Goal: Task Accomplishment & Management: Manage account settings

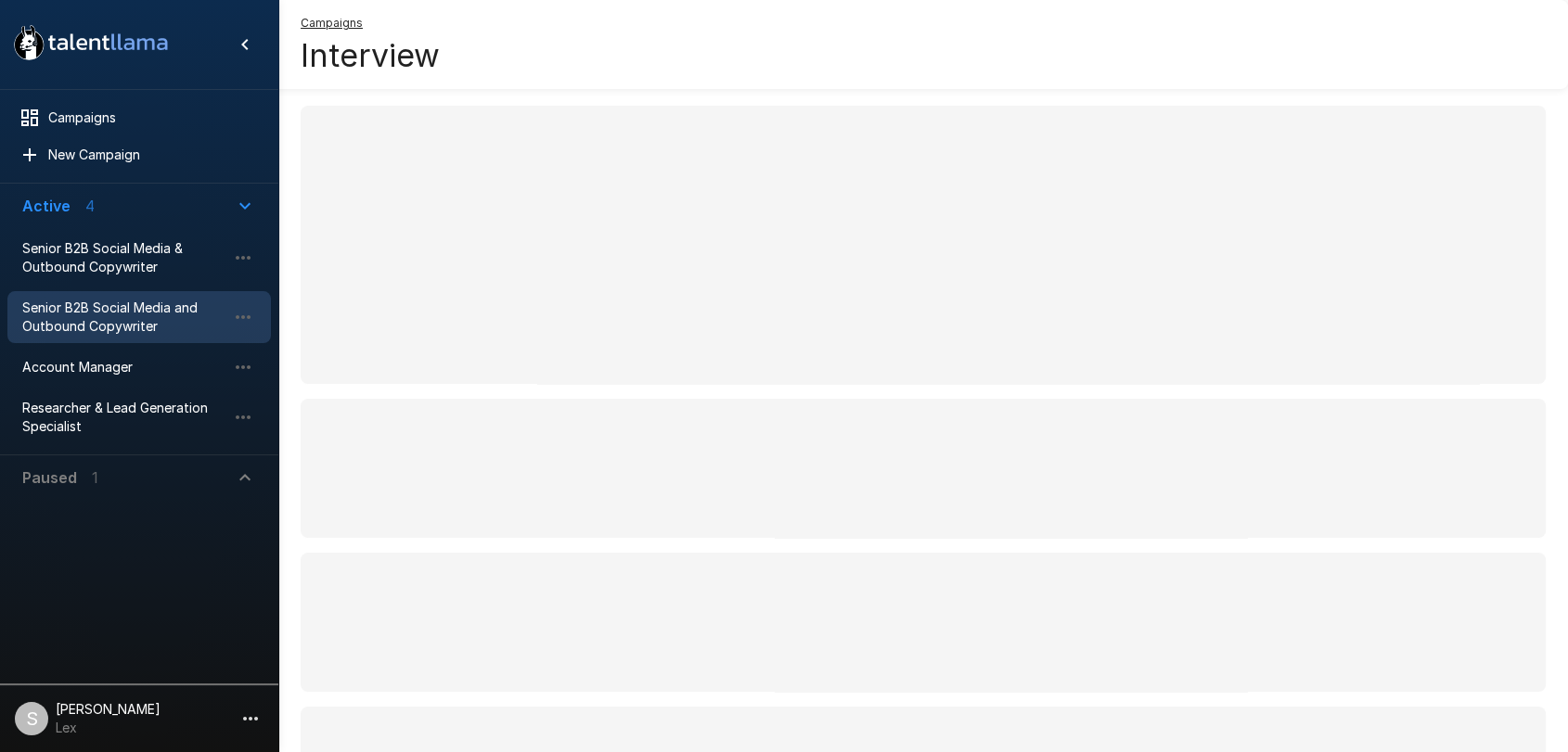
click at [116, 306] on span "Senior B2B Social Media and Outbound Copywriter" at bounding box center [125, 318] width 204 height 37
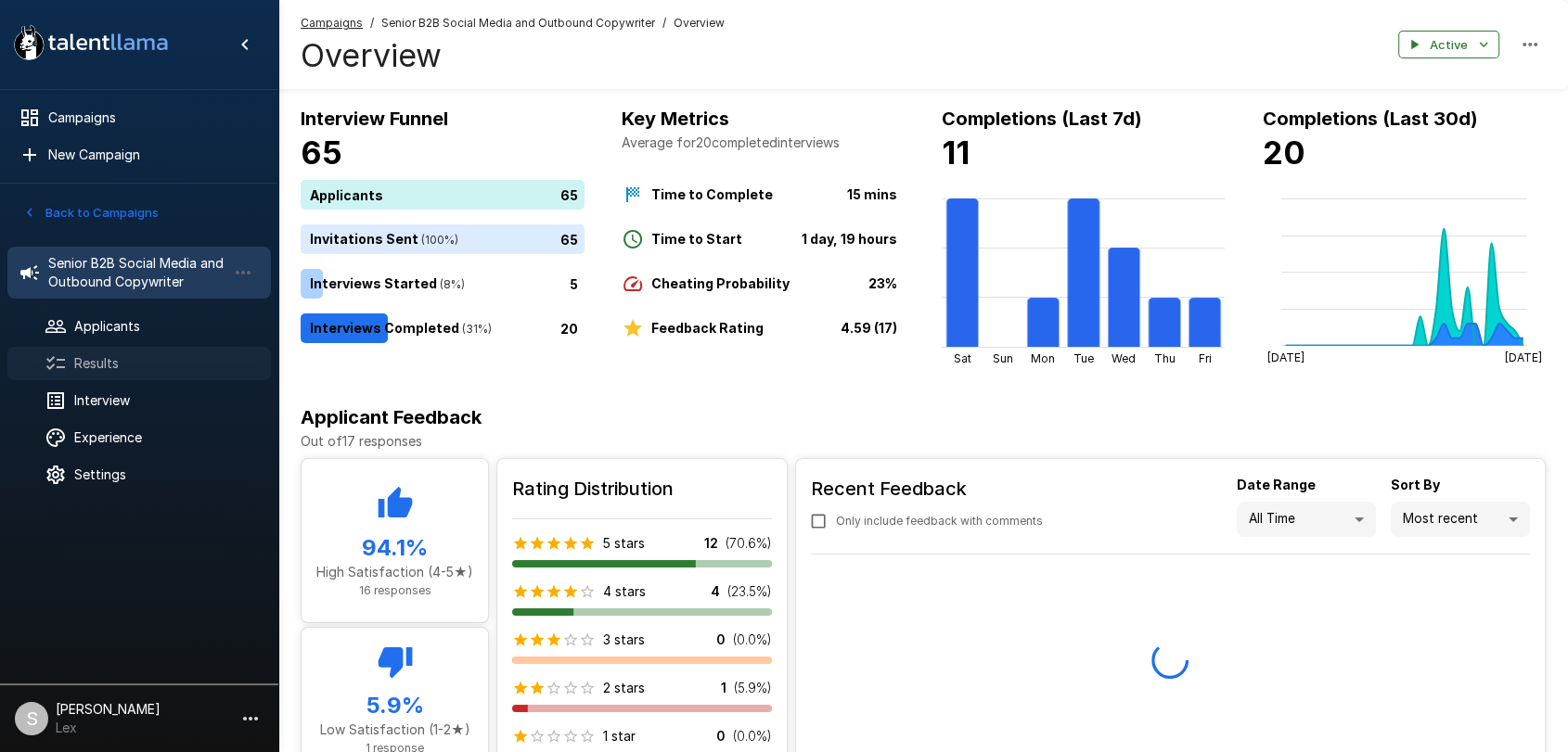
click at [124, 358] on span "Results" at bounding box center [164, 363] width 182 height 19
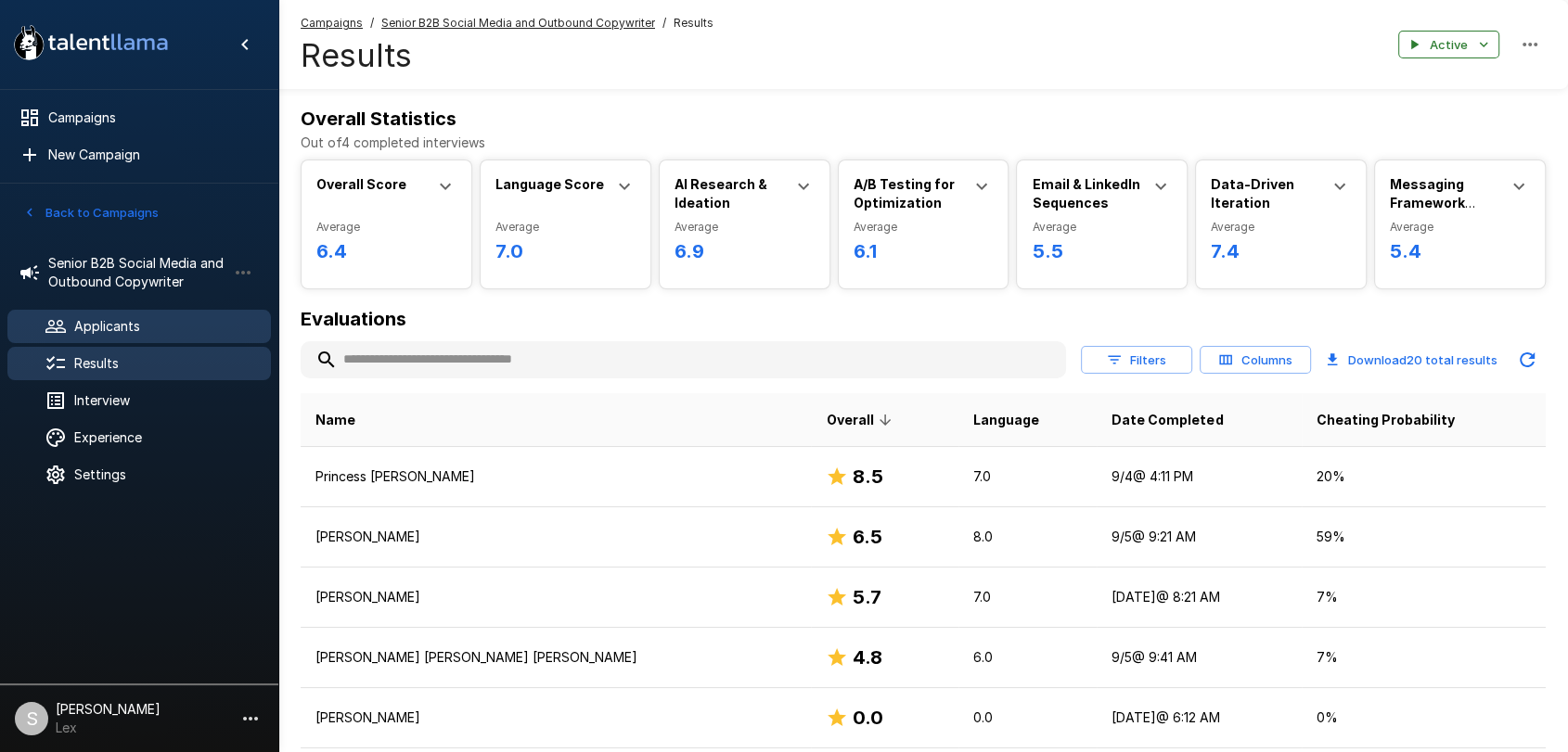
click at [95, 318] on span "Applicants" at bounding box center [164, 326] width 182 height 19
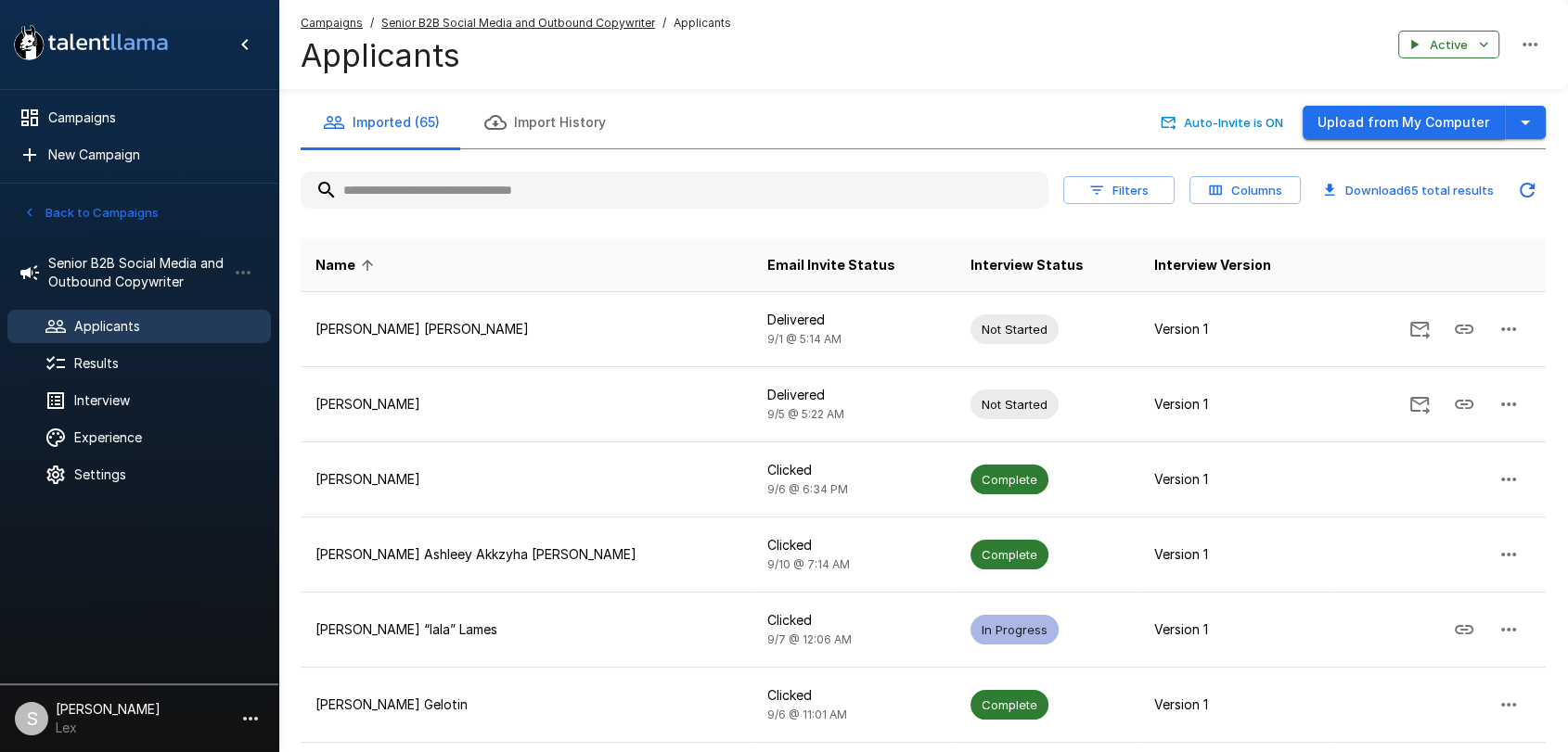
click at [1345, 125] on button "Upload from My Computer" at bounding box center [1404, 123] width 203 height 34
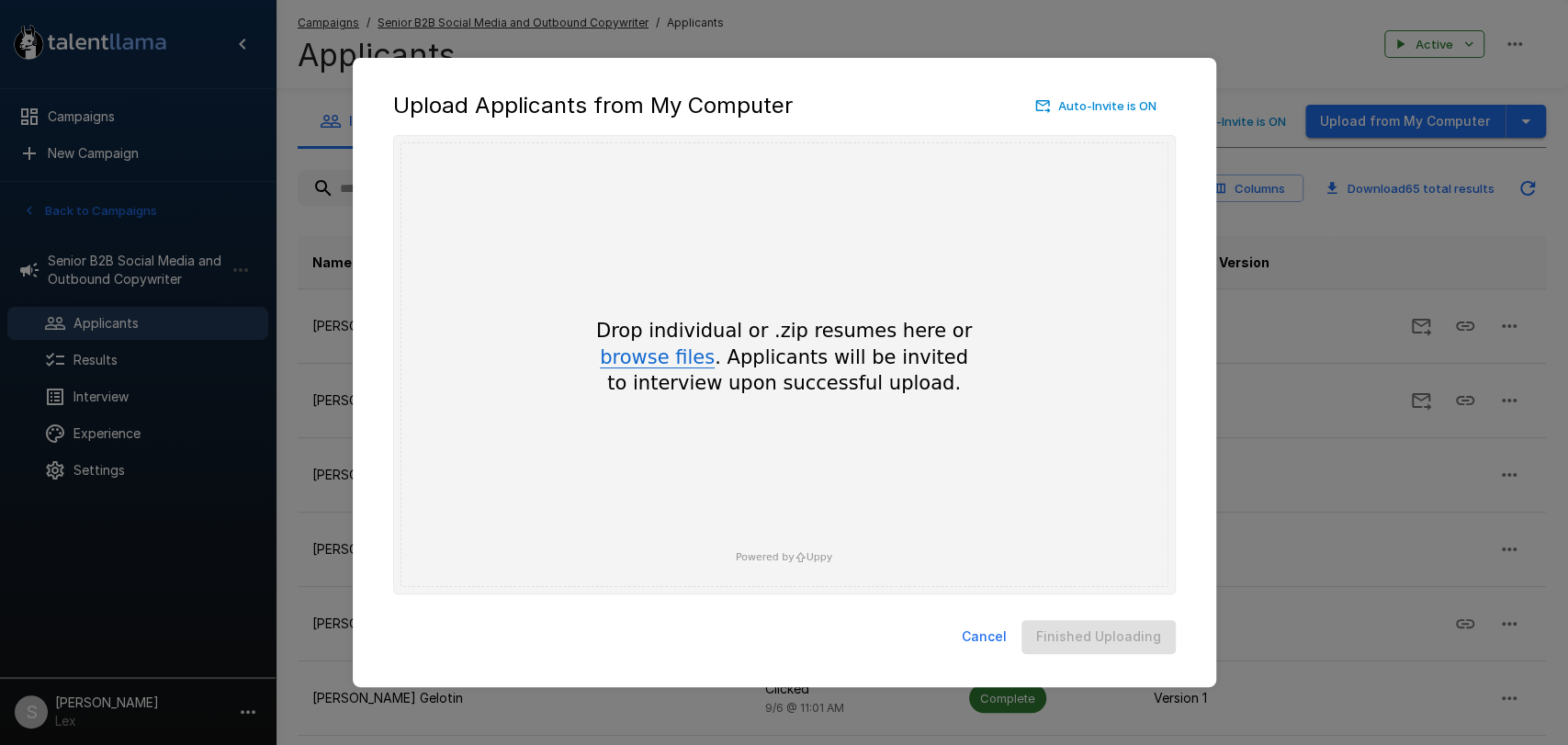
click at [677, 349] on button "browse files" at bounding box center [657, 358] width 115 height 20
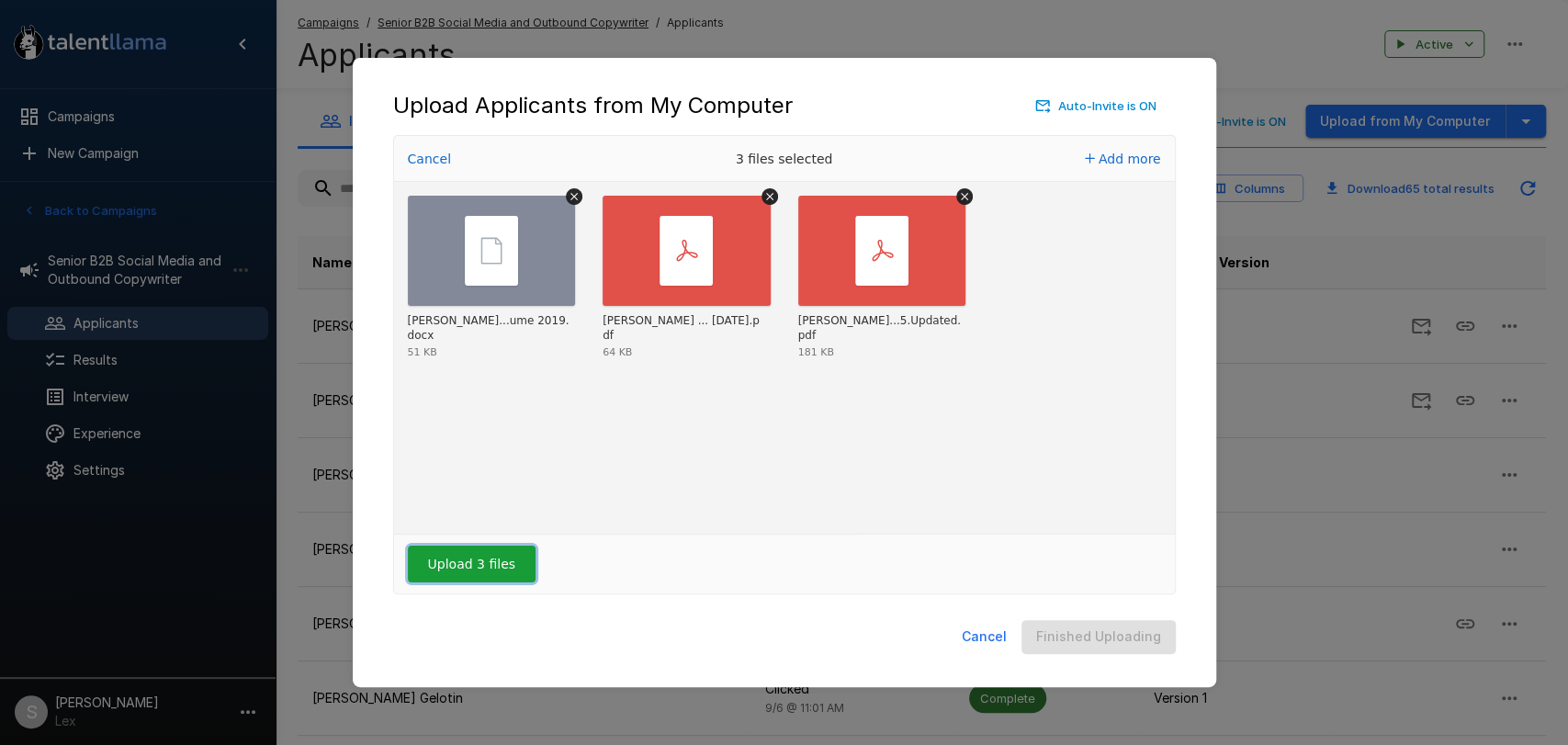
click at [449, 559] on button "Upload 3 files" at bounding box center [471, 565] width 128 height 37
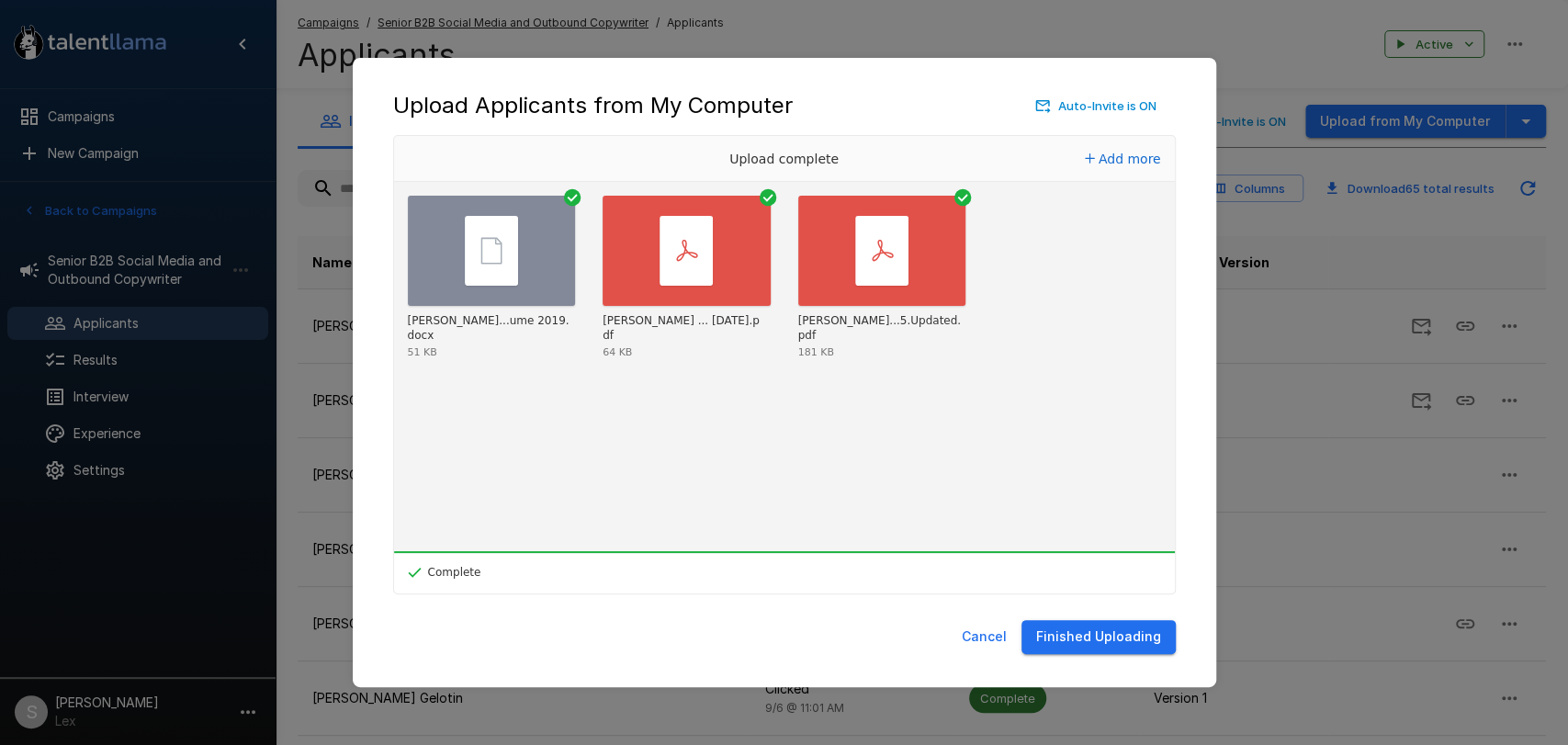
click at [1066, 644] on button "Finished Uploading" at bounding box center [1098, 637] width 155 height 34
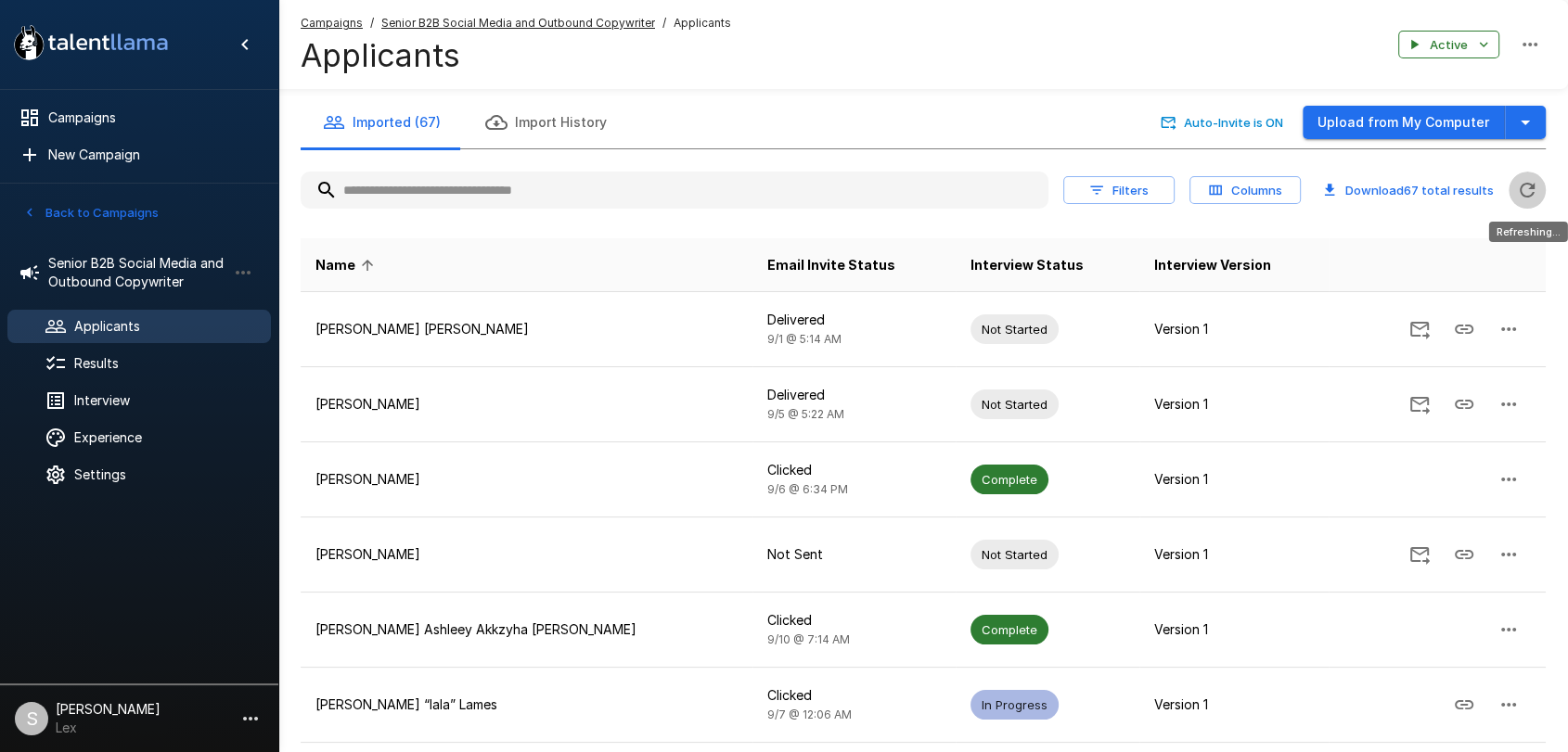
click at [1527, 182] on icon "Refreshing..." at bounding box center [1527, 190] width 23 height 23
click at [1527, 182] on icon "Updated Today - 2:57 PM" at bounding box center [1527, 190] width 23 height 23
click at [1523, 190] on icon "Updated Today - 2:57 PM" at bounding box center [1527, 190] width 23 height 23
click at [134, 369] on span "Results" at bounding box center [164, 363] width 182 height 19
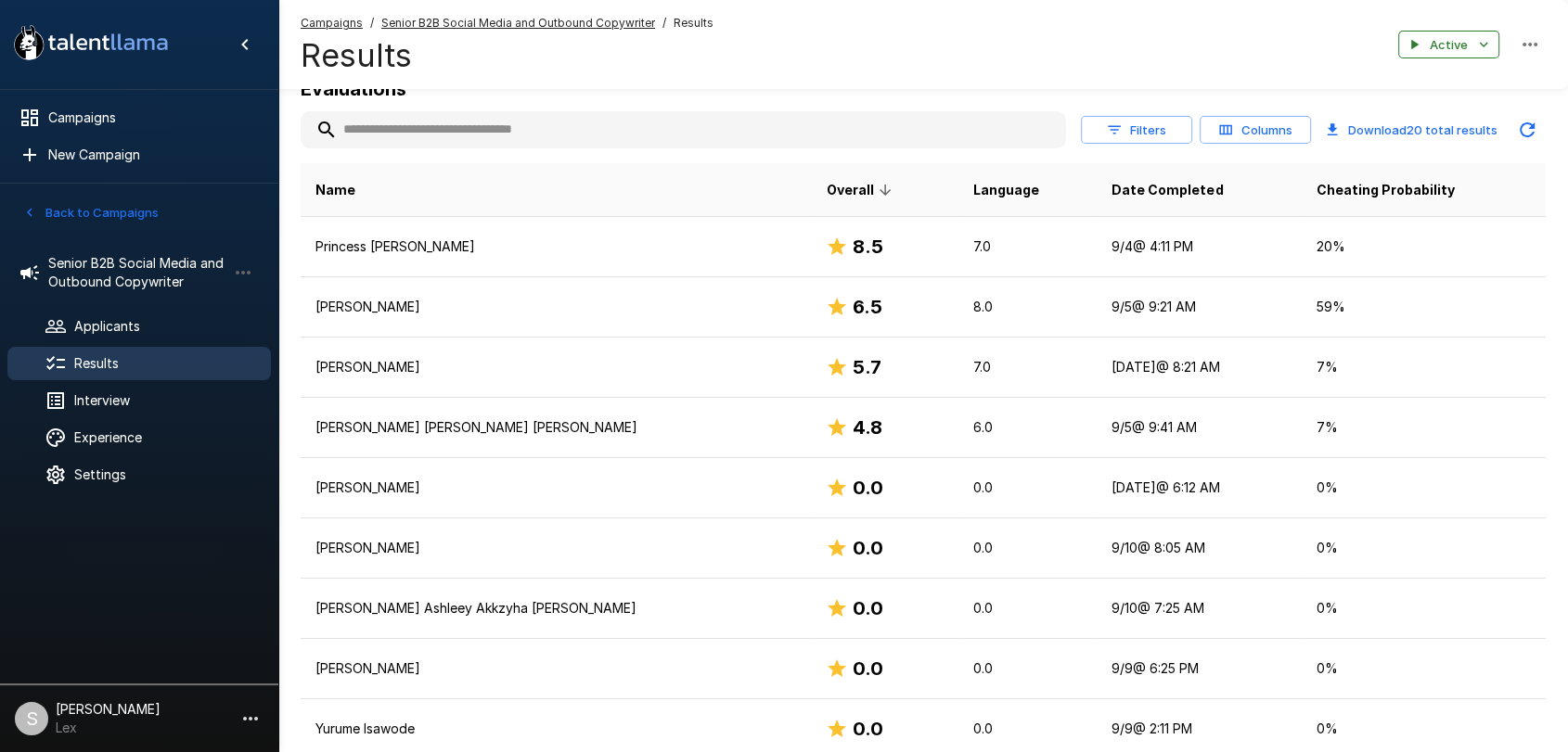
scroll to position [138, 0]
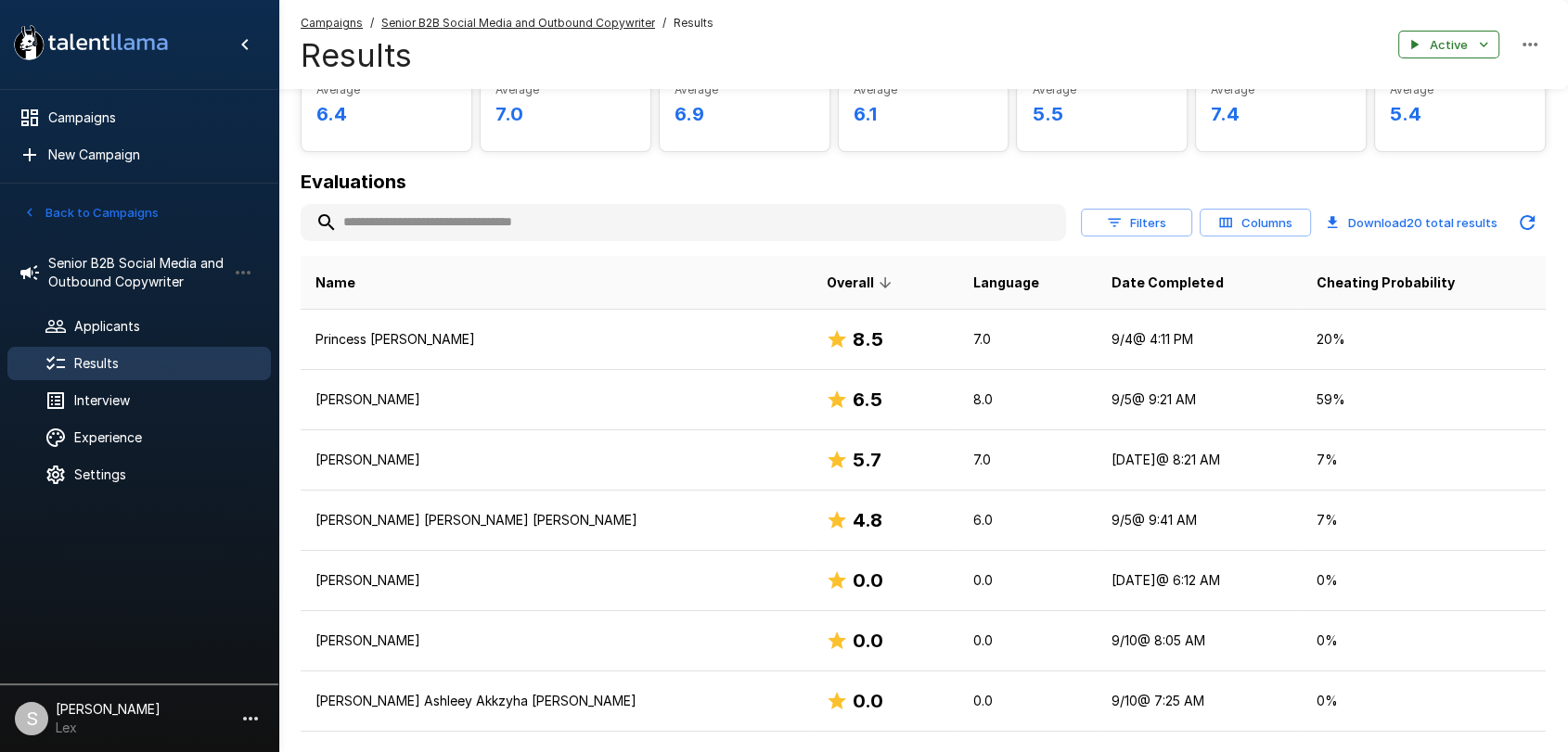
click at [48, 209] on button "Back to Campaigns" at bounding box center [90, 212] width 145 height 29
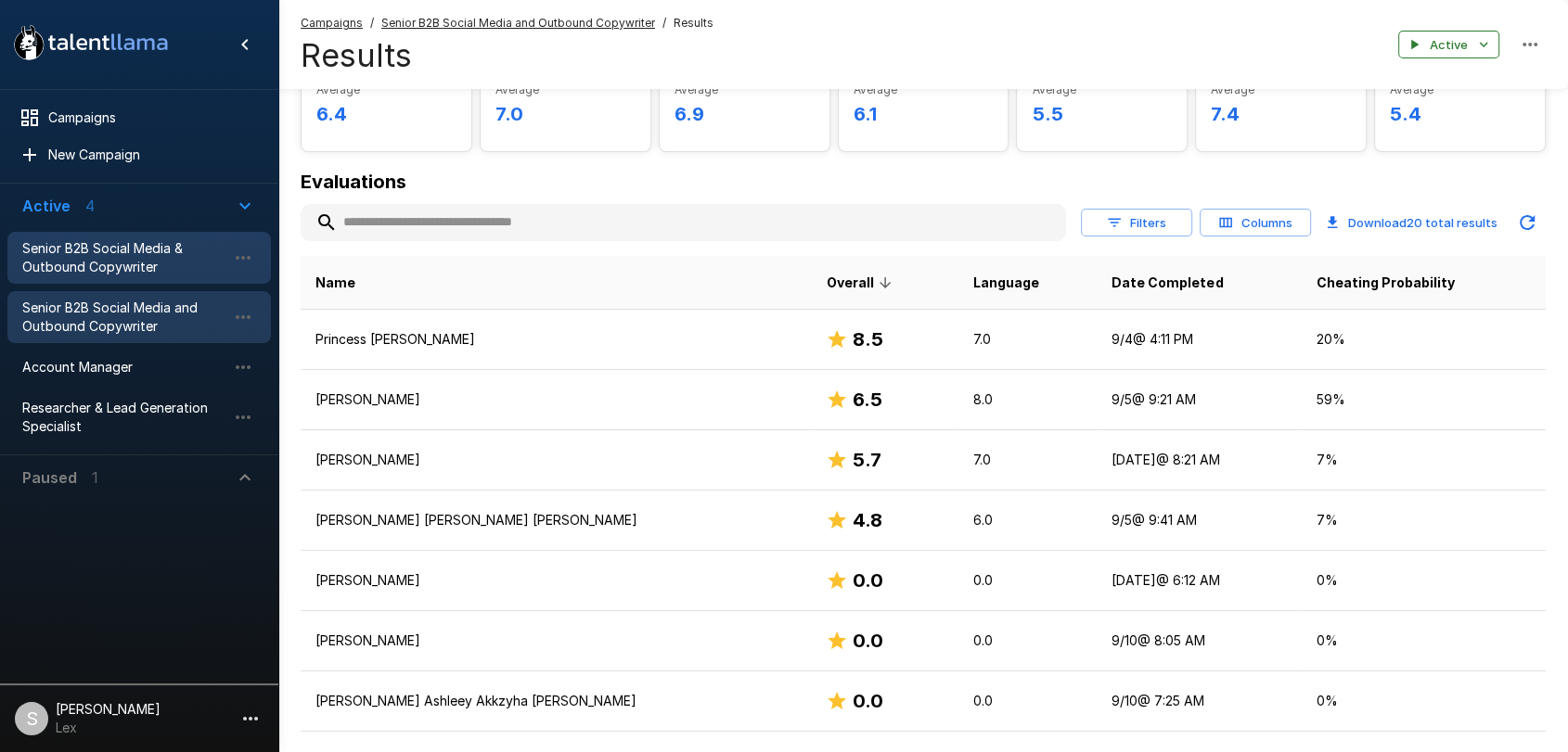
click at [78, 256] on span "Senior B2B Social Media & Outbound Copywriter" at bounding box center [125, 258] width 204 height 37
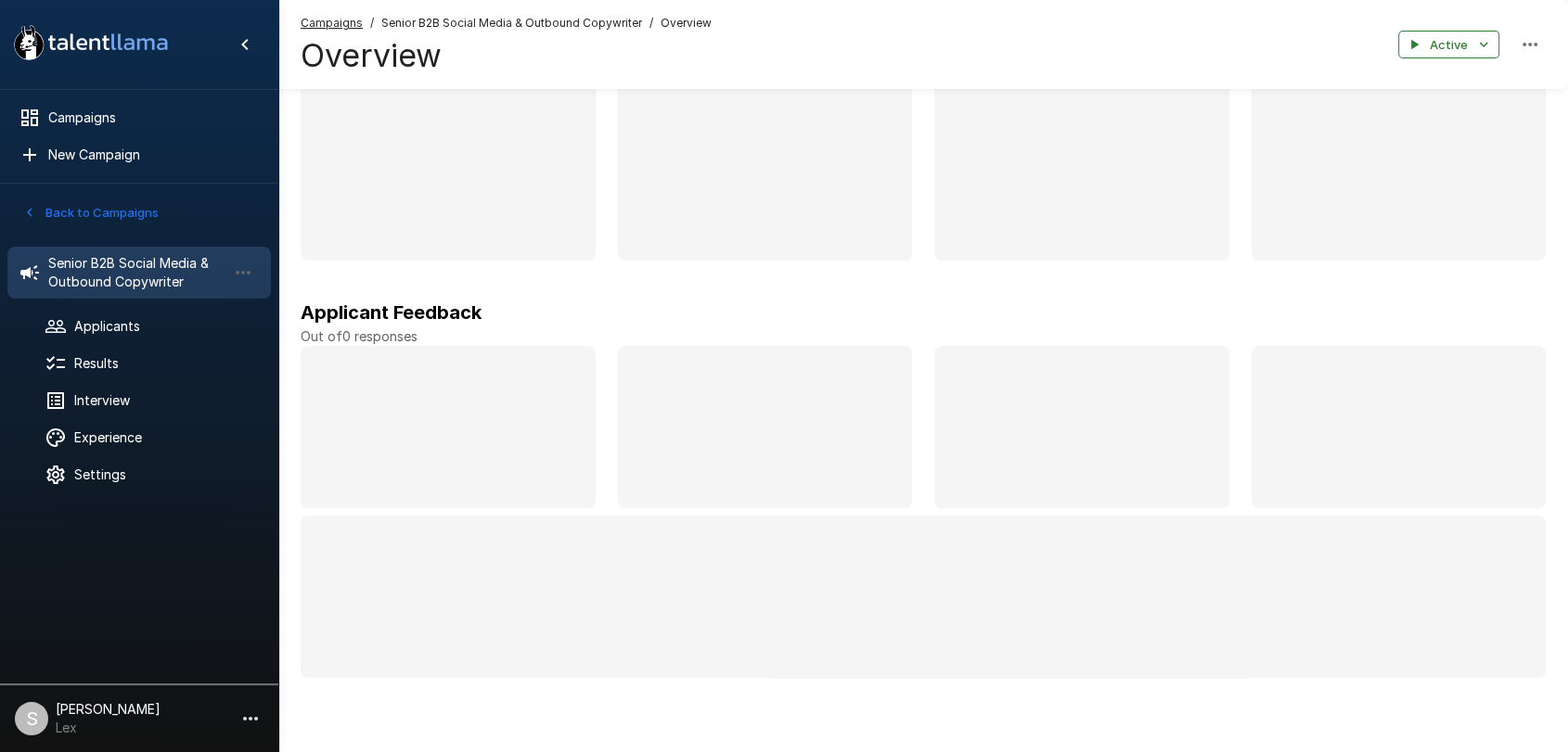
scroll to position [108, 0]
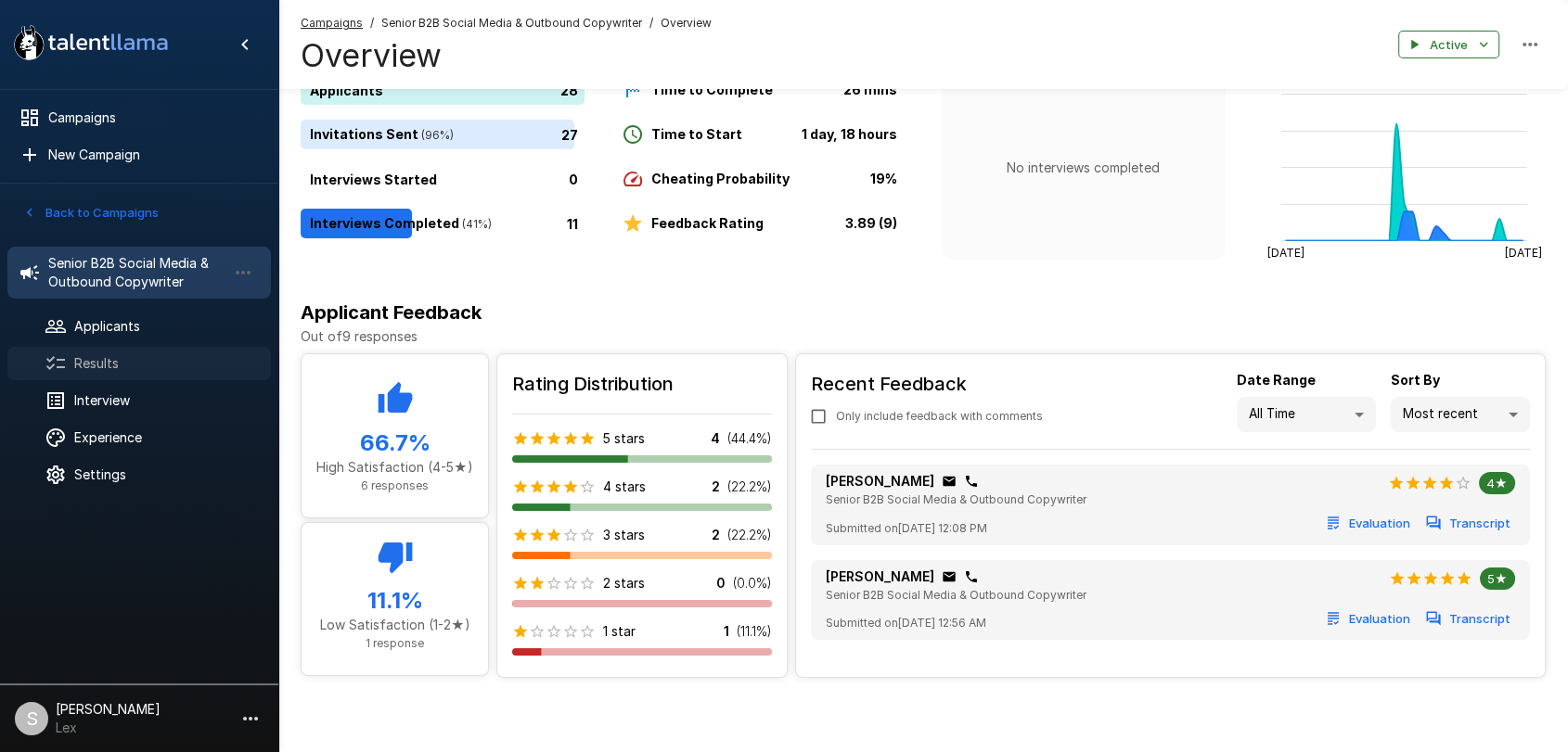
click at [145, 368] on span "Results" at bounding box center [164, 363] width 182 height 19
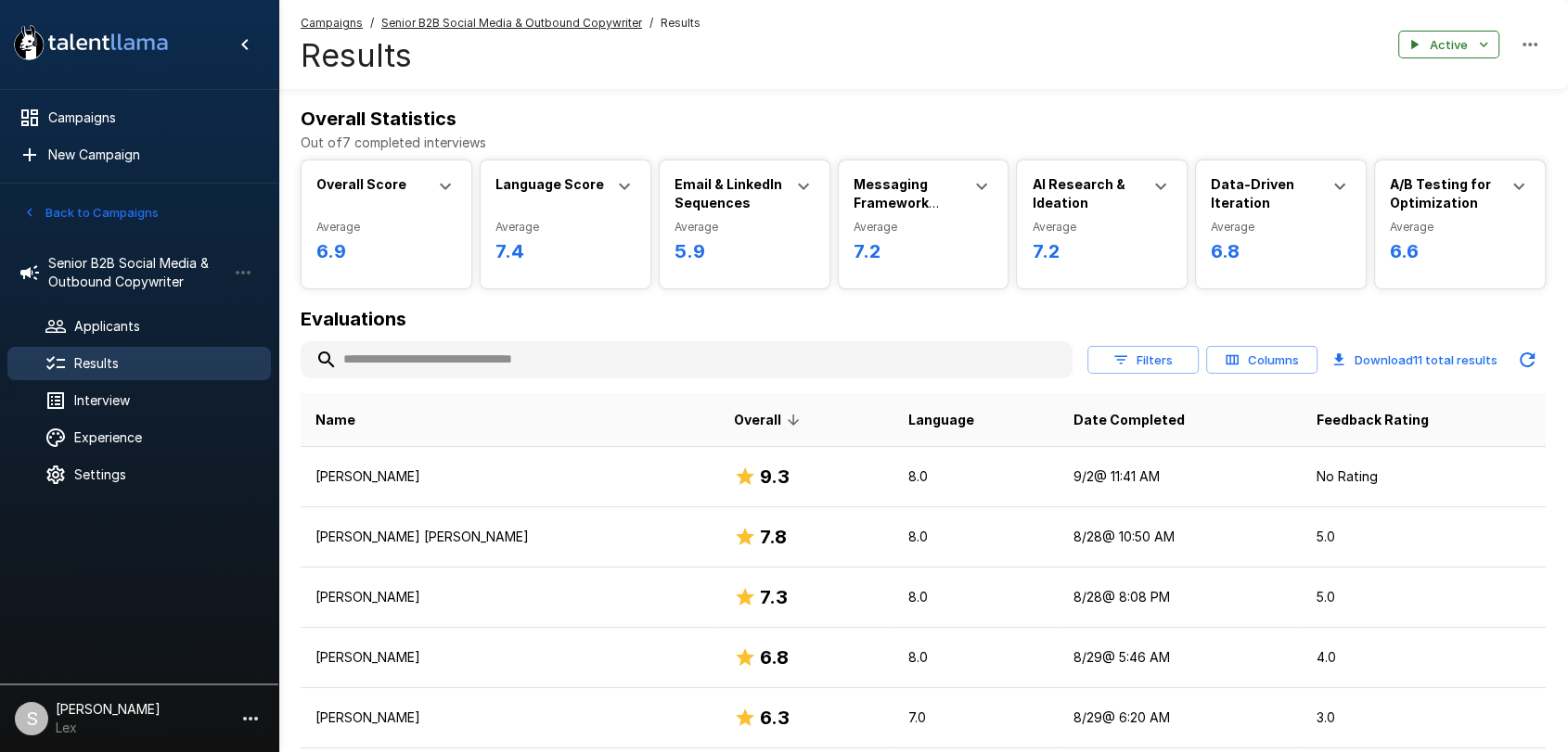
click at [55, 209] on button "Back to Campaigns" at bounding box center [90, 212] width 145 height 29
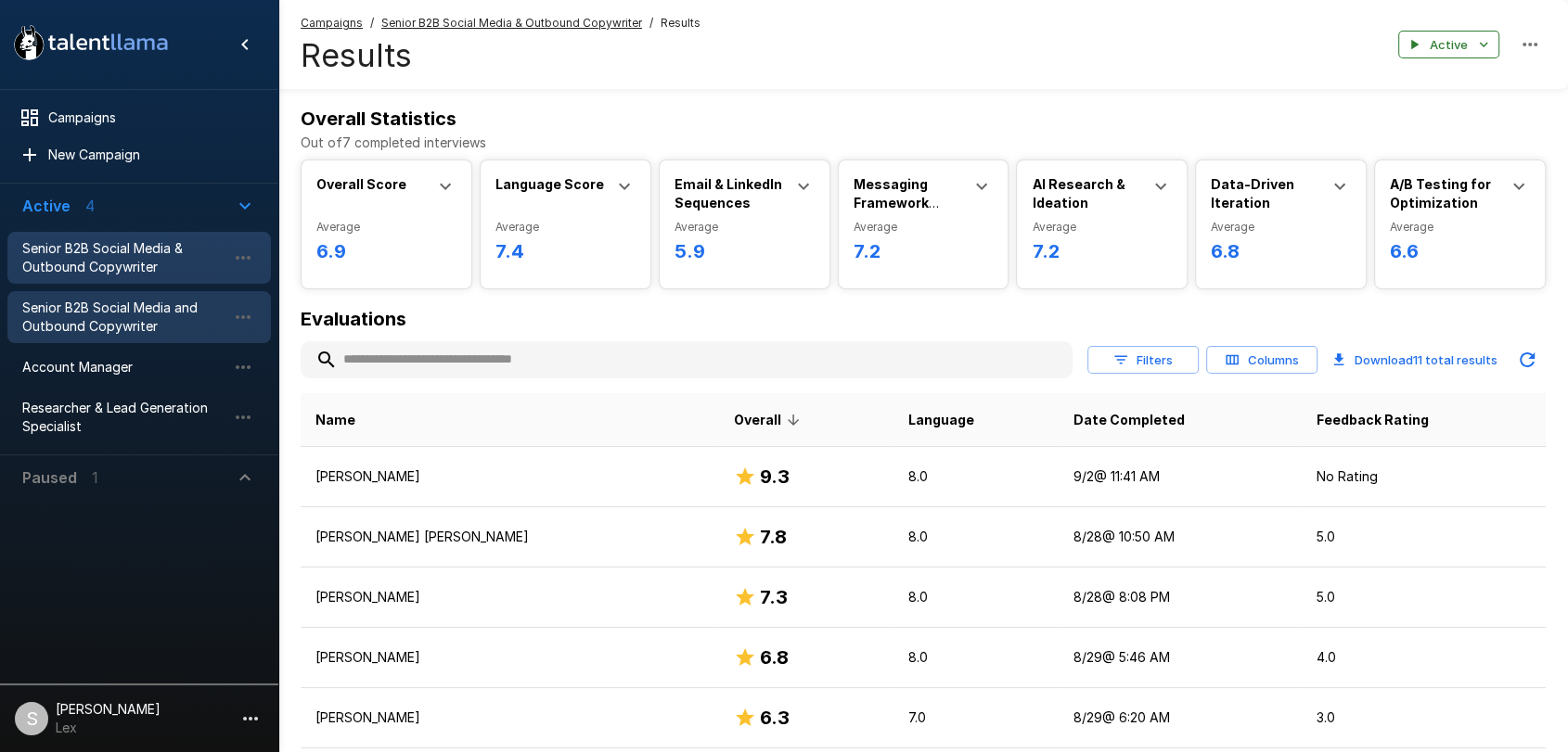
click at [86, 310] on span "Senior B2B Social Media and Outbound Copywriter" at bounding box center [125, 318] width 204 height 37
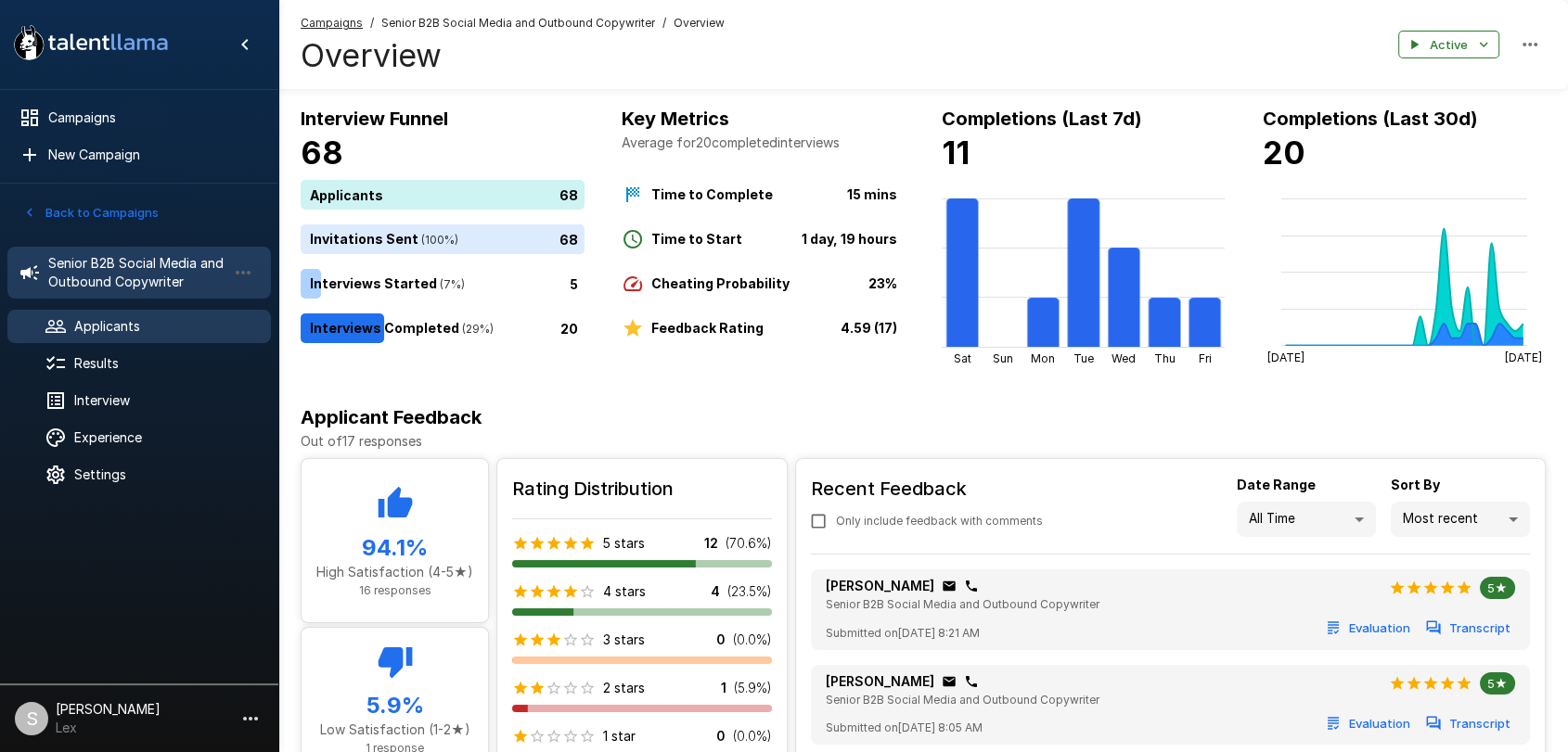
click at [88, 319] on span "Applicants" at bounding box center [164, 326] width 182 height 19
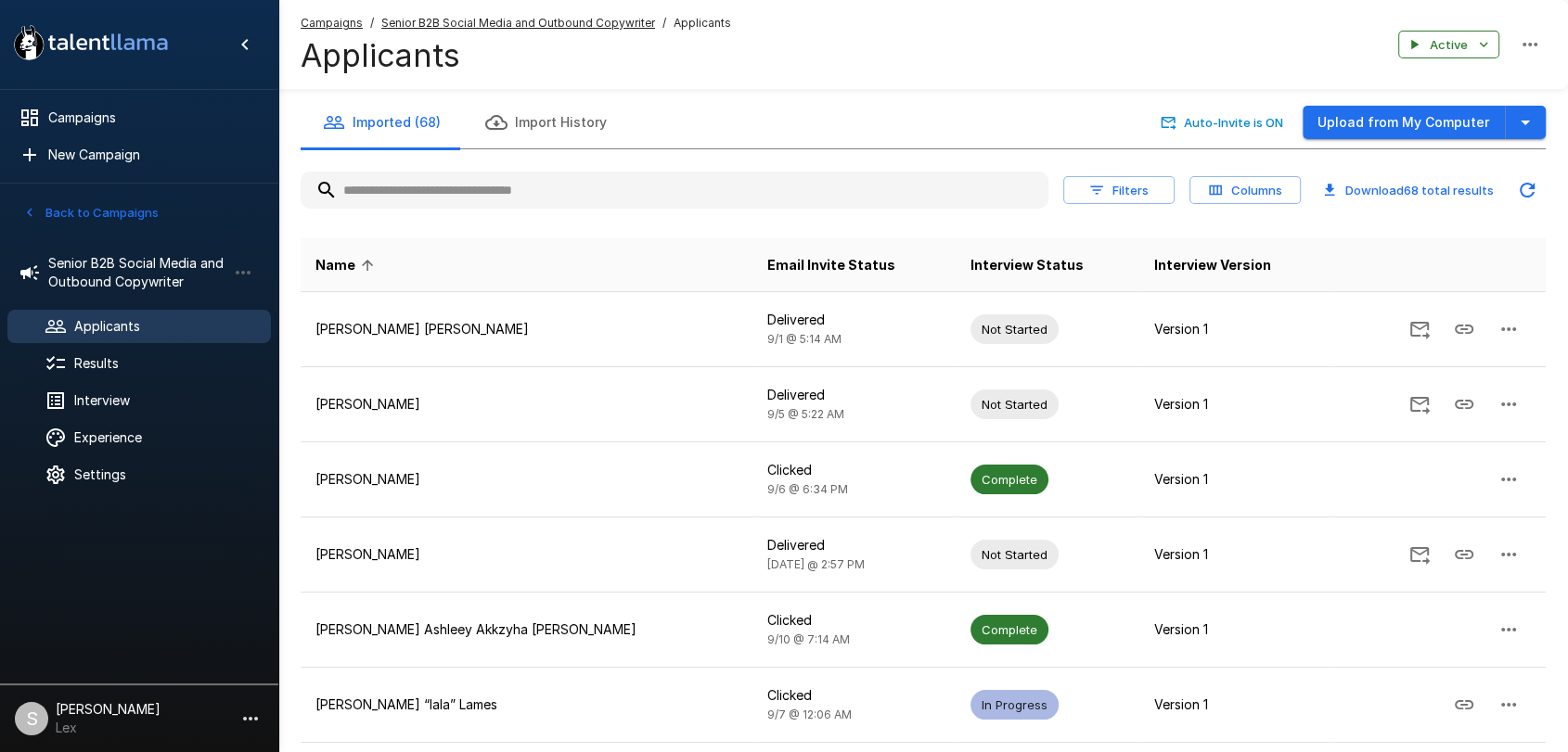
click at [427, 187] on input "text" at bounding box center [674, 190] width 748 height 33
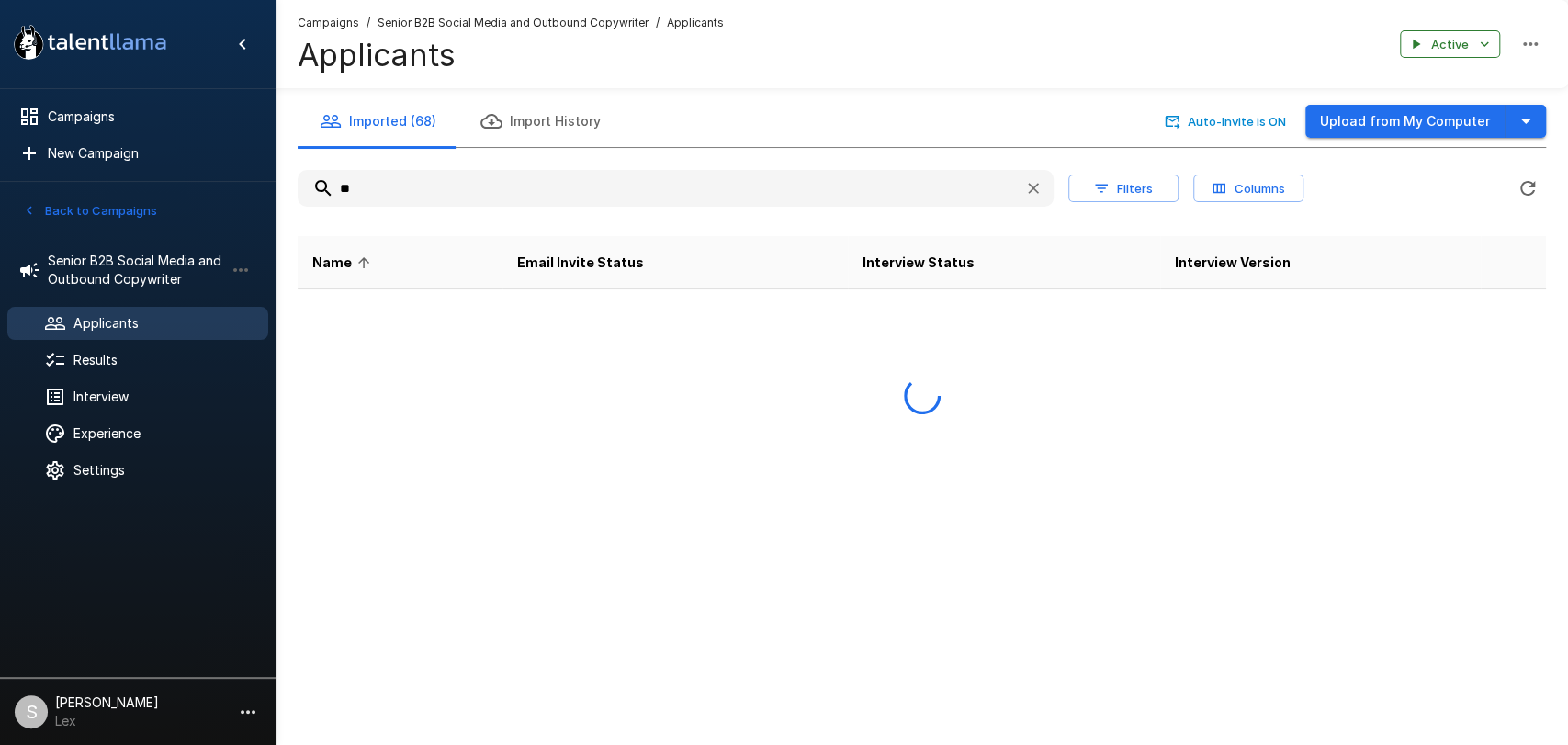
type input "*"
type input "******"
click at [44, 207] on button "Back to Campaigns" at bounding box center [90, 210] width 143 height 28
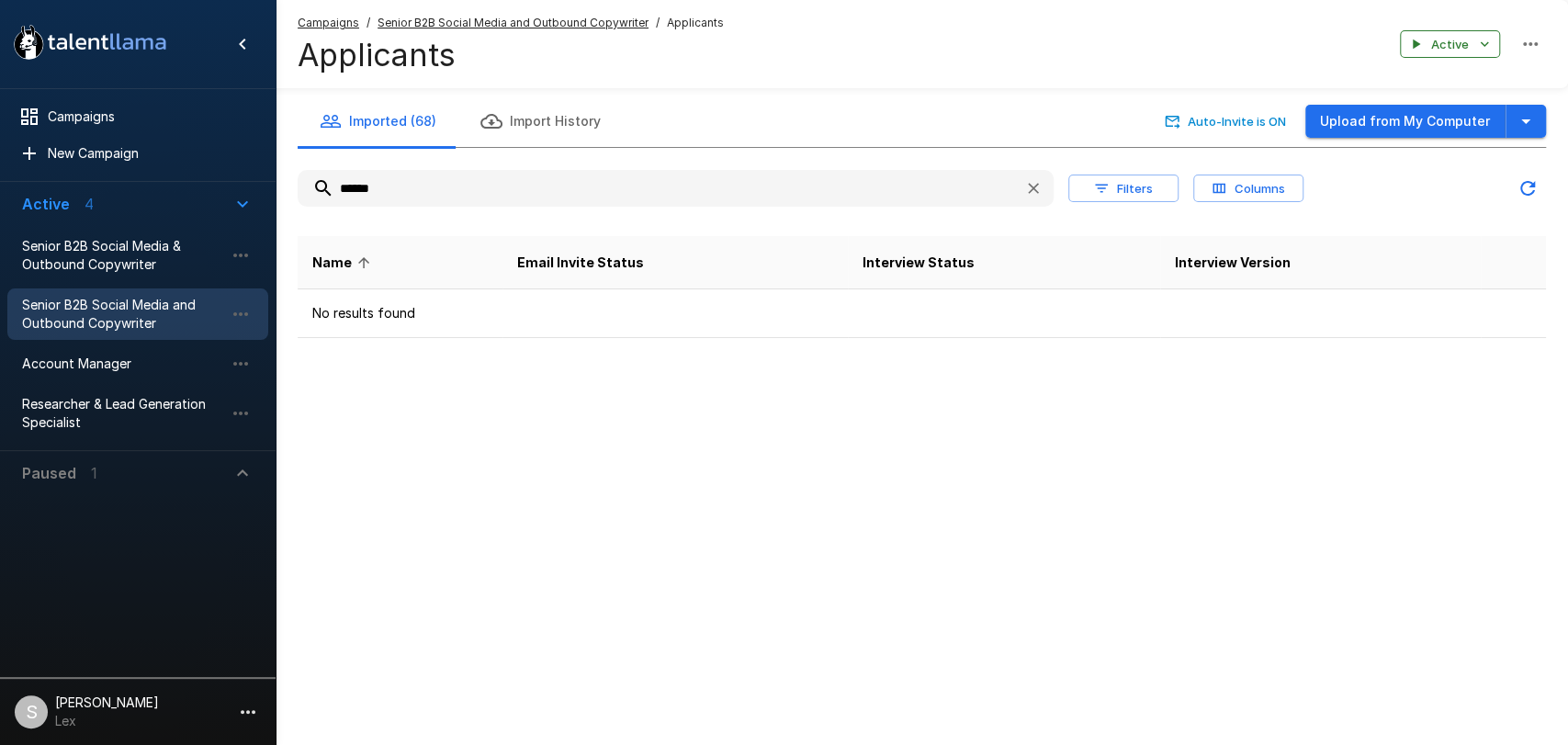
click at [55, 244] on span "Senior B2B Social Media & Outbound Copywriter" at bounding box center [124, 255] width 202 height 37
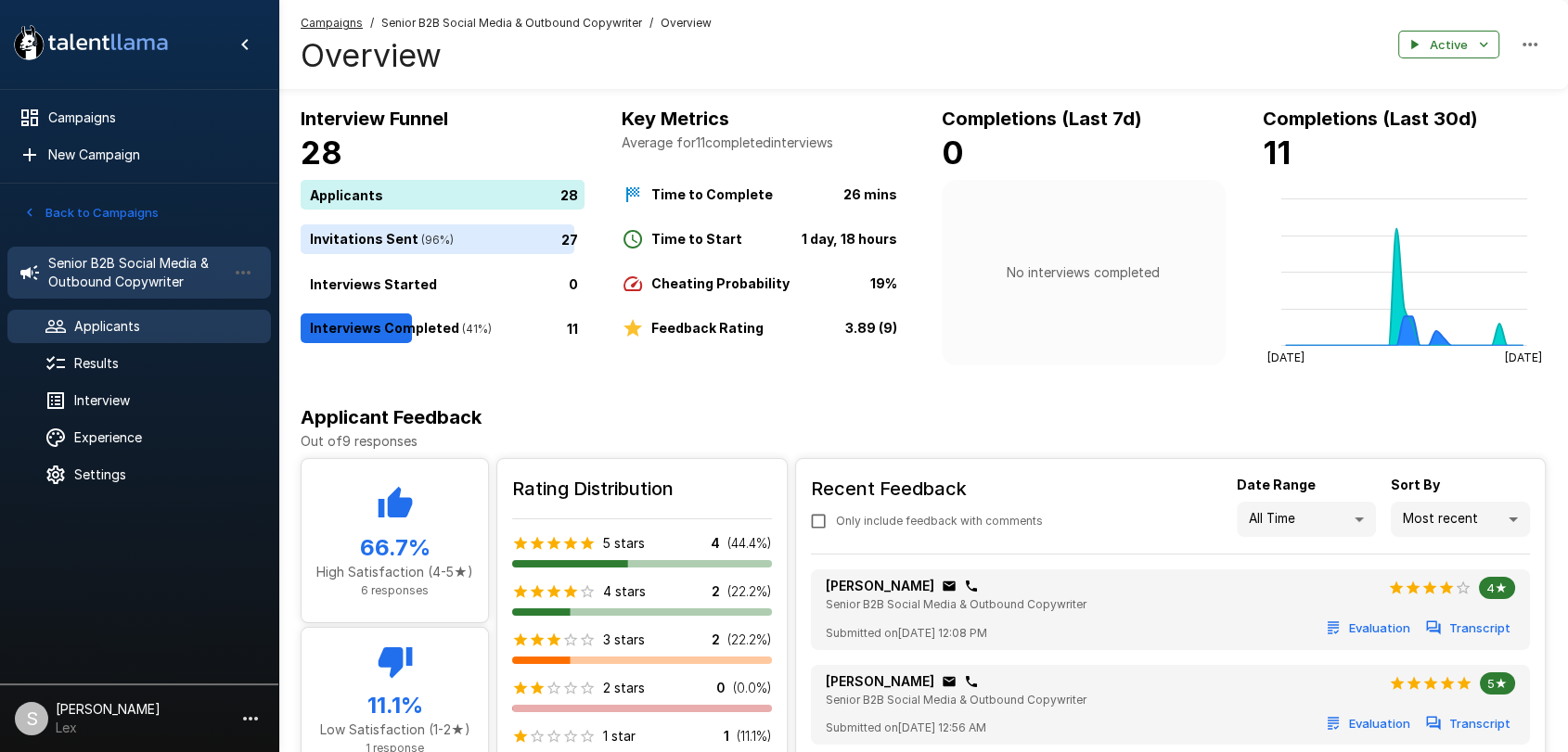
drag, startPoint x: 101, startPoint y: 332, endPoint x: 109, endPoint y: 337, distance: 9.4
click at [102, 332] on span "Applicants" at bounding box center [164, 326] width 182 height 19
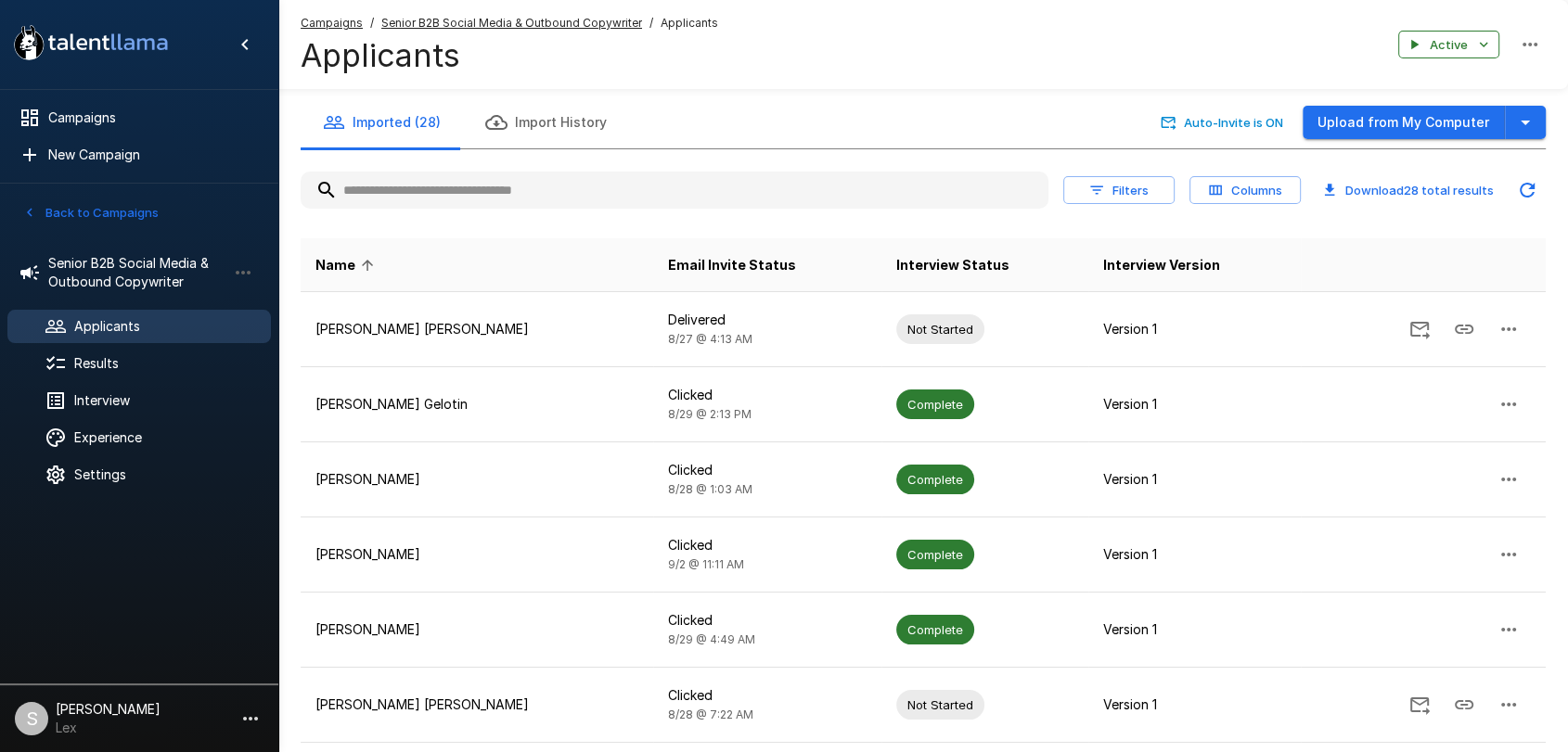
click at [395, 196] on input "text" at bounding box center [674, 190] width 748 height 33
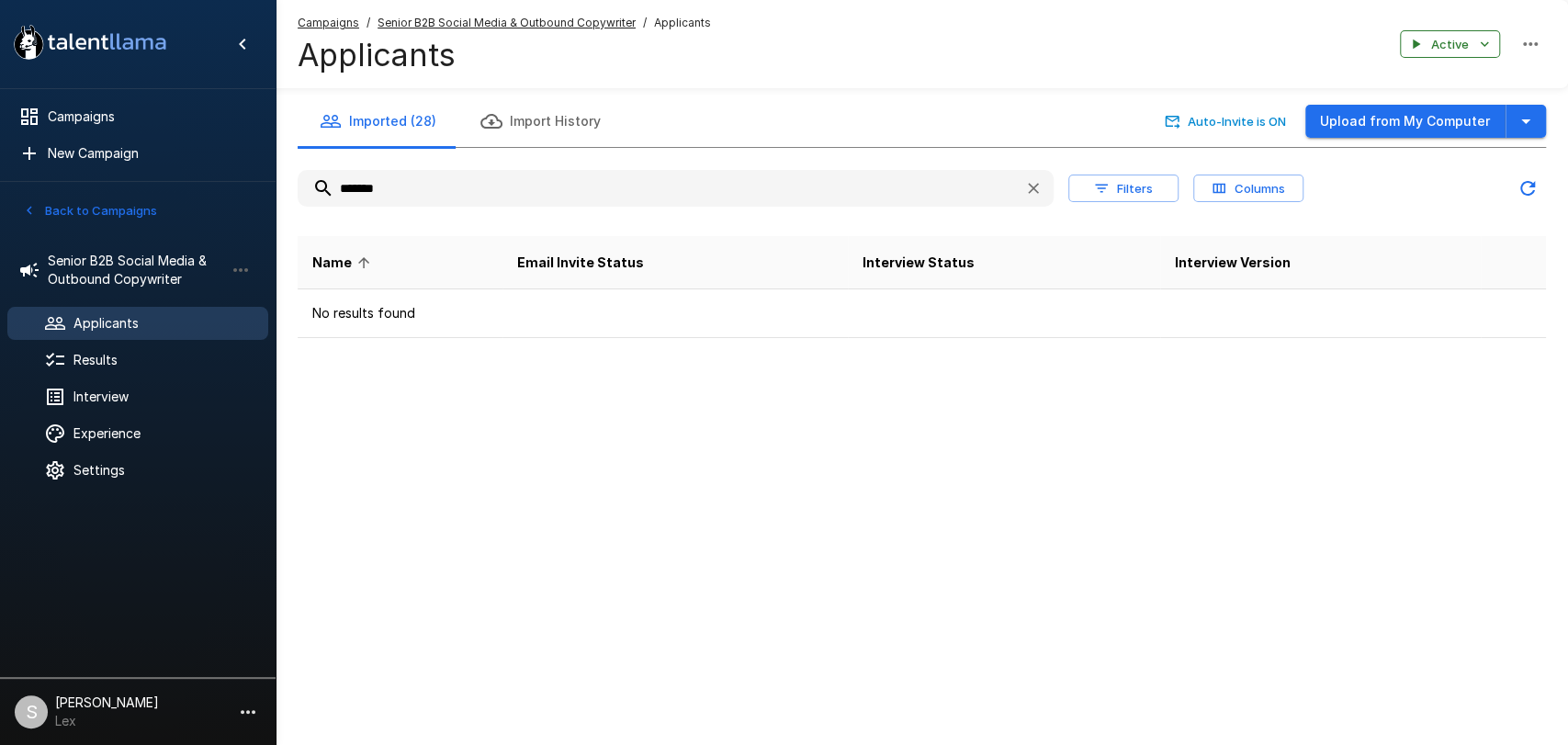
type input "*******"
click at [71, 208] on button "Back to Campaigns" at bounding box center [90, 210] width 143 height 28
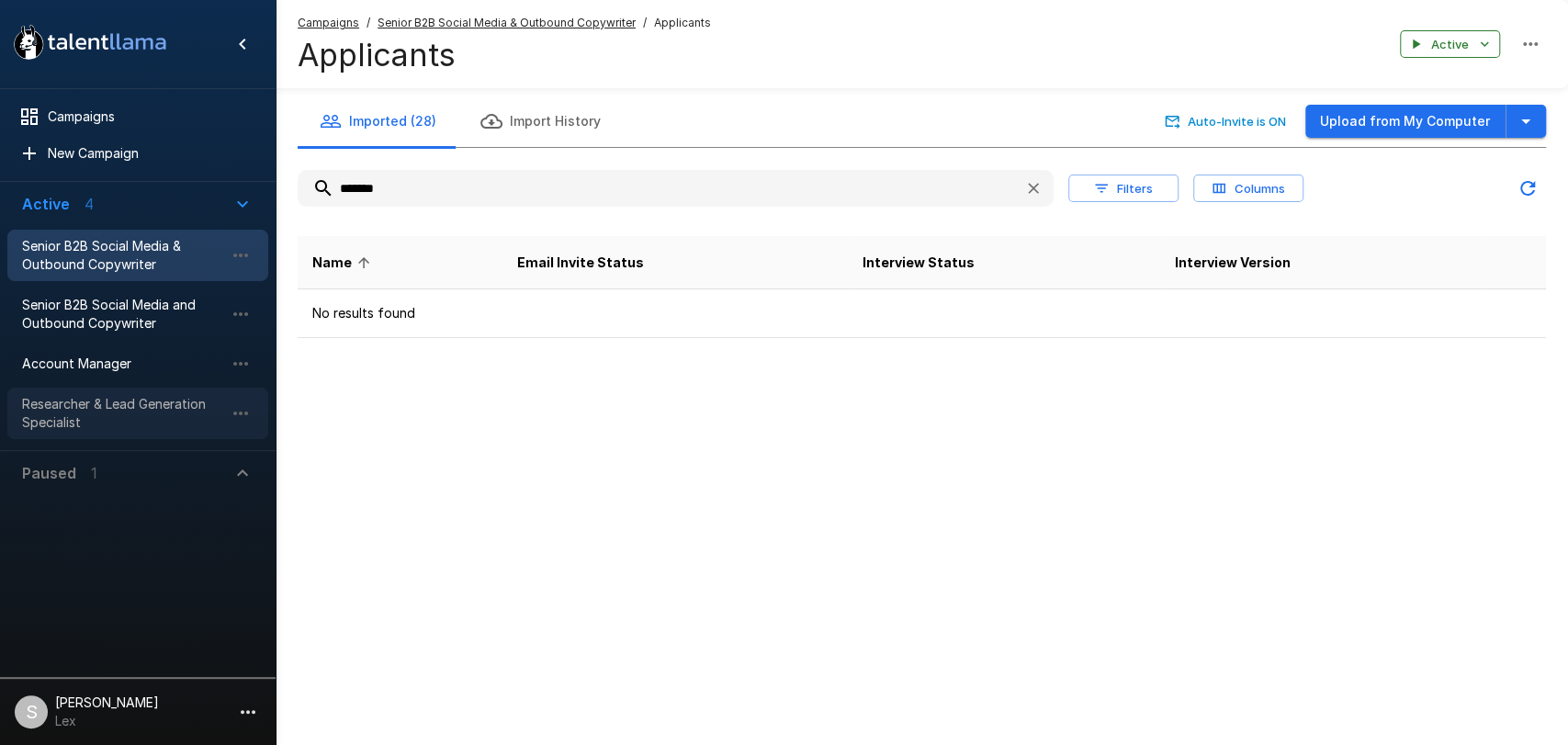
click at [88, 400] on span "Researcher & Lead Generation Specialist" at bounding box center [124, 414] width 202 height 37
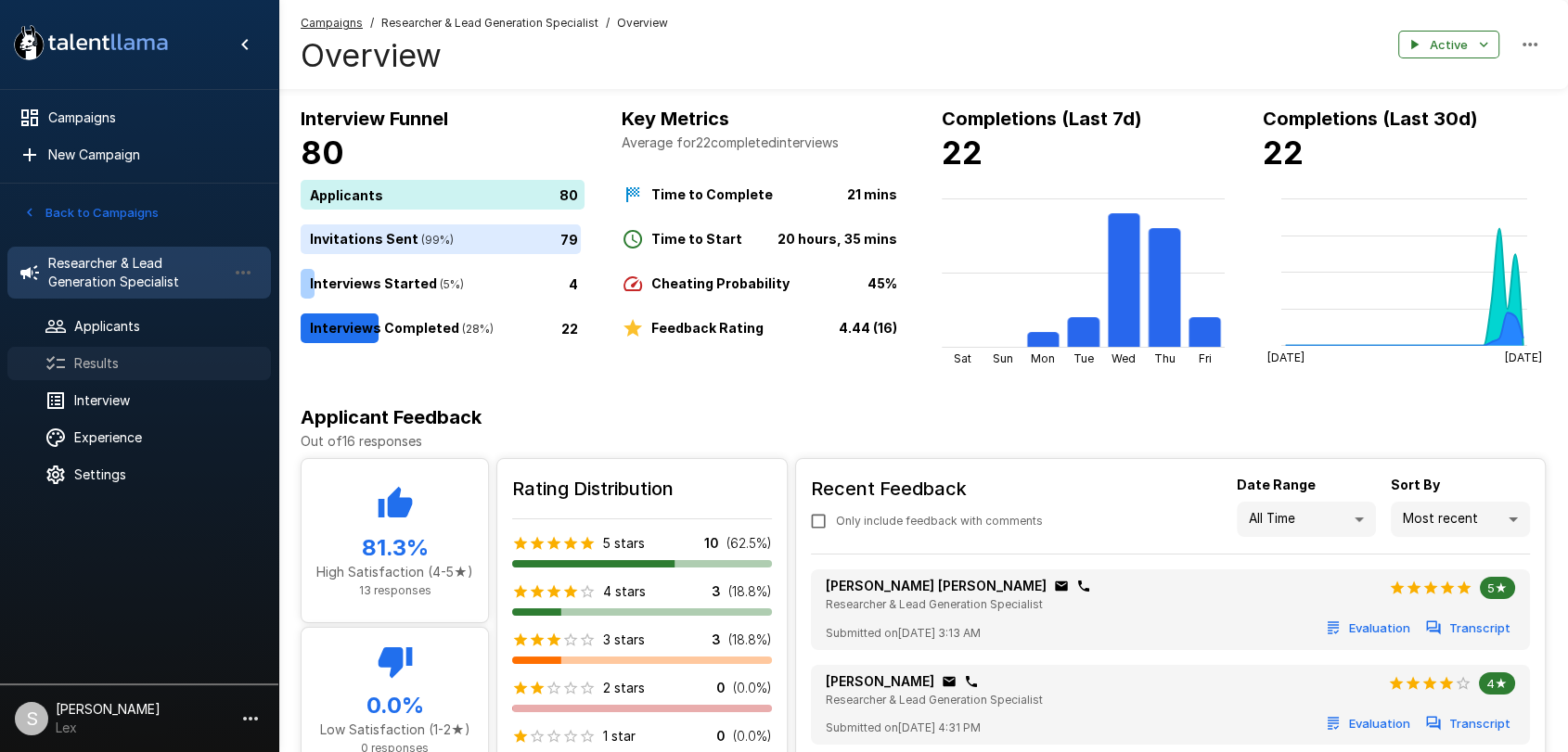
click at [106, 358] on span "Results" at bounding box center [164, 363] width 182 height 19
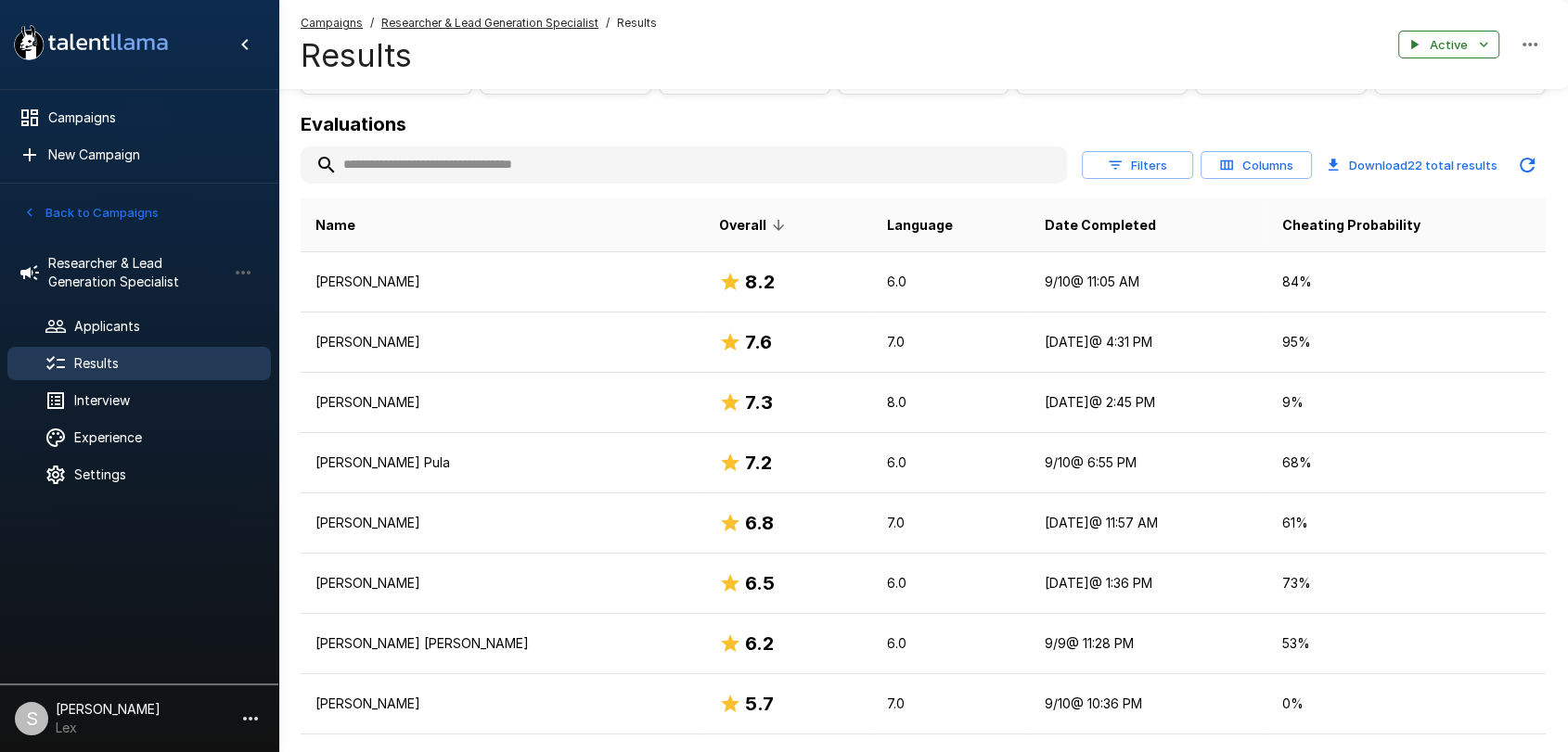
scroll to position [198, 0]
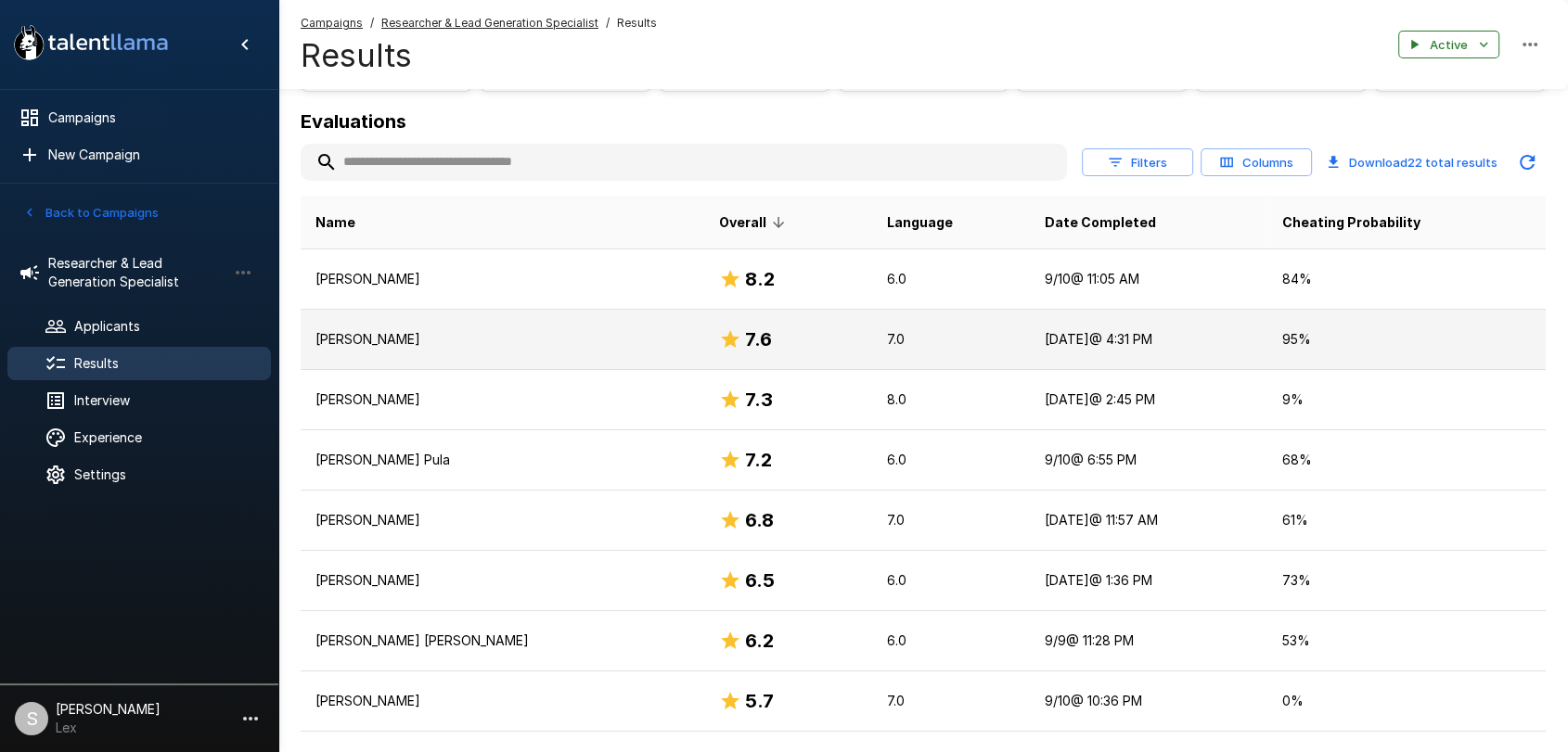
click at [426, 354] on td "[PERSON_NAME]" at bounding box center [502, 339] width 404 height 60
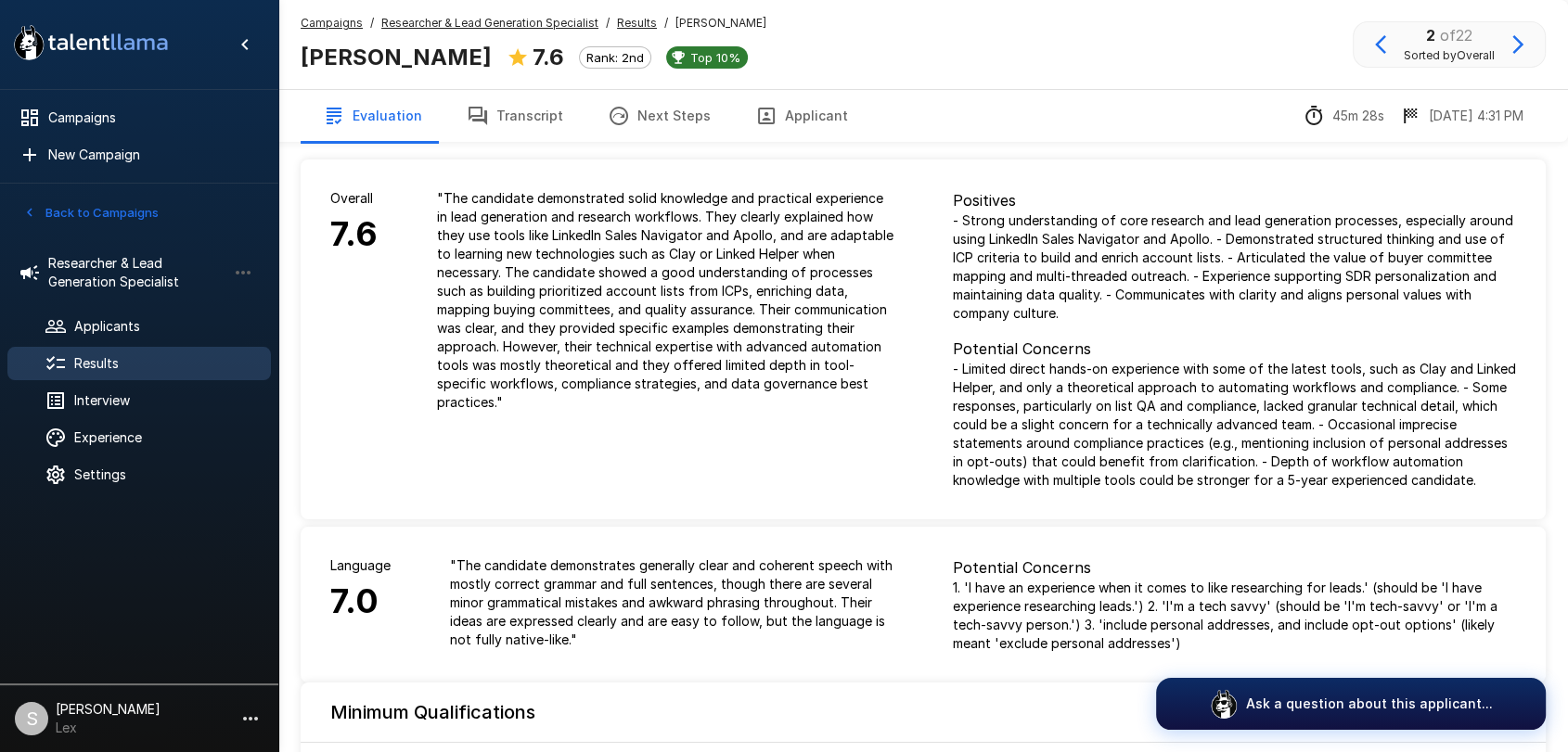
click at [785, 108] on button "Applicant" at bounding box center [802, 116] width 138 height 52
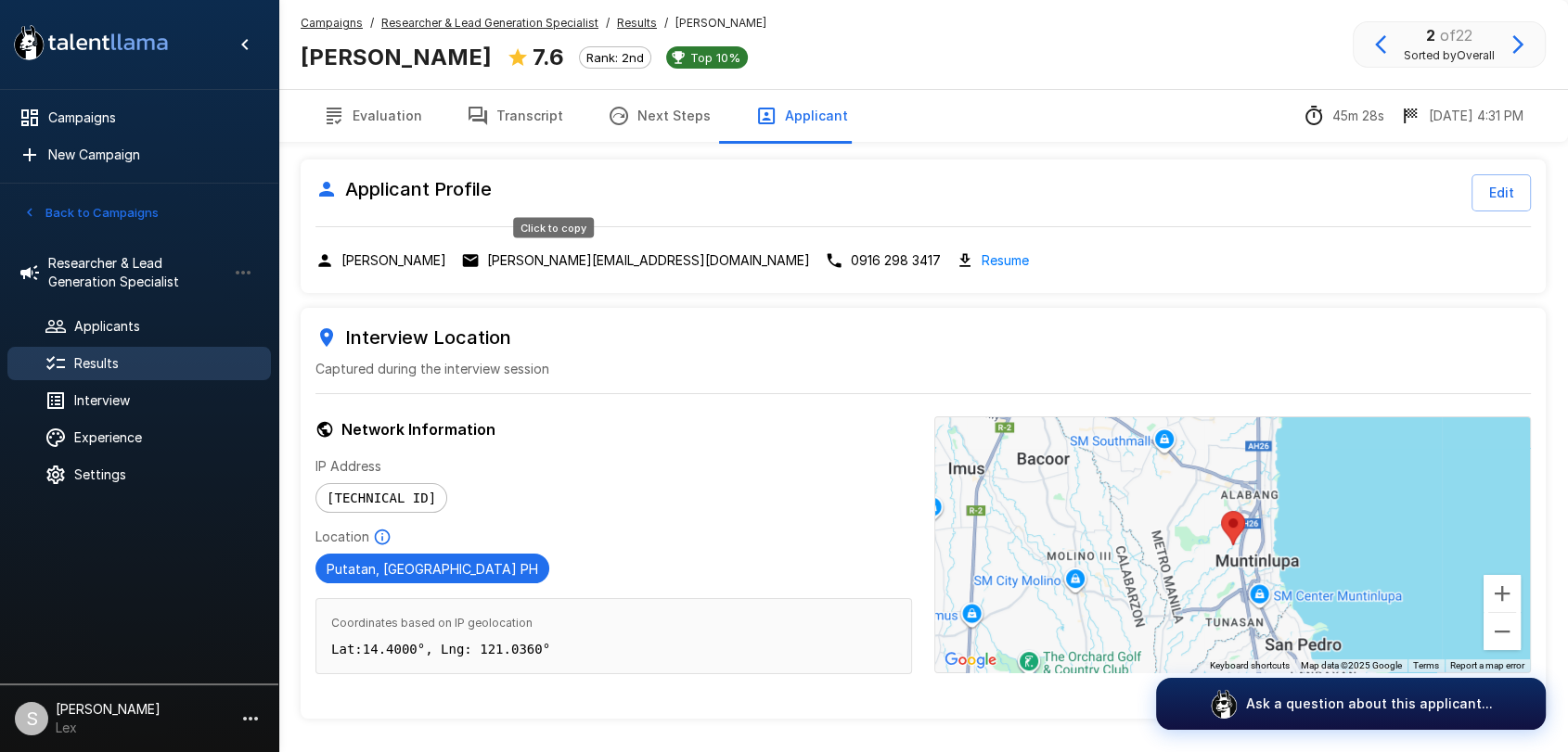
click at [535, 261] on p "[PERSON_NAME][EMAIL_ADDRESS][DOMAIN_NAME]" at bounding box center [648, 260] width 322 height 19
click at [555, 258] on p "[PERSON_NAME][EMAIL_ADDRESS][DOMAIN_NAME]" at bounding box center [648, 260] width 322 height 19
click at [528, 260] on p "[PERSON_NAME][EMAIL_ADDRESS][DOMAIN_NAME]" at bounding box center [648, 260] width 322 height 19
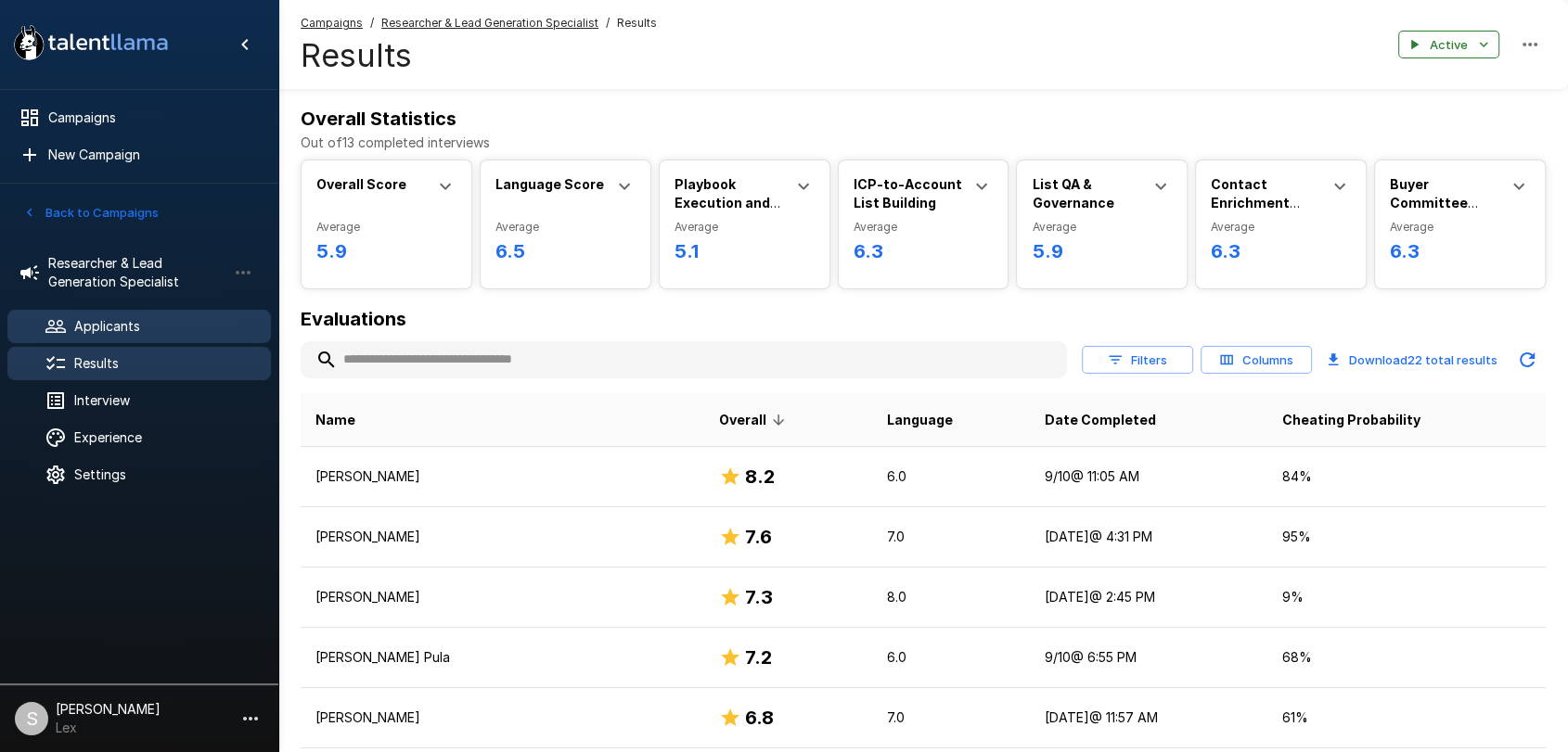
click at [179, 321] on span "Applicants" at bounding box center [164, 326] width 182 height 19
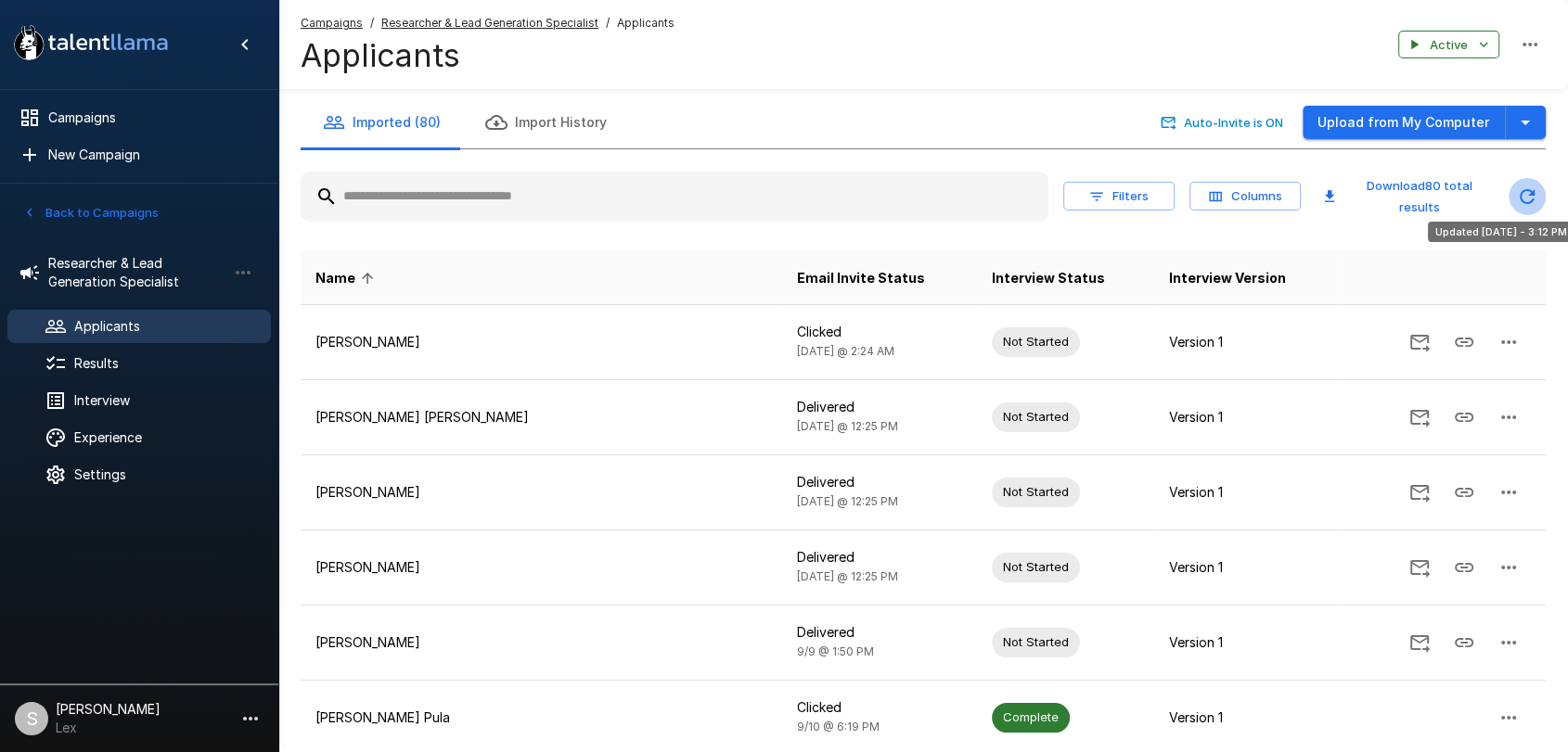
click at [1532, 195] on icon "Updated Today - 3:12 PM" at bounding box center [1527, 197] width 23 height 23
click at [1527, 188] on icon "Updated Today - 3:12 PM" at bounding box center [1527, 197] width 23 height 23
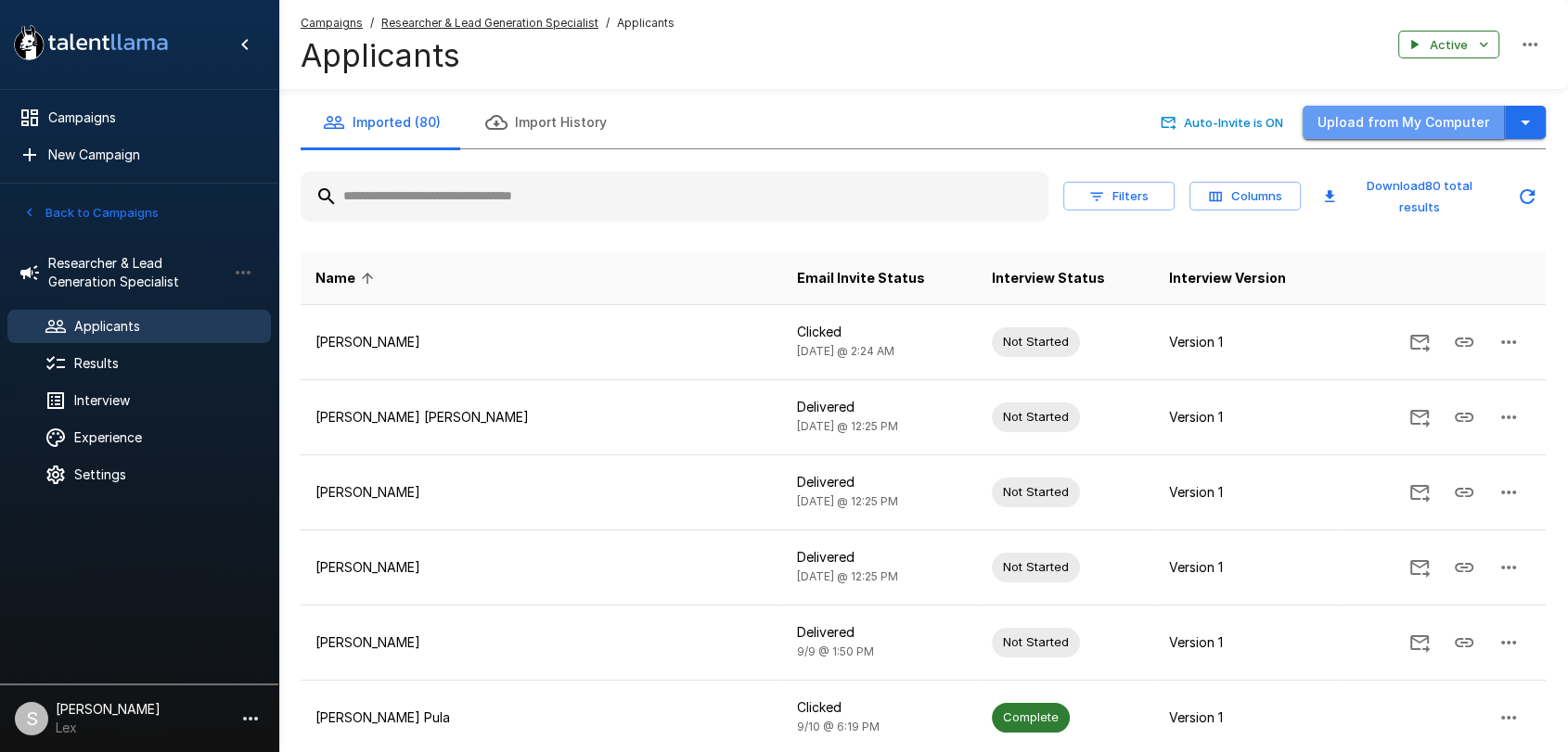
click at [1411, 116] on button "Upload from My Computer" at bounding box center [1404, 123] width 203 height 34
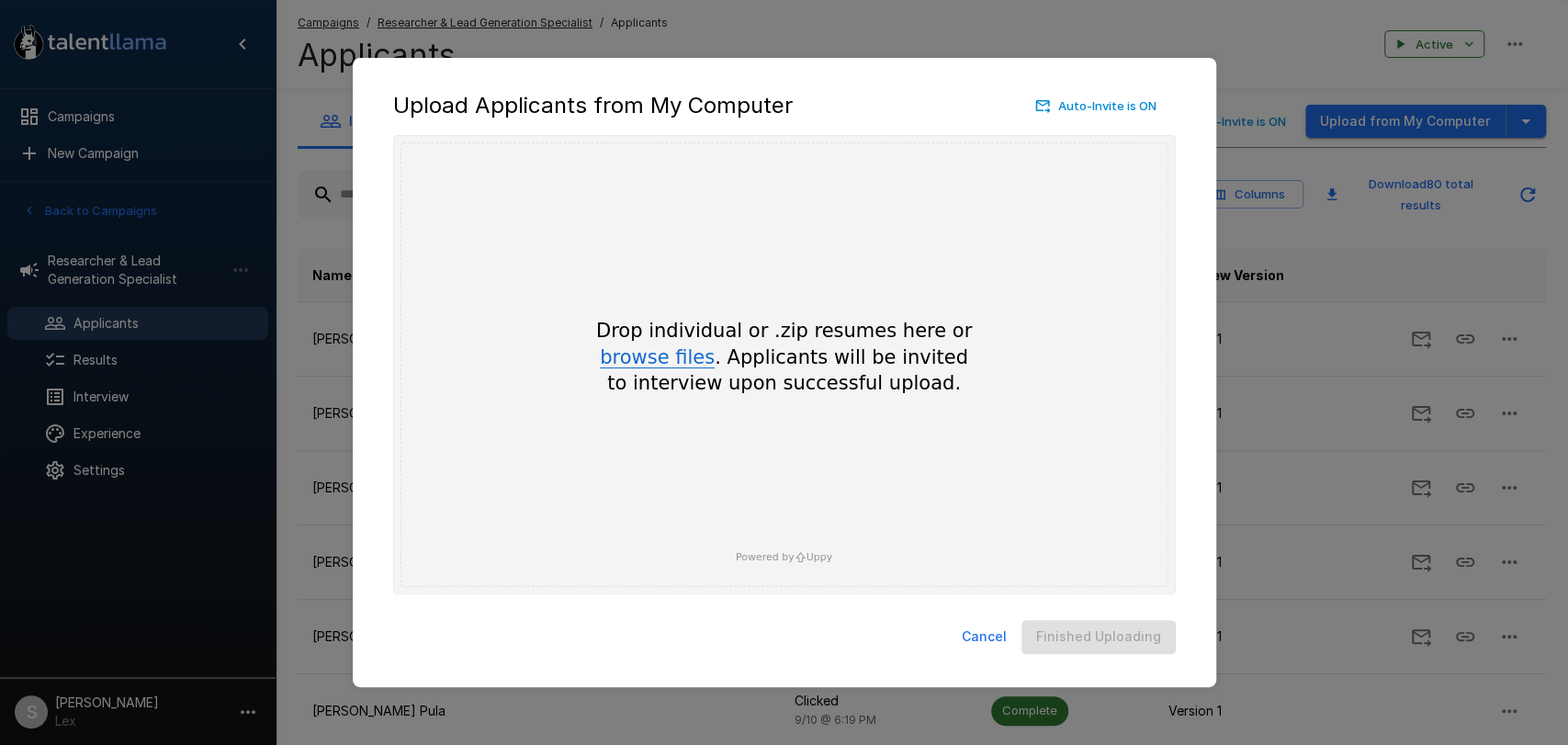
click at [689, 349] on button "browse files" at bounding box center [657, 358] width 115 height 20
click at [1265, 33] on div "Upload Applicants from My Computer Auto-Invite is ON Drop your files here Drop …" at bounding box center [784, 372] width 1568 height 745
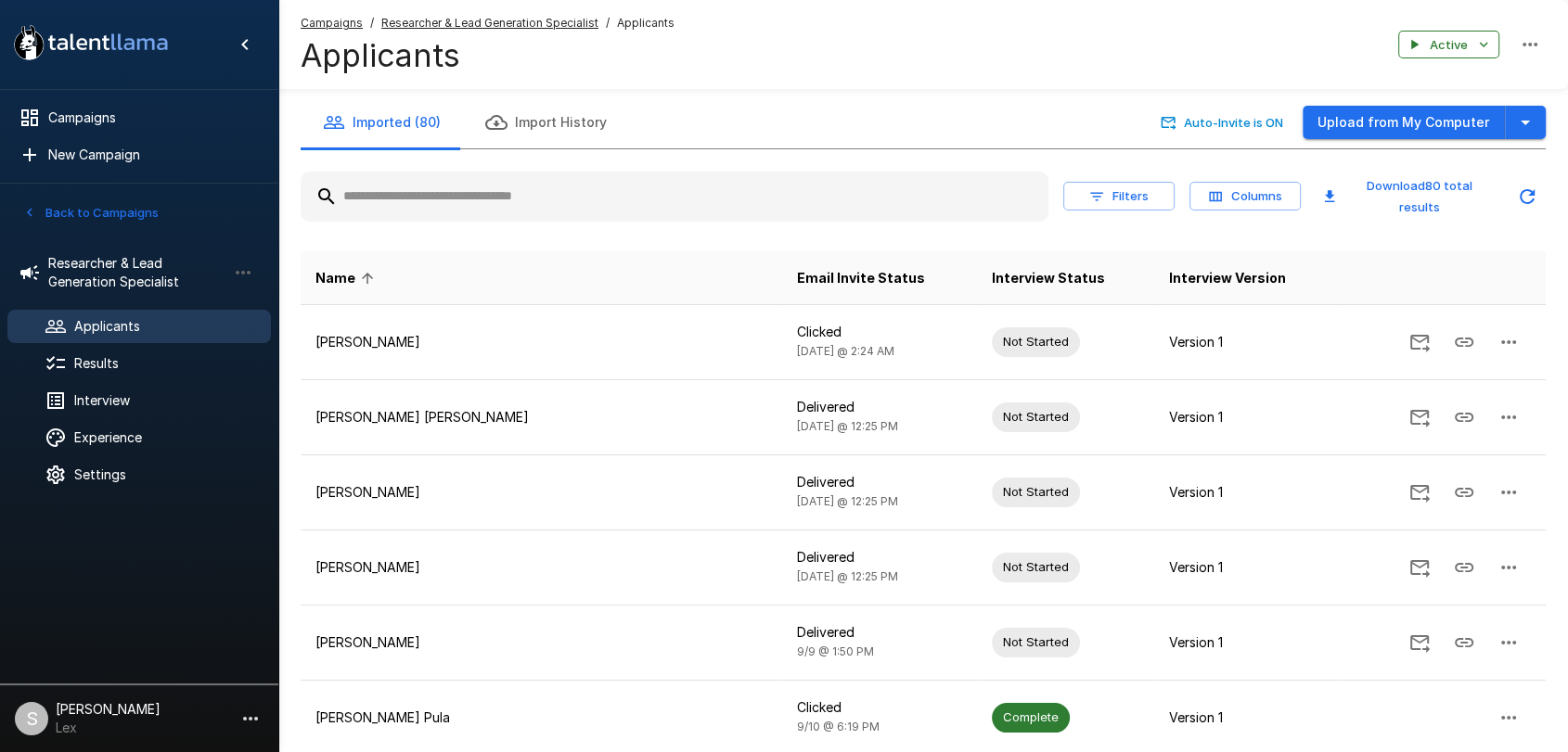
click at [483, 189] on input "text" at bounding box center [674, 197] width 748 height 33
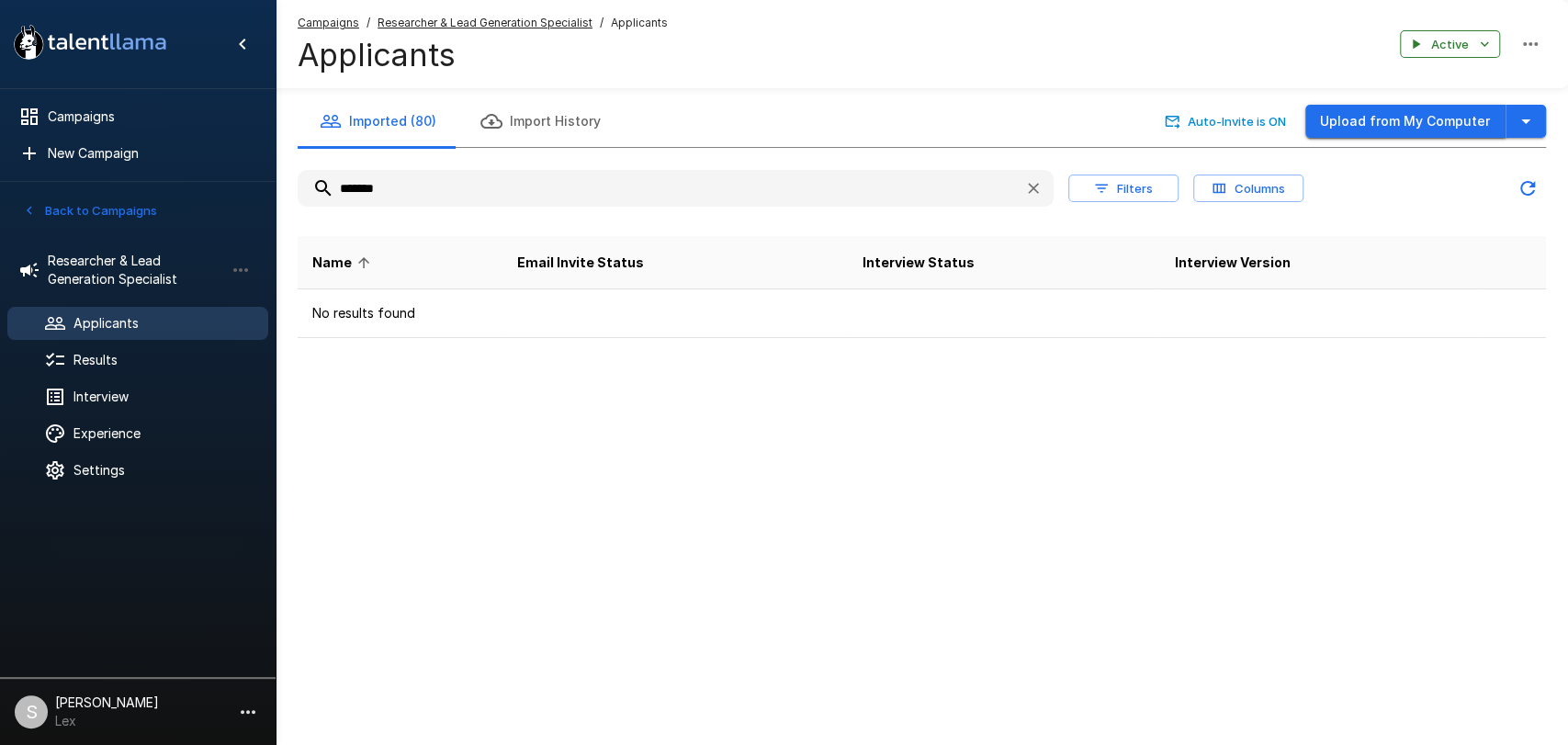
click at [1376, 123] on button "Upload from My Computer" at bounding box center [1405, 122] width 201 height 34
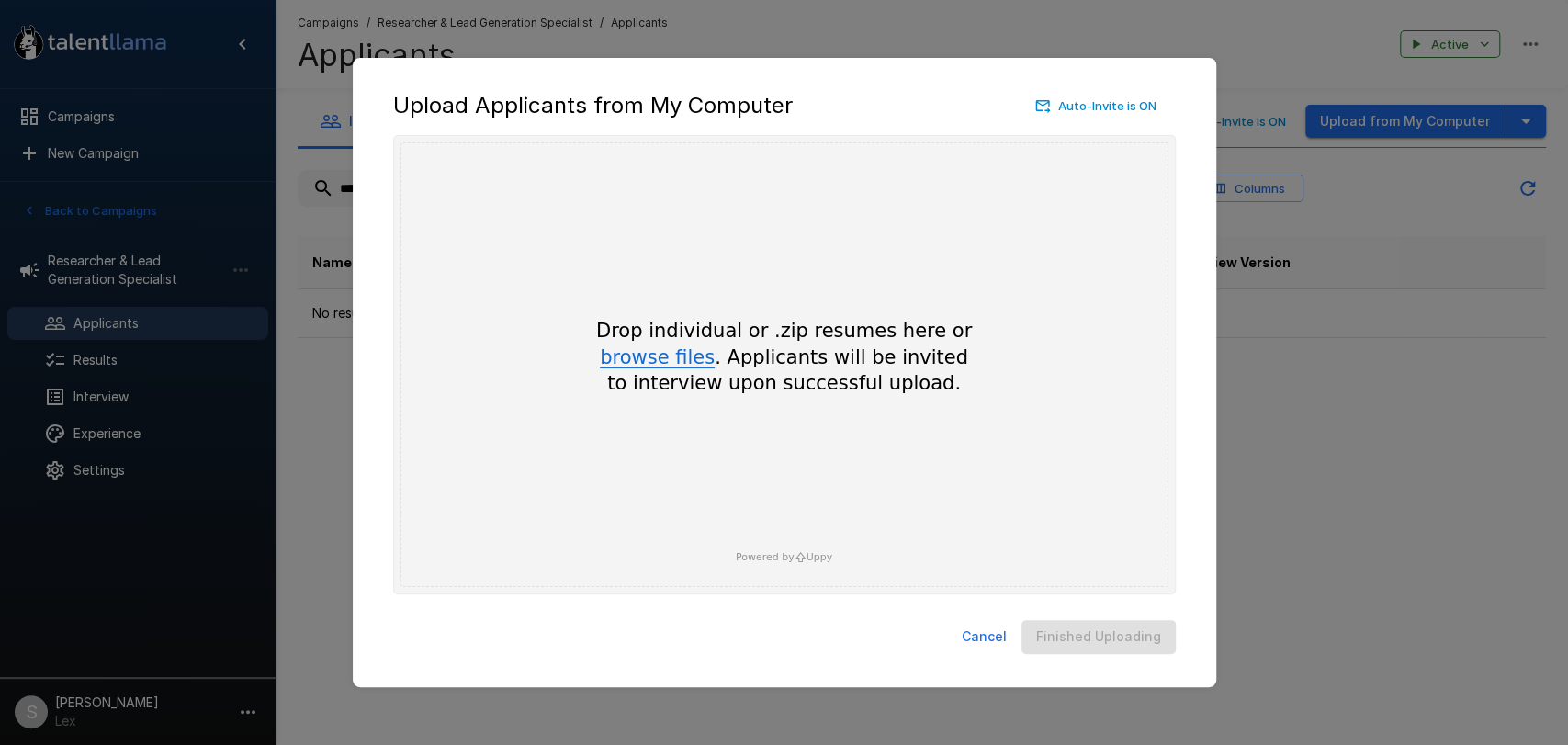
click at [680, 360] on button "browse files" at bounding box center [657, 358] width 115 height 20
click at [985, 642] on button "Cancel" at bounding box center [984, 637] width 59 height 34
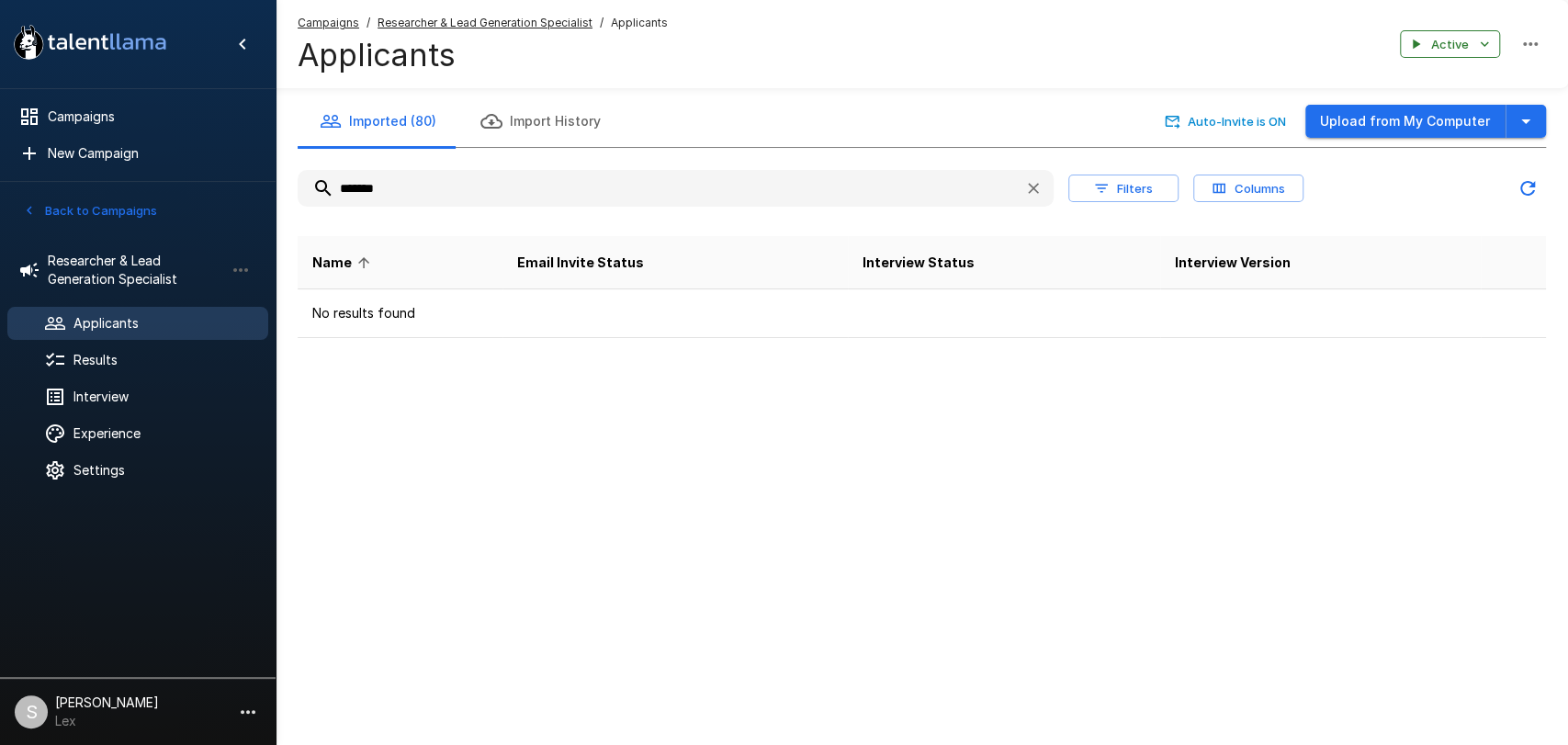
click at [401, 186] on input "*******" at bounding box center [653, 188] width 711 height 33
type input "*"
drag, startPoint x: 447, startPoint y: 198, endPoint x: 304, endPoint y: 188, distance: 143.3
click at [304, 188] on input "*******" at bounding box center [653, 188] width 711 height 33
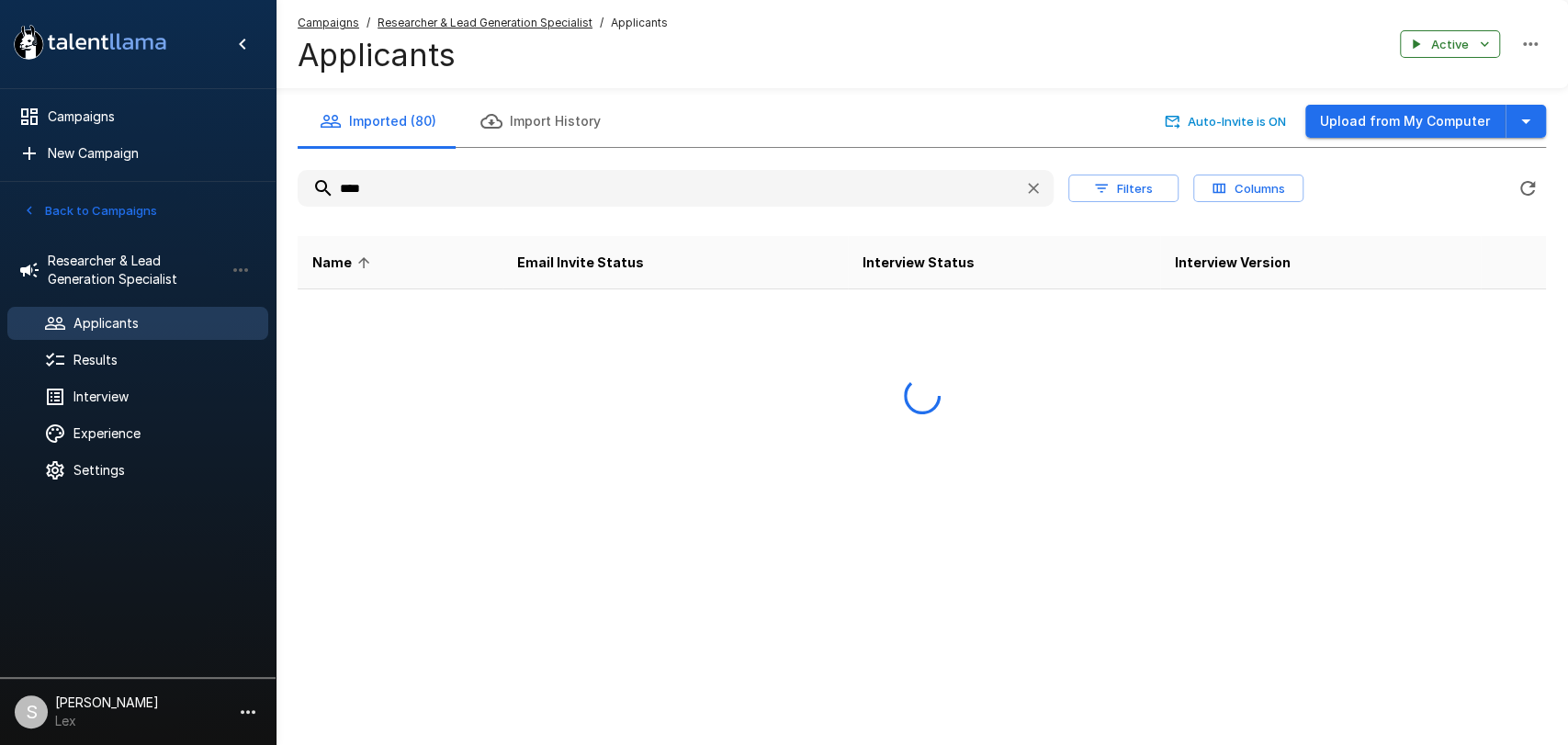
type input "****"
drag, startPoint x: 395, startPoint y: 198, endPoint x: 336, endPoint y: 195, distance: 59.1
click at [336, 195] on input "****" at bounding box center [653, 188] width 711 height 33
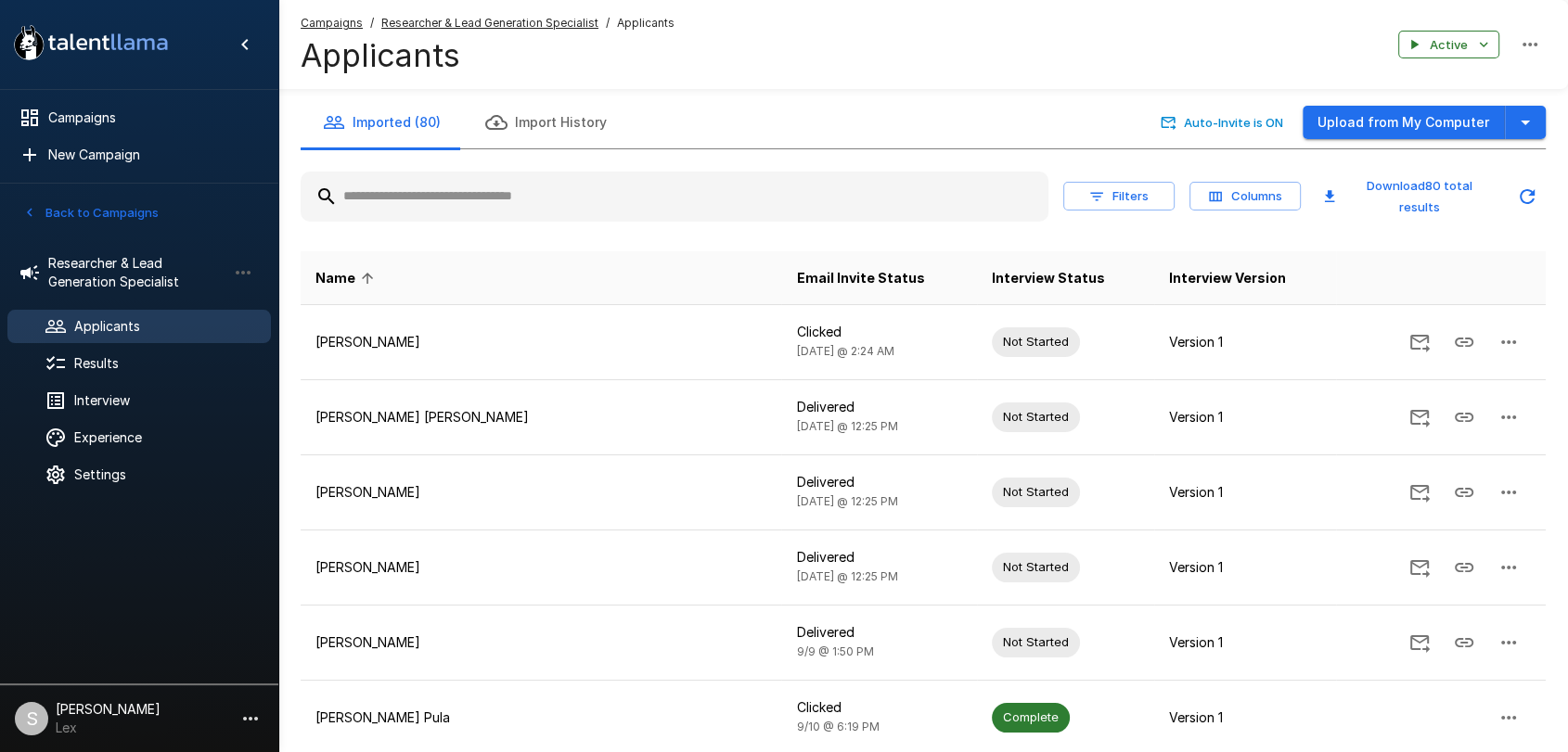
click at [1147, 190] on button "Filters" at bounding box center [1118, 196] width 111 height 29
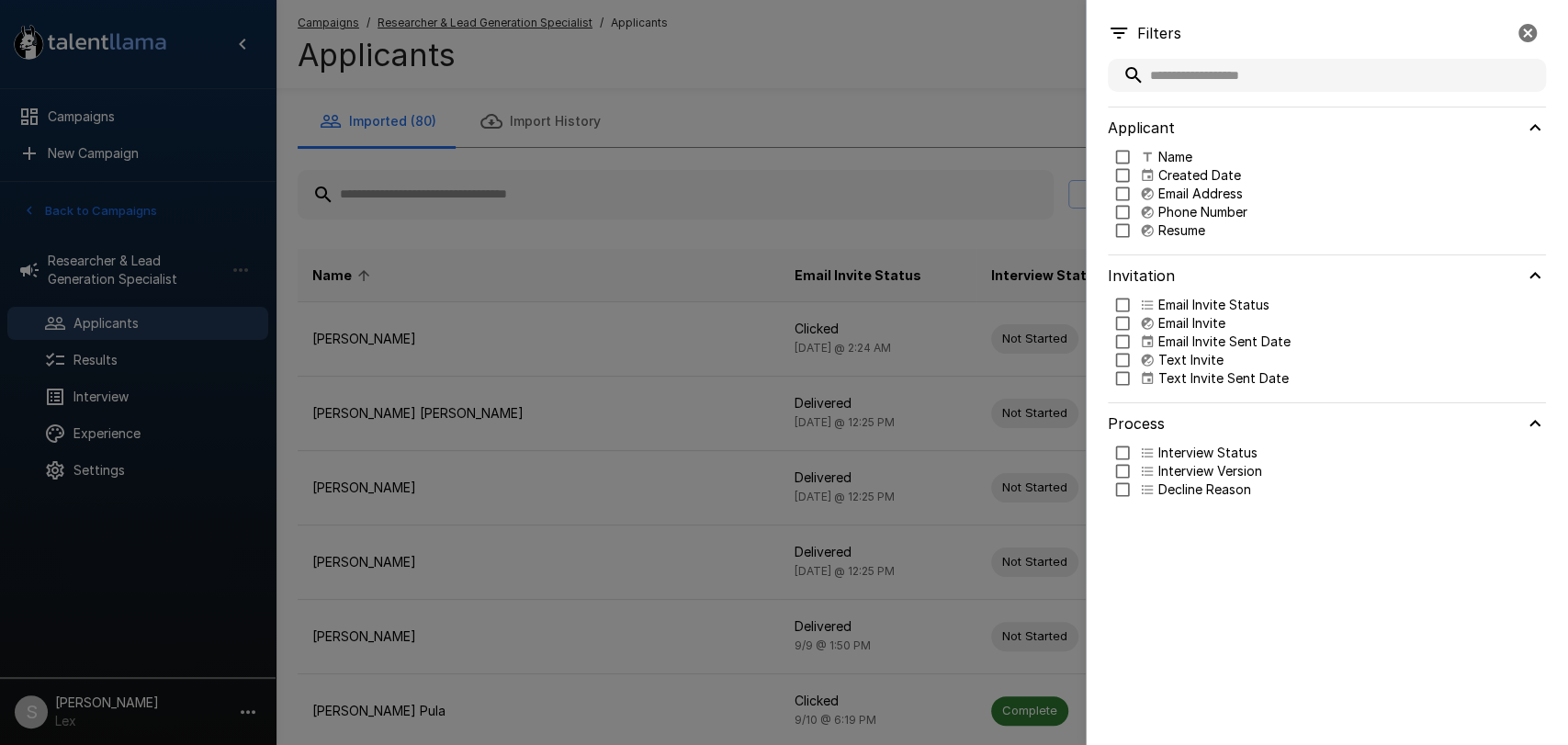
click at [945, 97] on div at bounding box center [784, 372] width 1568 height 745
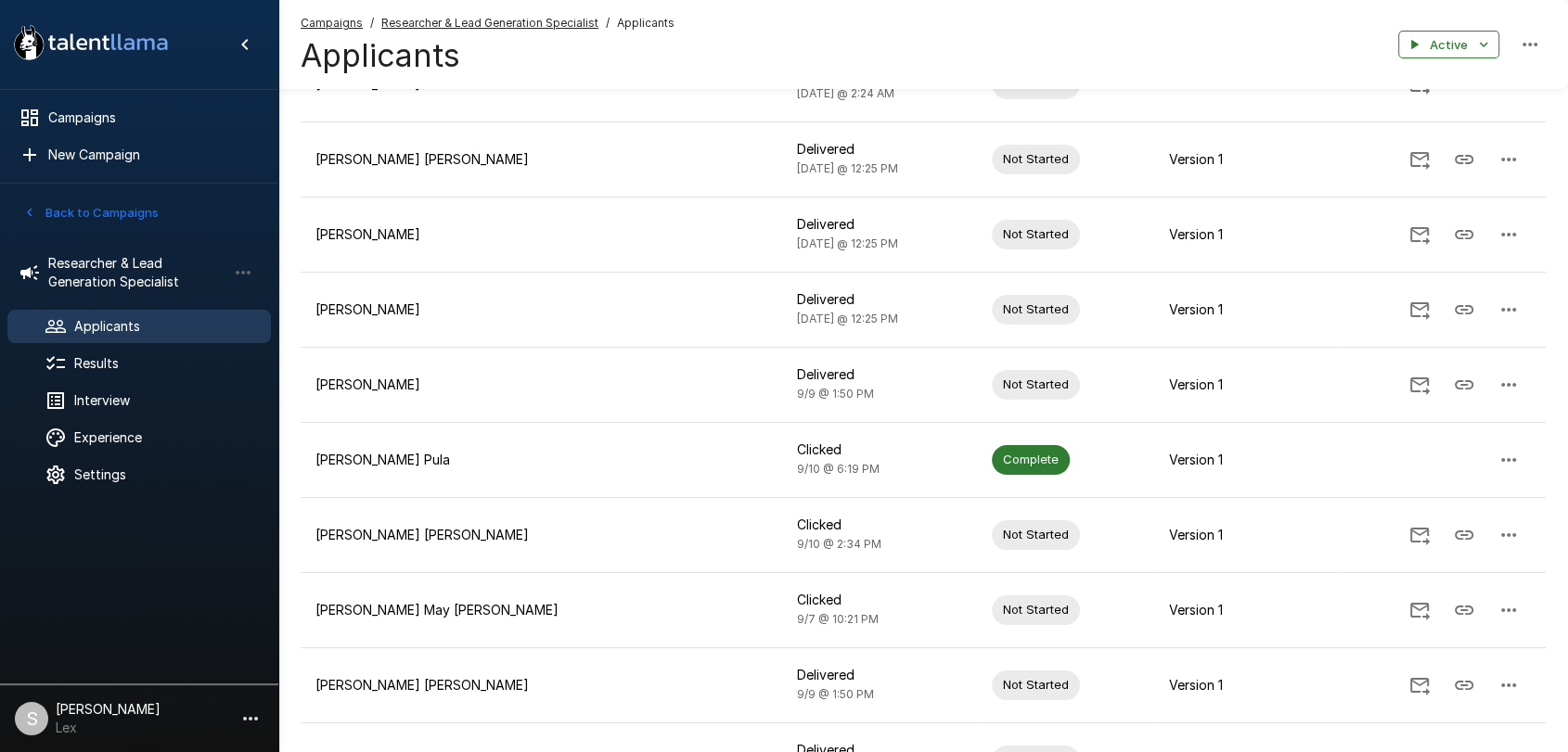
scroll to position [427, 0]
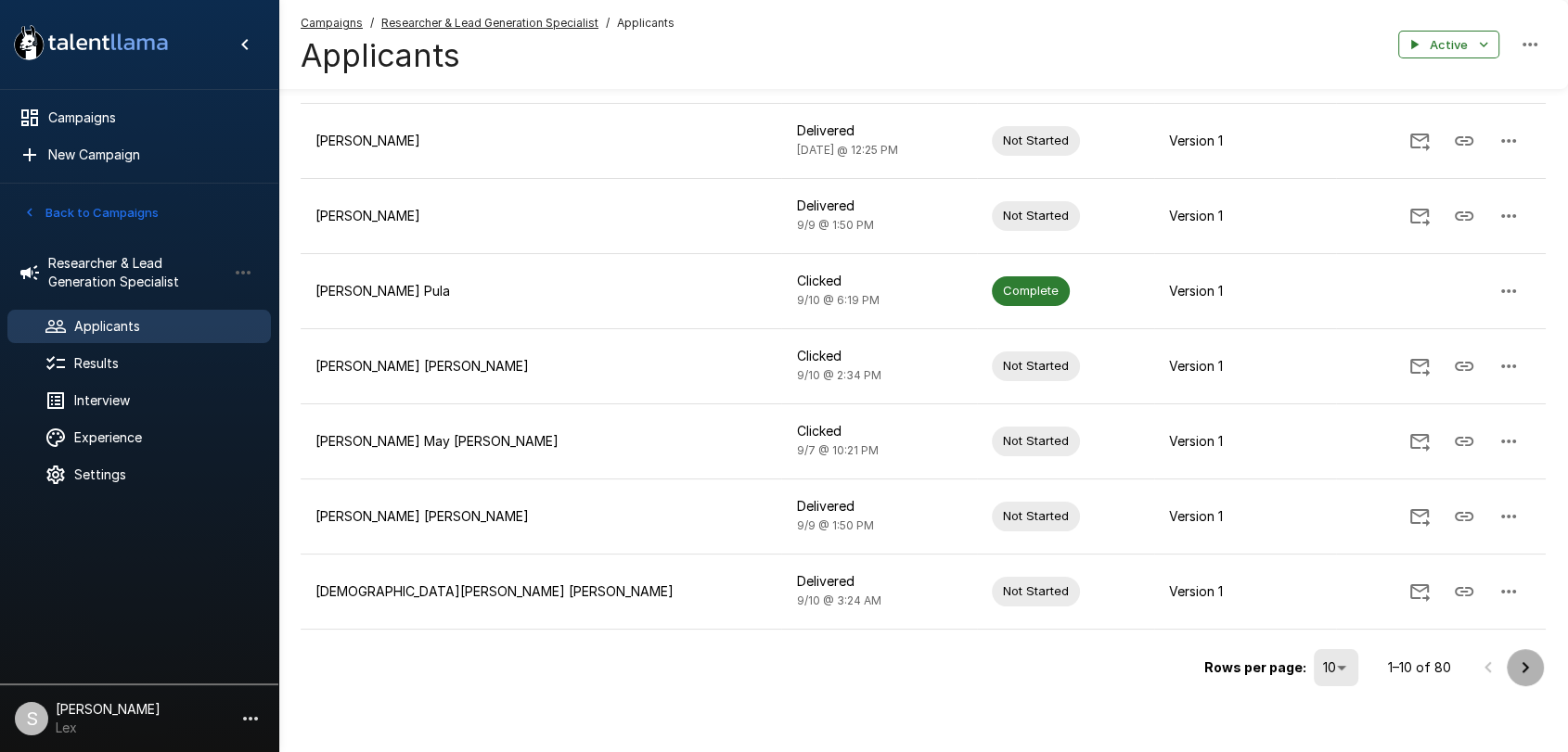
click at [1519, 657] on icon "Go to next page" at bounding box center [1525, 667] width 23 height 23
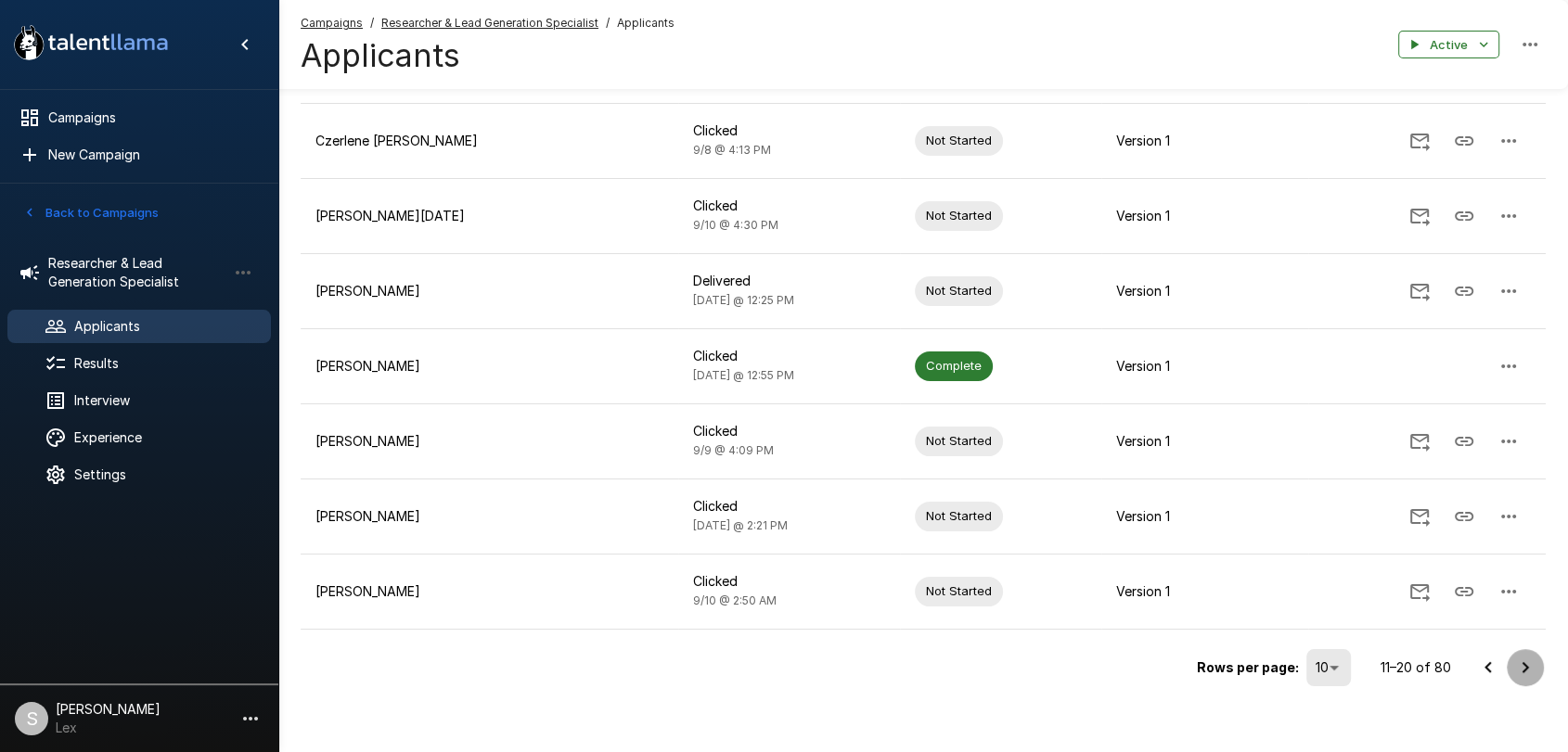
click at [1524, 658] on icon "Go to next page" at bounding box center [1525, 667] width 23 height 23
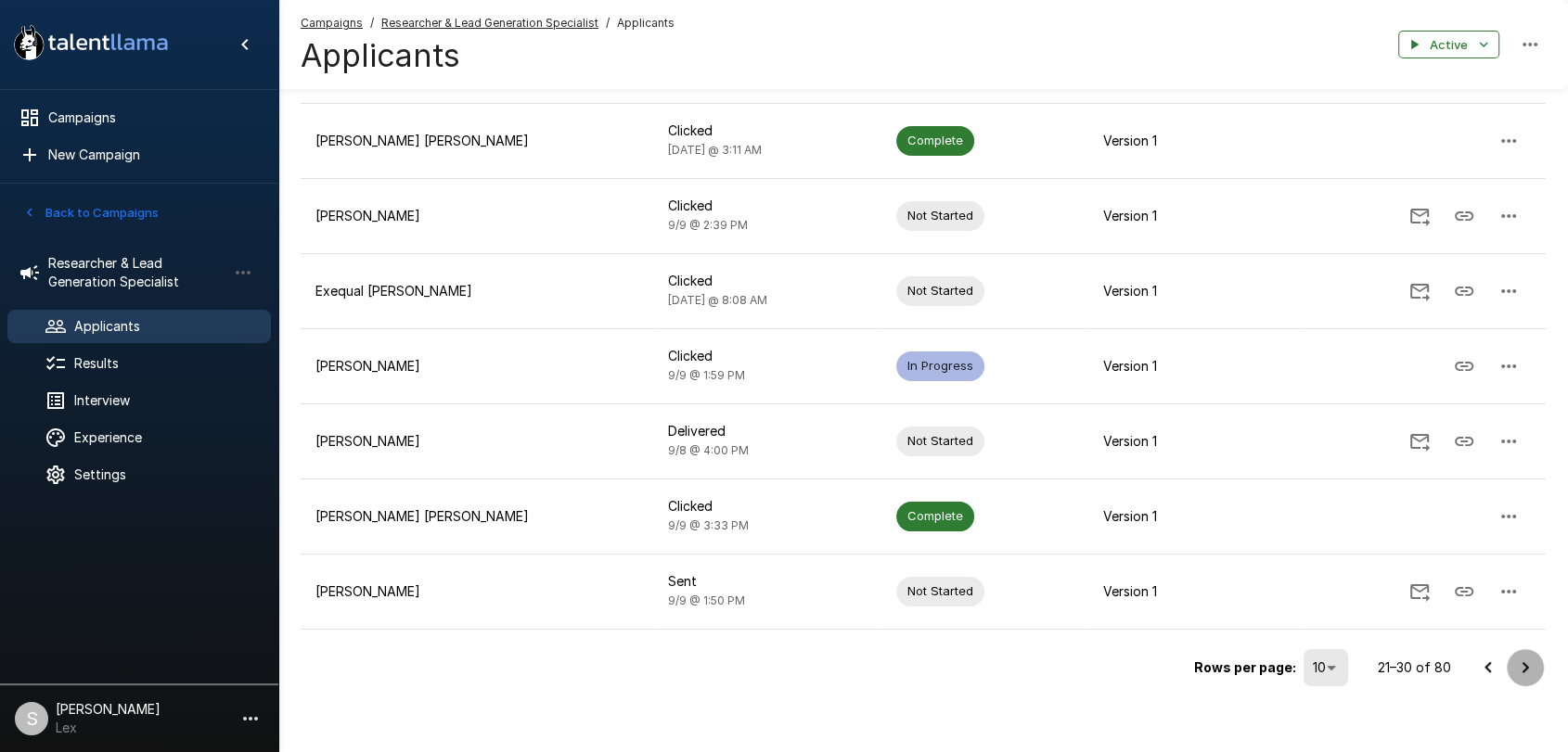
click at [1526, 662] on icon "Go to next page" at bounding box center [1526, 666] width 7 height 11
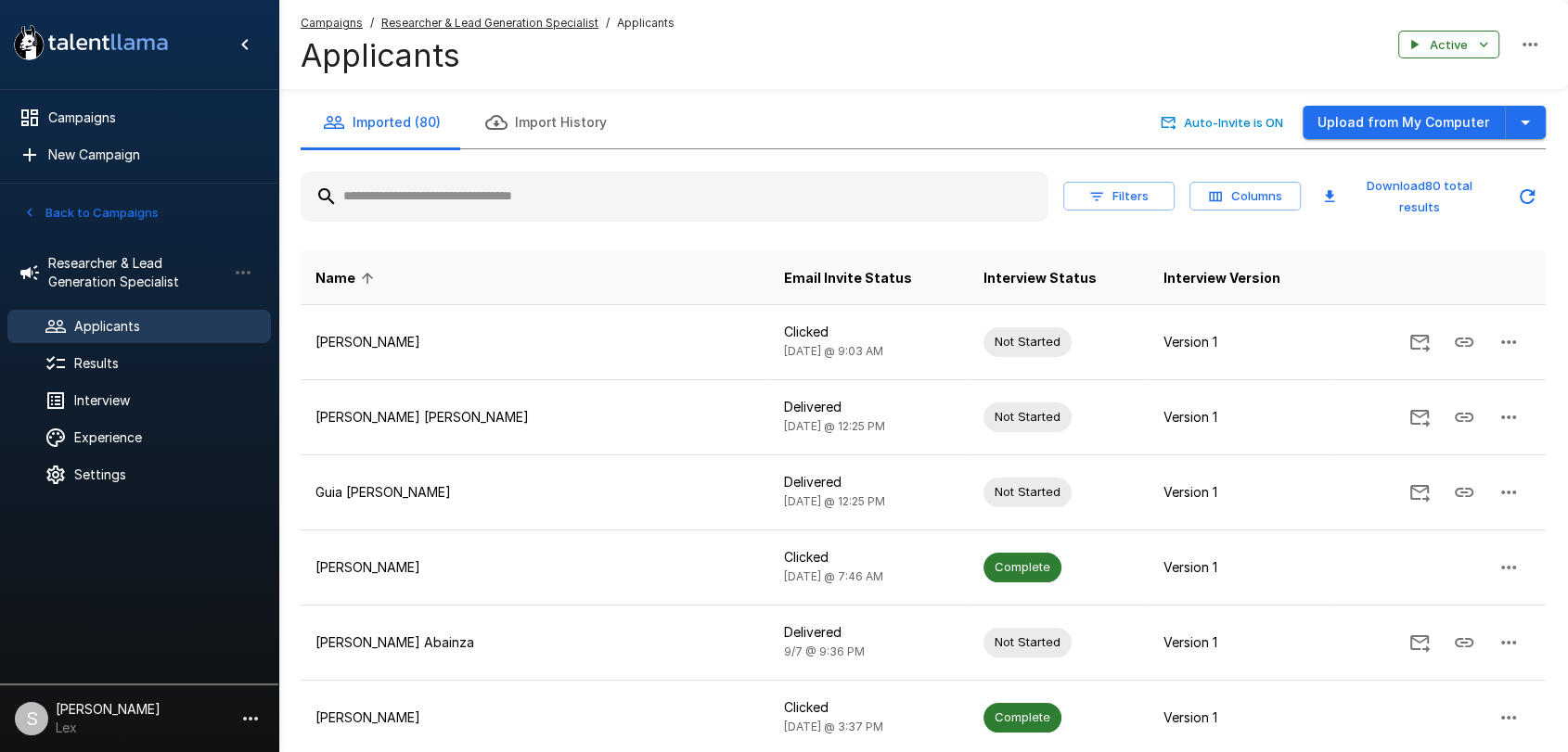
click at [542, 209] on div "Filters Columns Download 80 total results" at bounding box center [923, 197] width 1245 height 65
click at [542, 205] on input "text" at bounding box center [674, 197] width 748 height 33
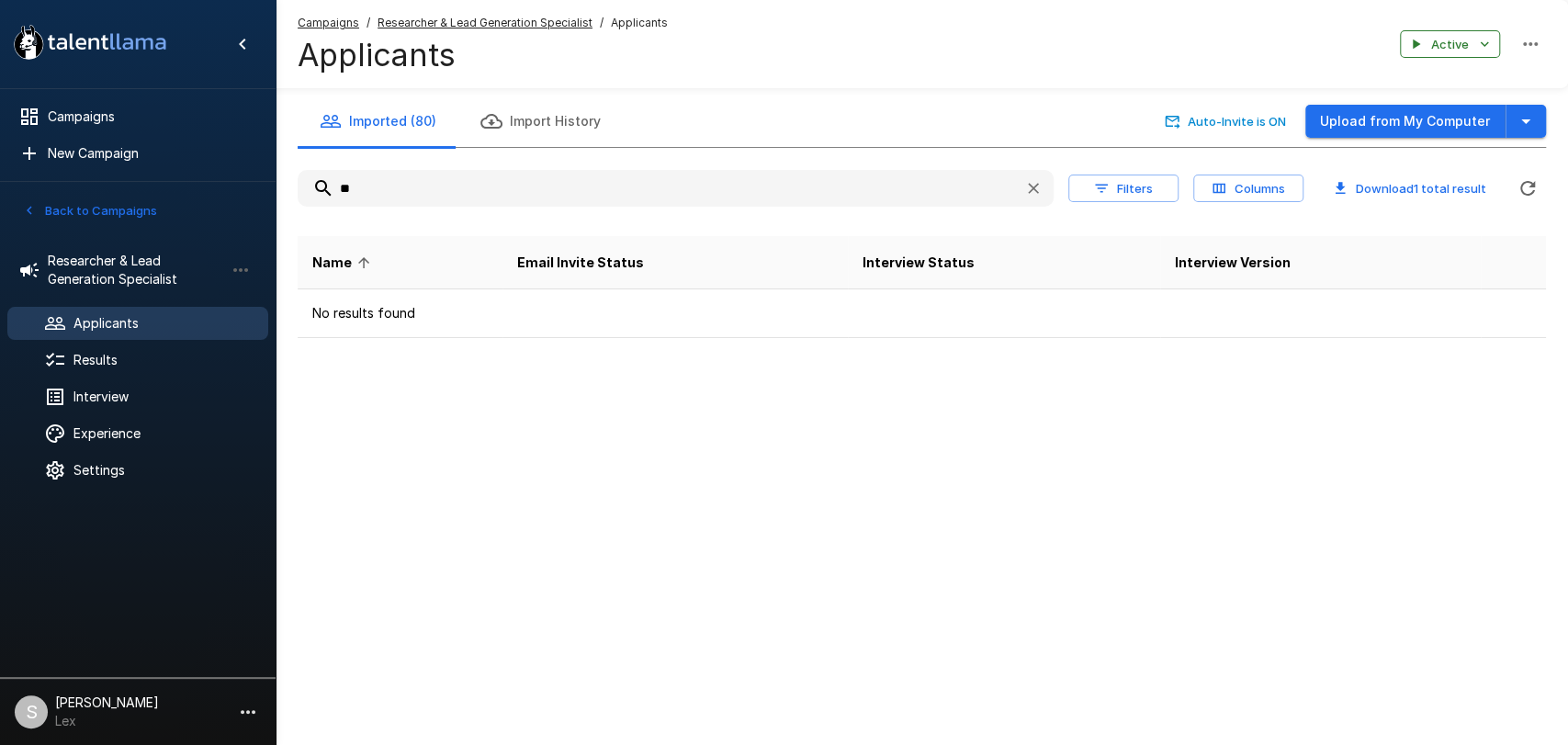
type input "*"
type input "*****"
click at [1535, 186] on icon "Updated Today - 3:16 PM" at bounding box center [1527, 188] width 22 height 22
click at [1535, 185] on icon "Updated Today - 3:16 PM" at bounding box center [1527, 188] width 22 height 22
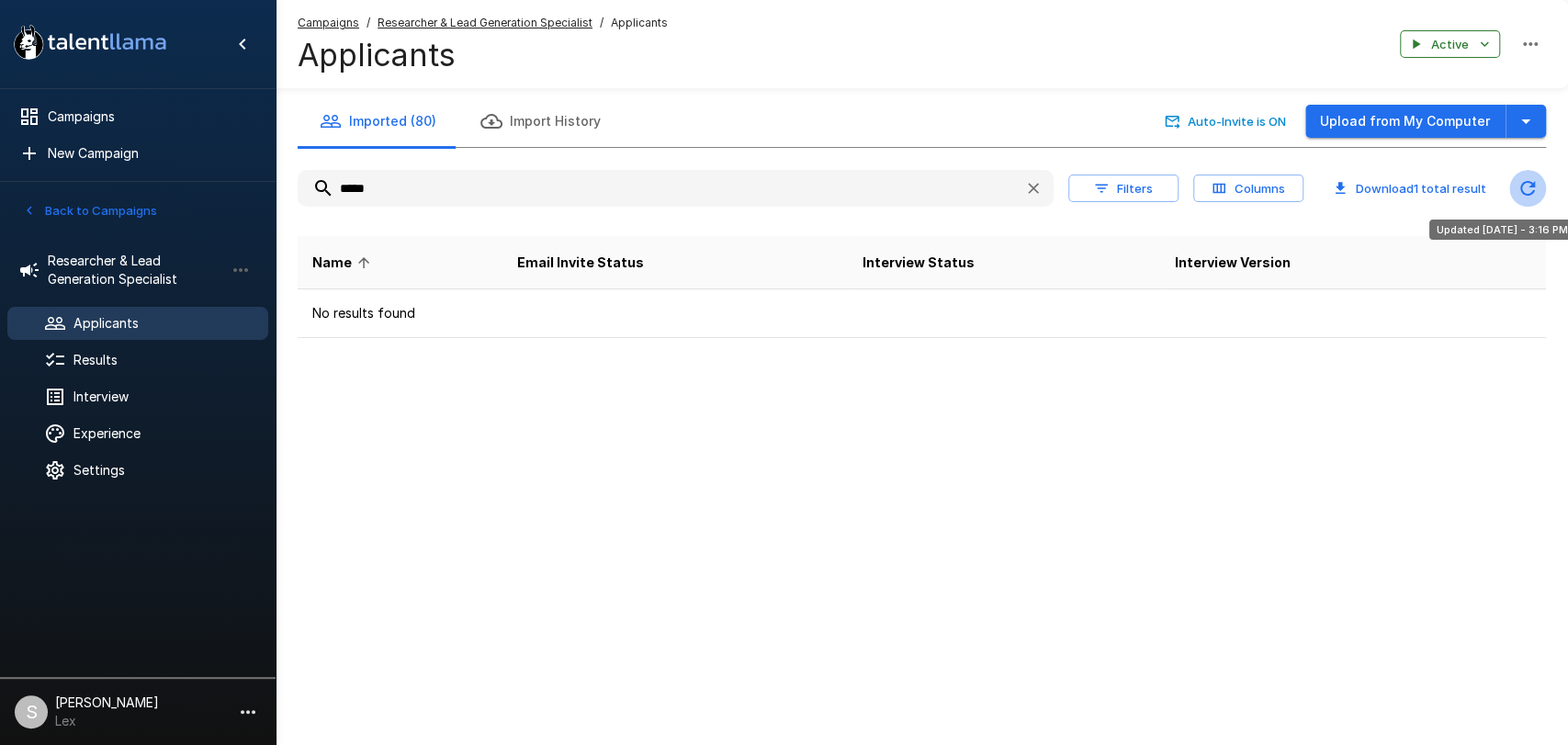
click at [1535, 185] on icon "Updated Today - 3:16 PM" at bounding box center [1527, 188] width 22 height 22
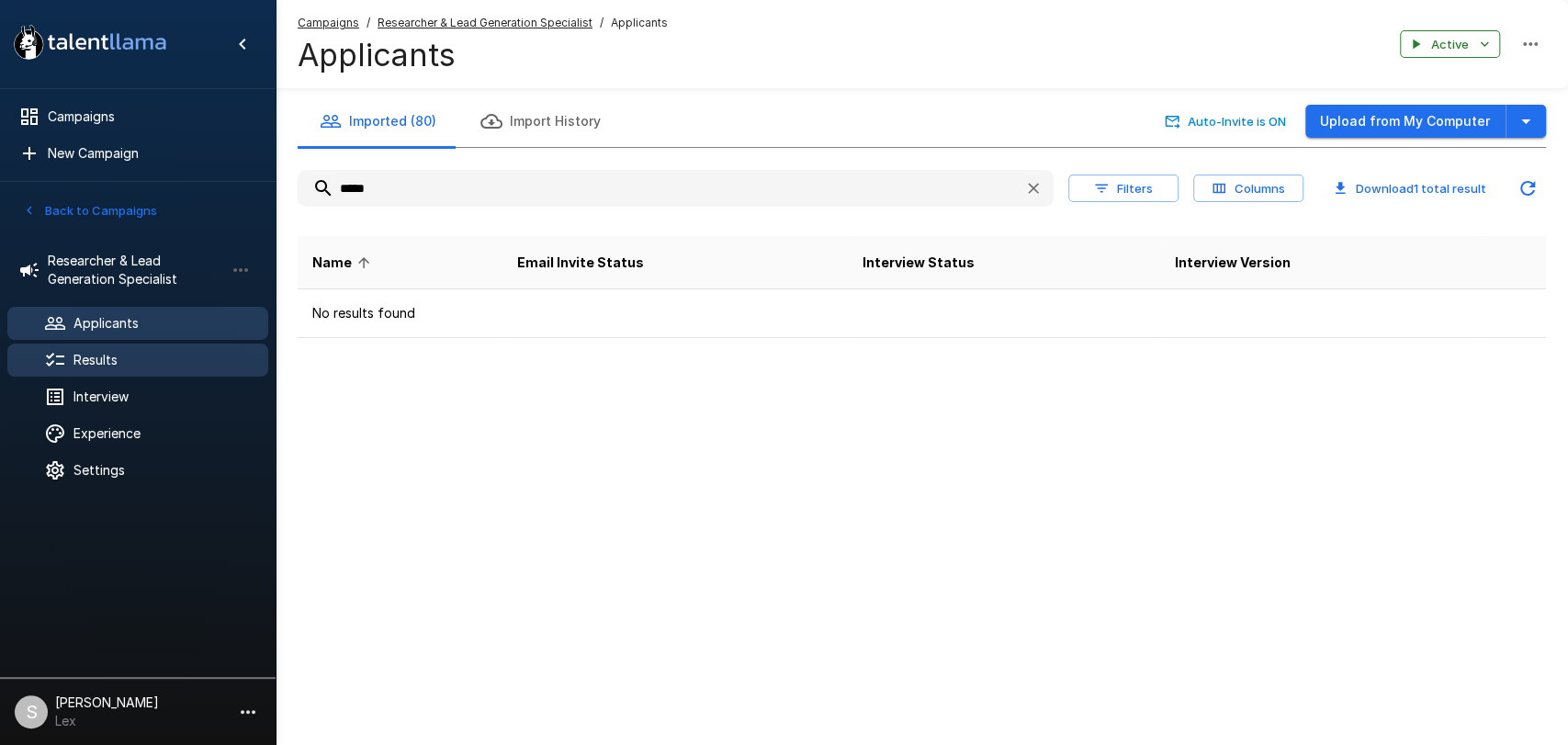
click at [155, 364] on span "Results" at bounding box center [163, 359] width 180 height 19
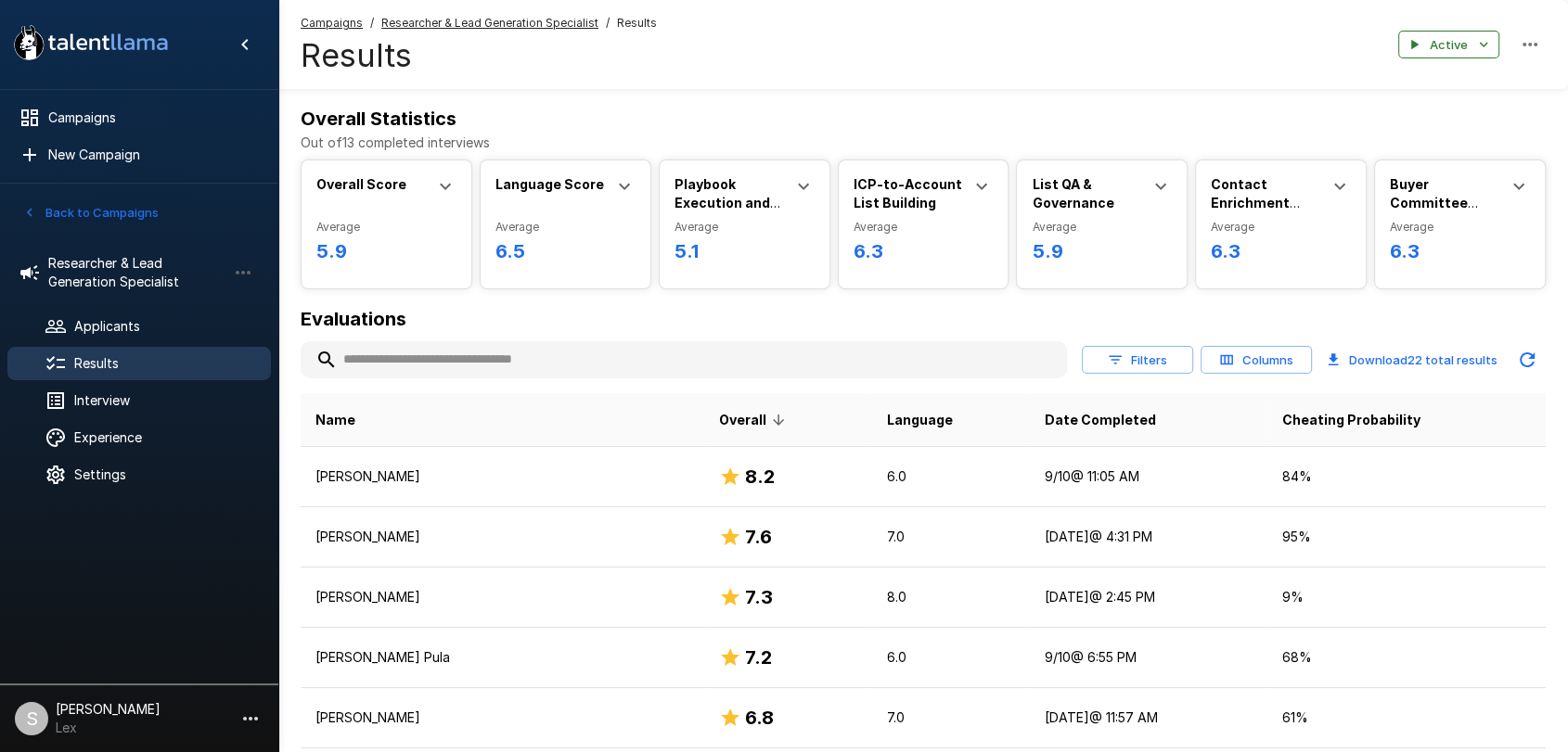
click at [531, 357] on input "text" at bounding box center [684, 360] width 767 height 33
click at [87, 325] on span "Applicants" at bounding box center [164, 326] width 182 height 19
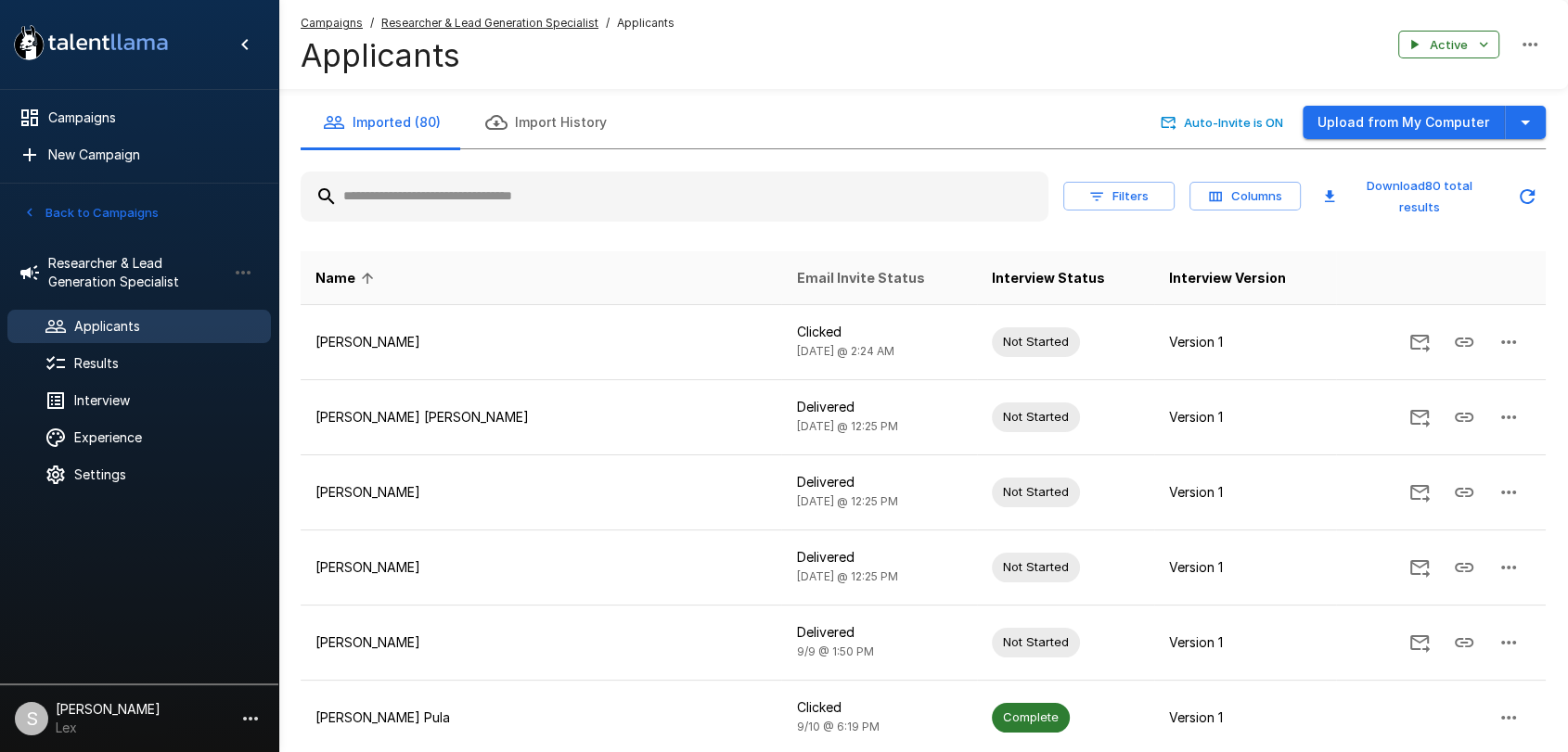
click at [796, 267] on span "Email Invite Status" at bounding box center [860, 278] width 128 height 23
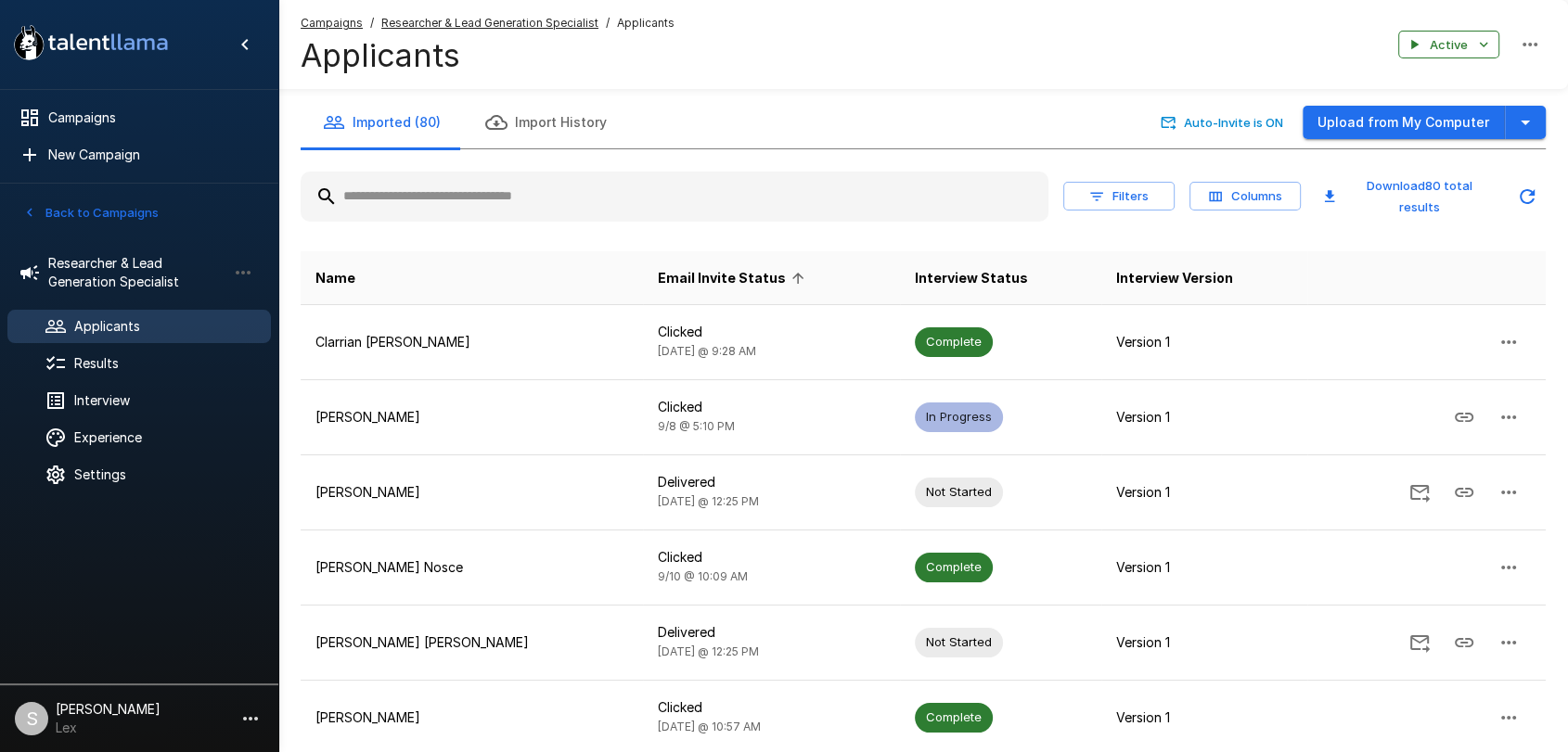
click at [755, 267] on span "Email Invite Status" at bounding box center [733, 278] width 152 height 23
click at [550, 194] on input "text" at bounding box center [674, 197] width 748 height 33
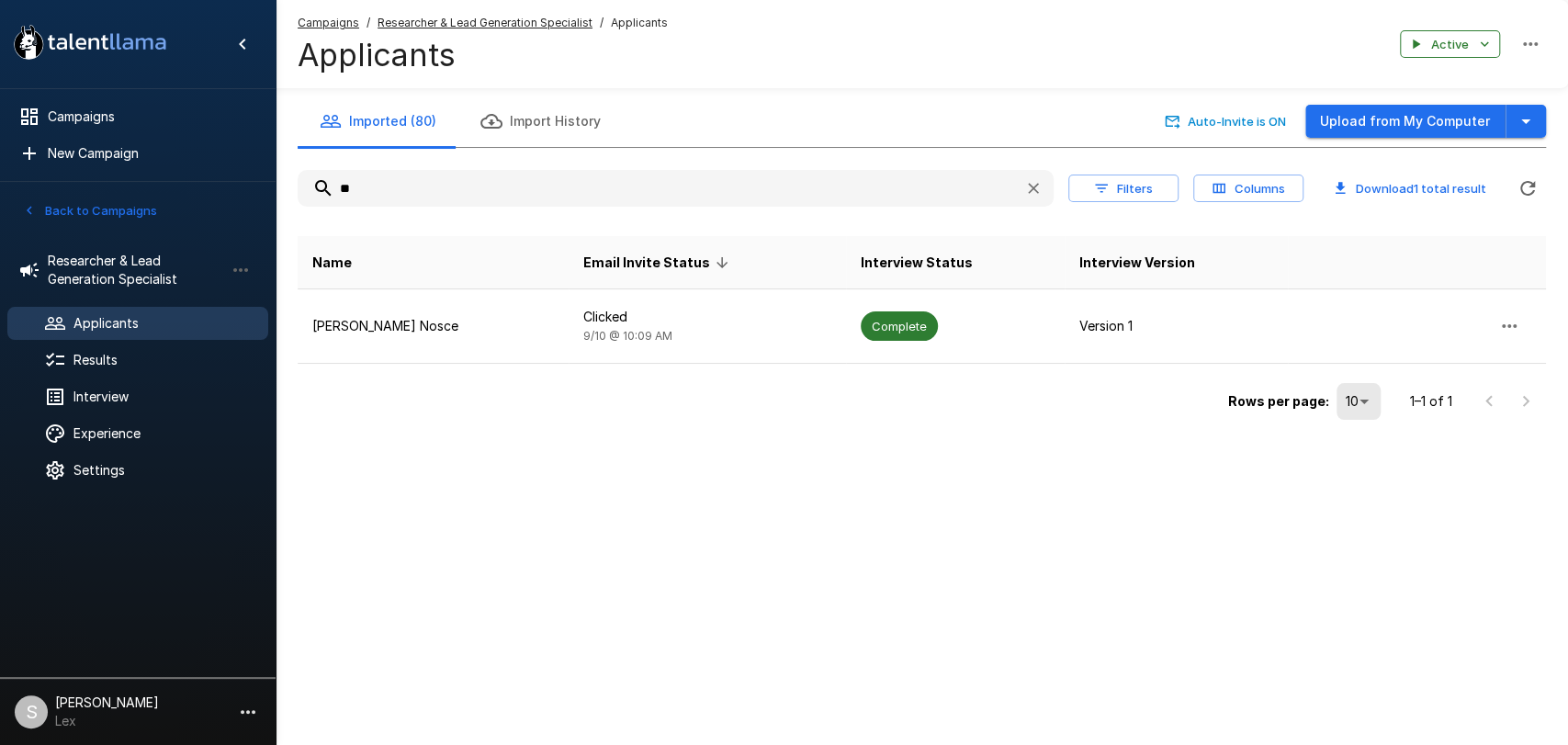
type input "*"
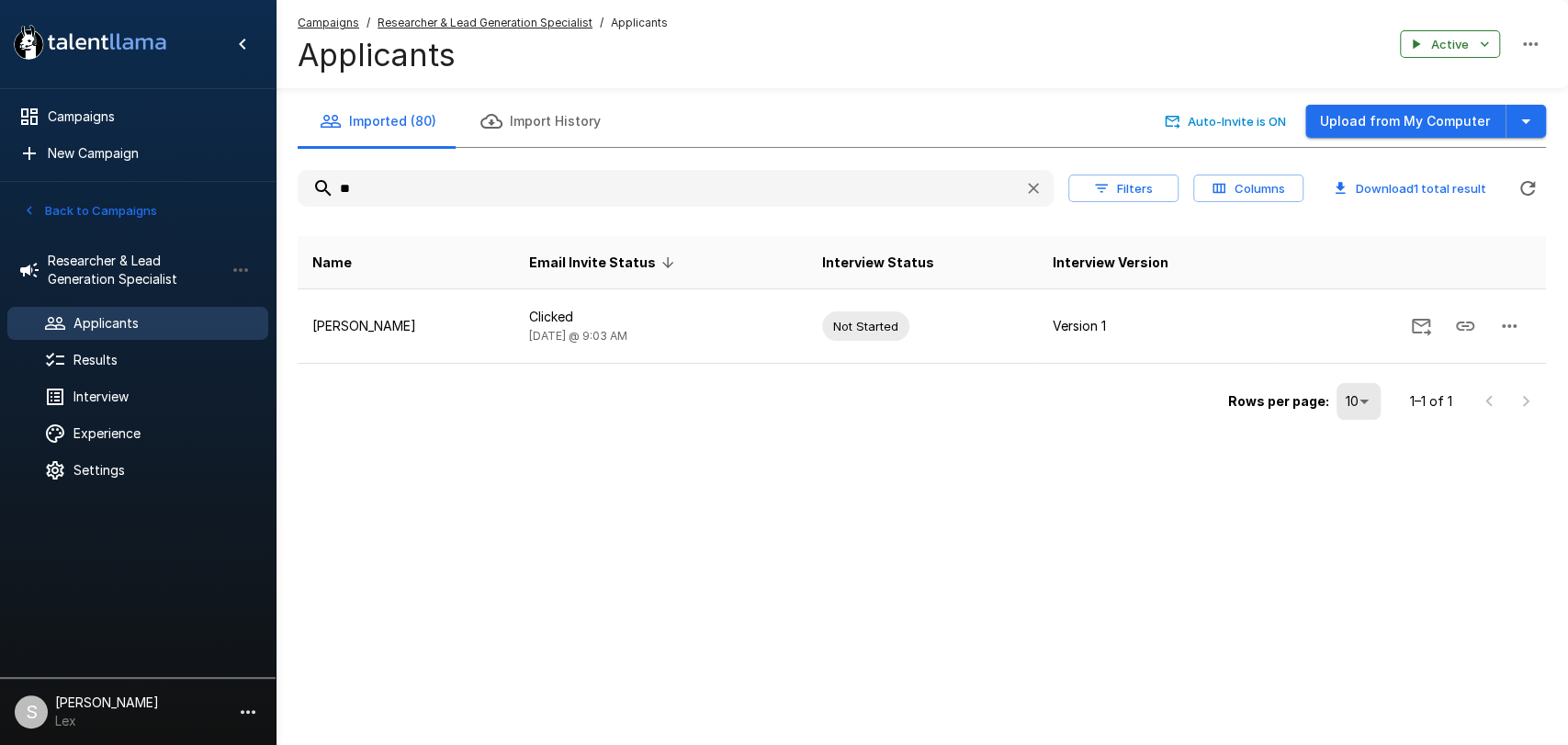
type input "*"
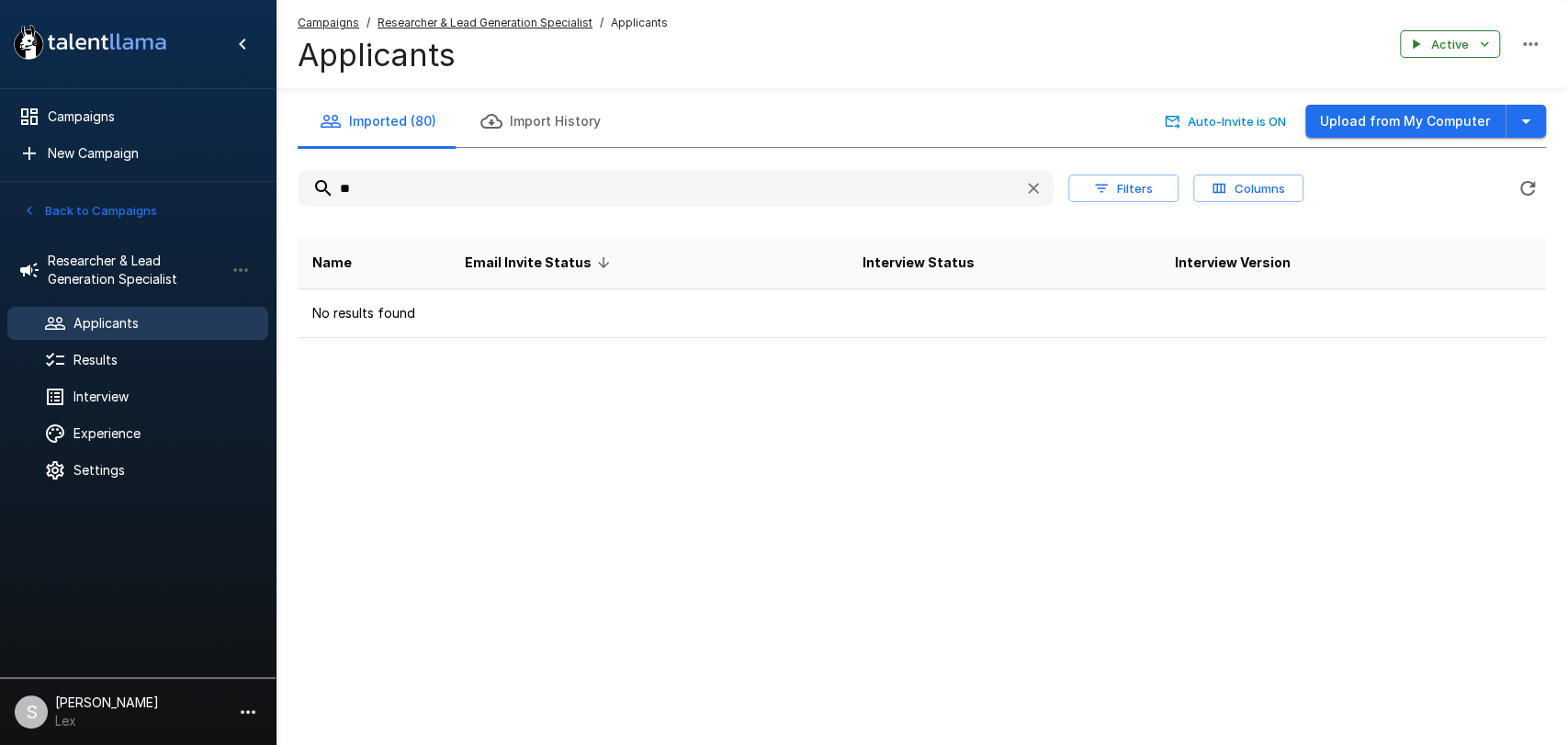
type input "*"
click at [1328, 117] on button "Upload from My Computer" at bounding box center [1405, 122] width 201 height 34
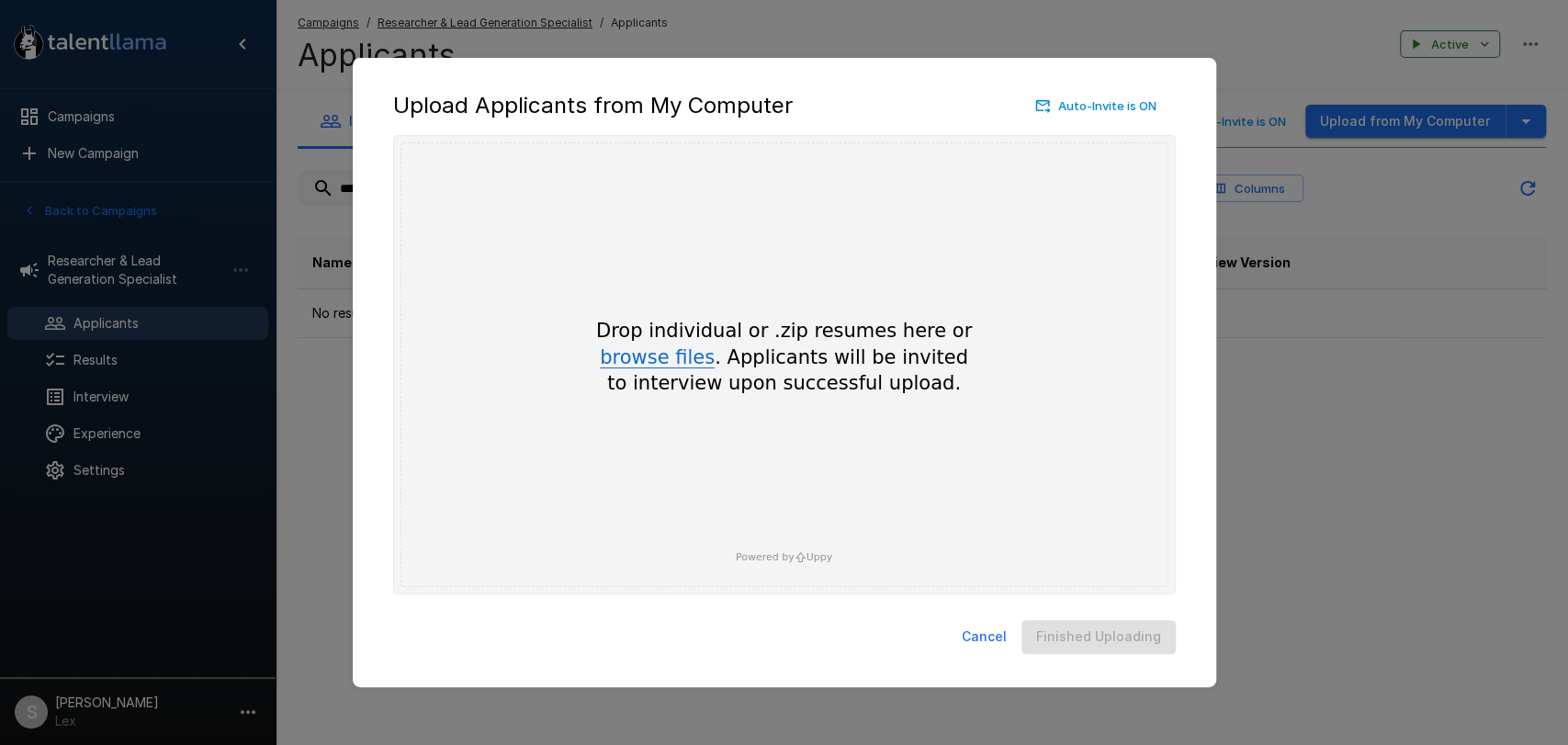
click at [654, 361] on button "browse files" at bounding box center [657, 358] width 115 height 20
click at [971, 644] on button "Cancel" at bounding box center [984, 637] width 59 height 34
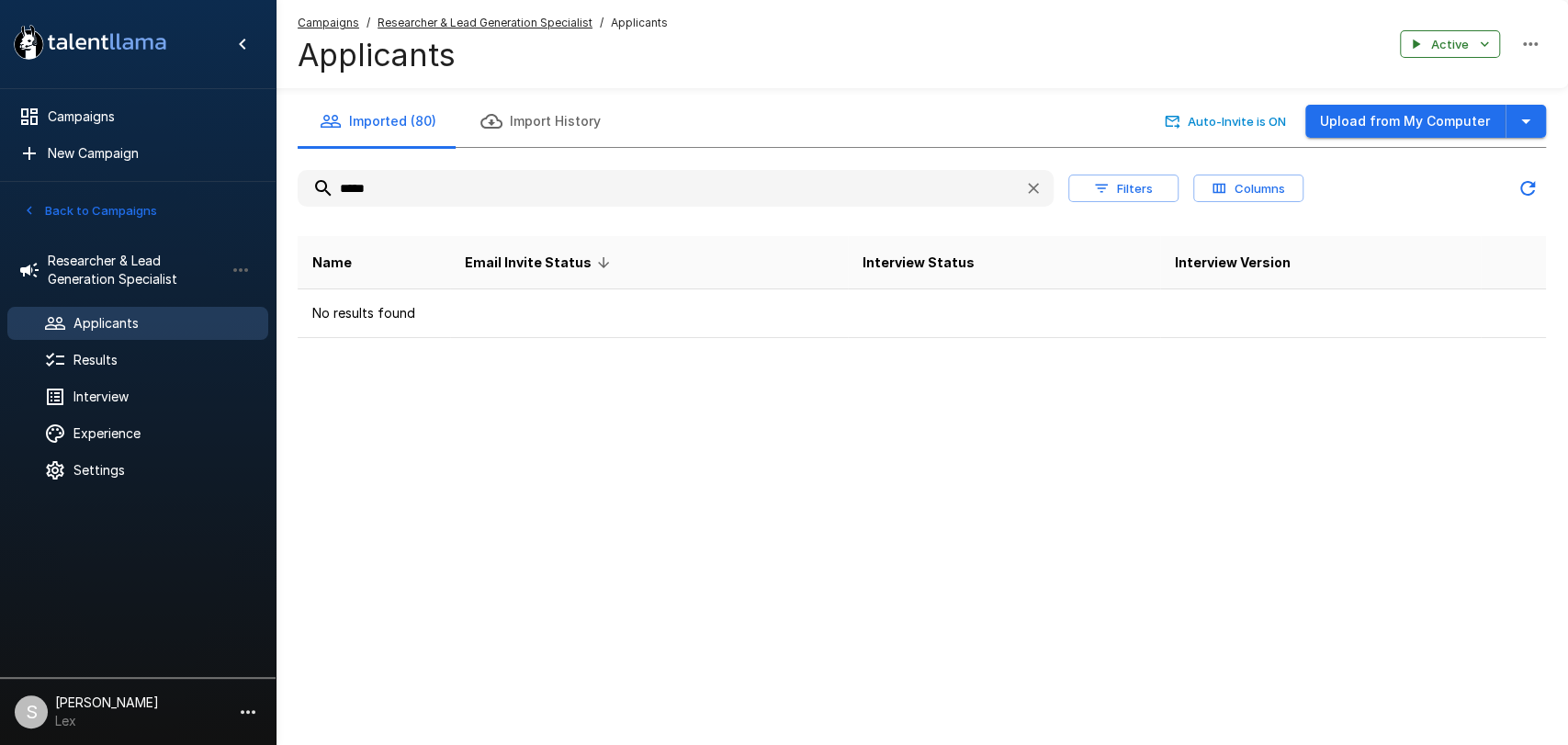
drag, startPoint x: 423, startPoint y: 192, endPoint x: 299, endPoint y: 192, distance: 124.0
click at [299, 192] on input "*****" at bounding box center [653, 188] width 711 height 33
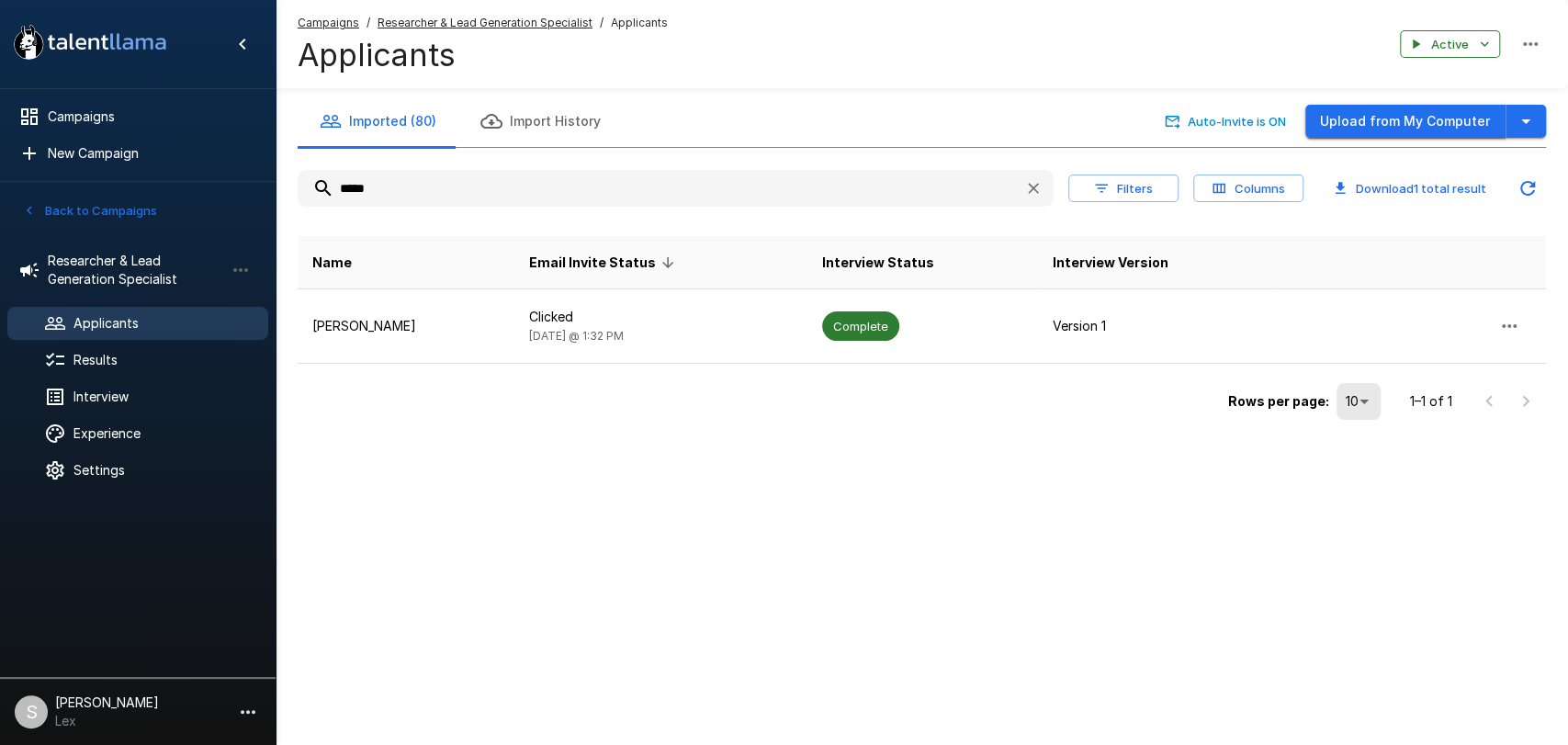
type input "*****"
click at [1368, 124] on button "Upload from My Computer" at bounding box center [1405, 122] width 201 height 34
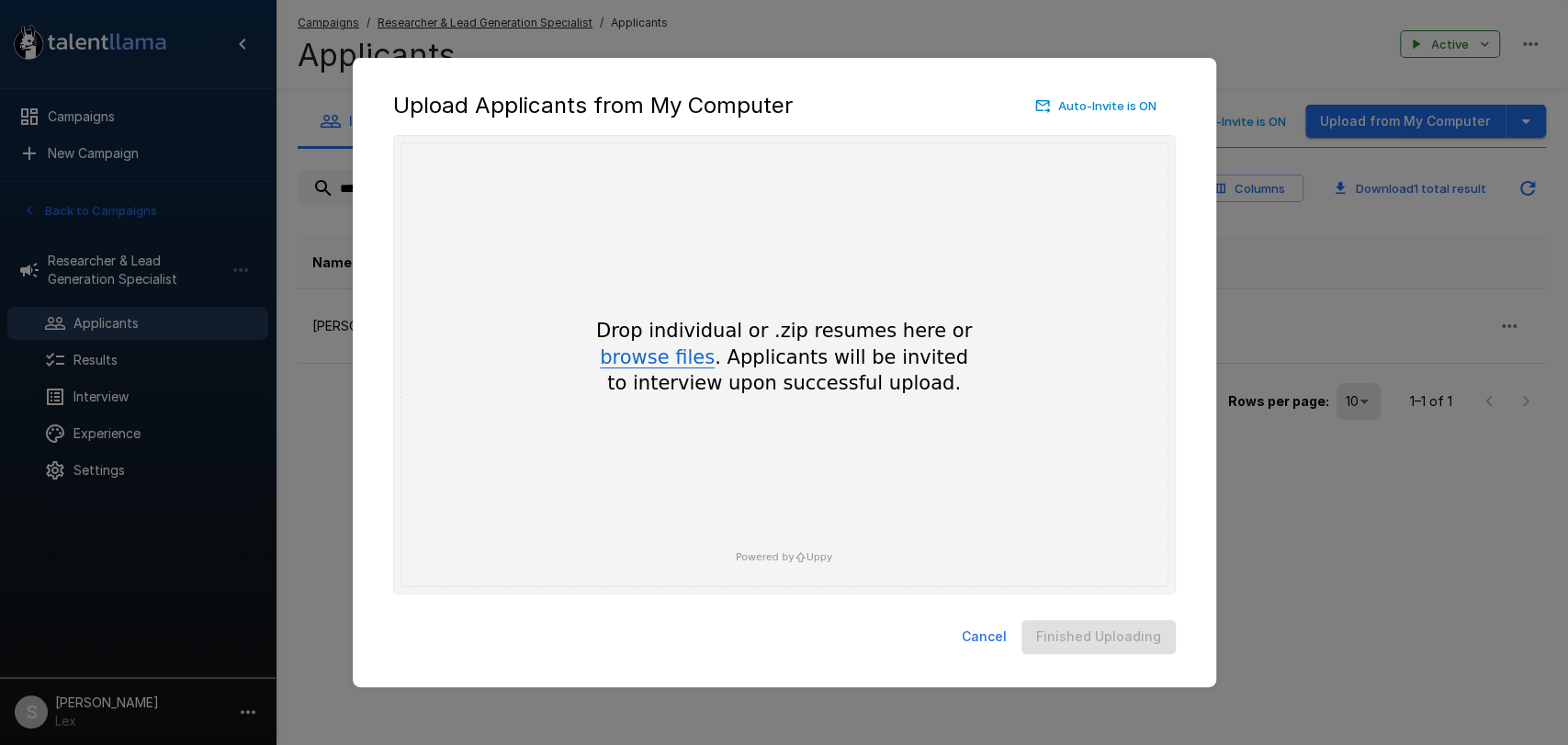
click at [668, 356] on button "browse files" at bounding box center [657, 358] width 115 height 20
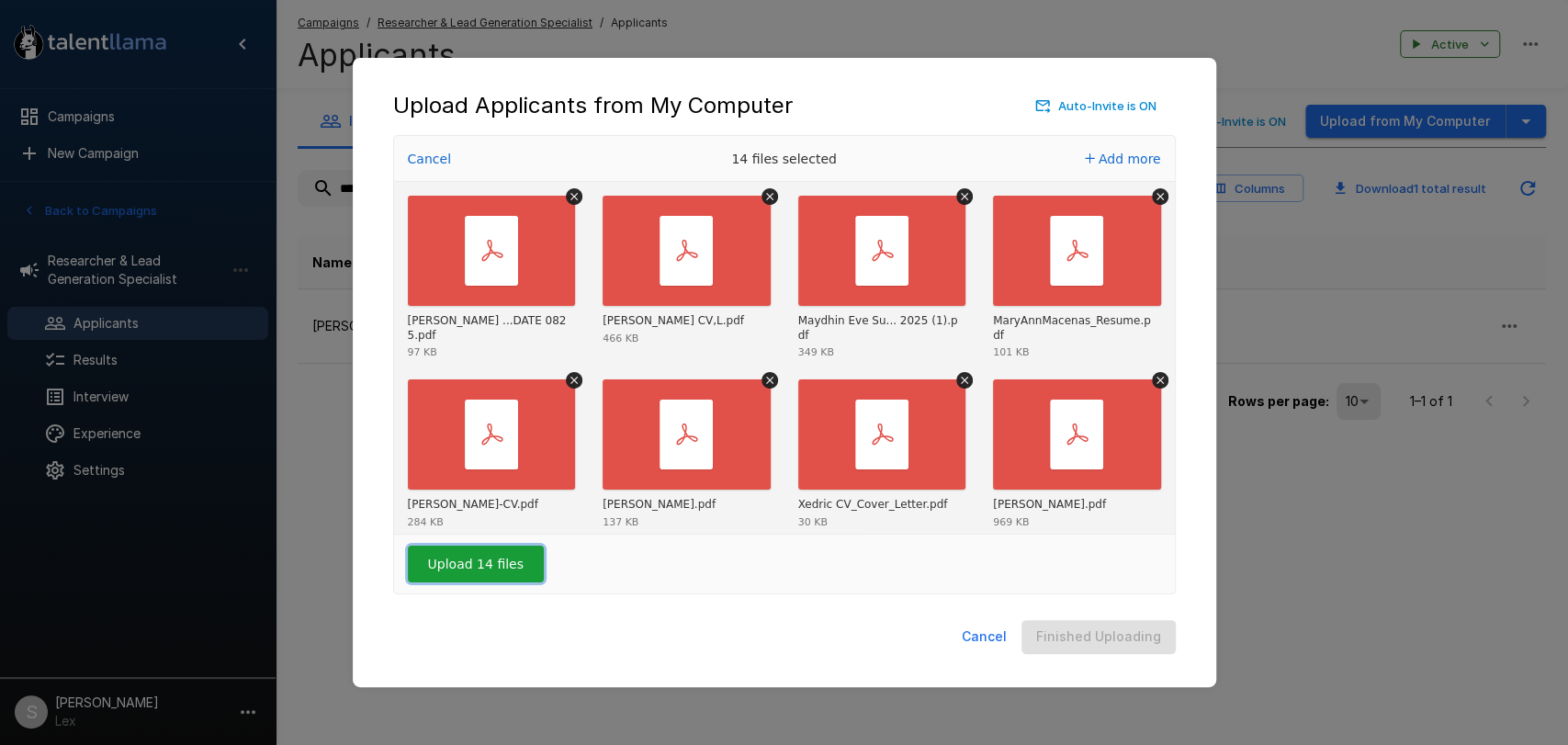
click at [490, 558] on button "Upload 14 files" at bounding box center [476, 565] width 136 height 37
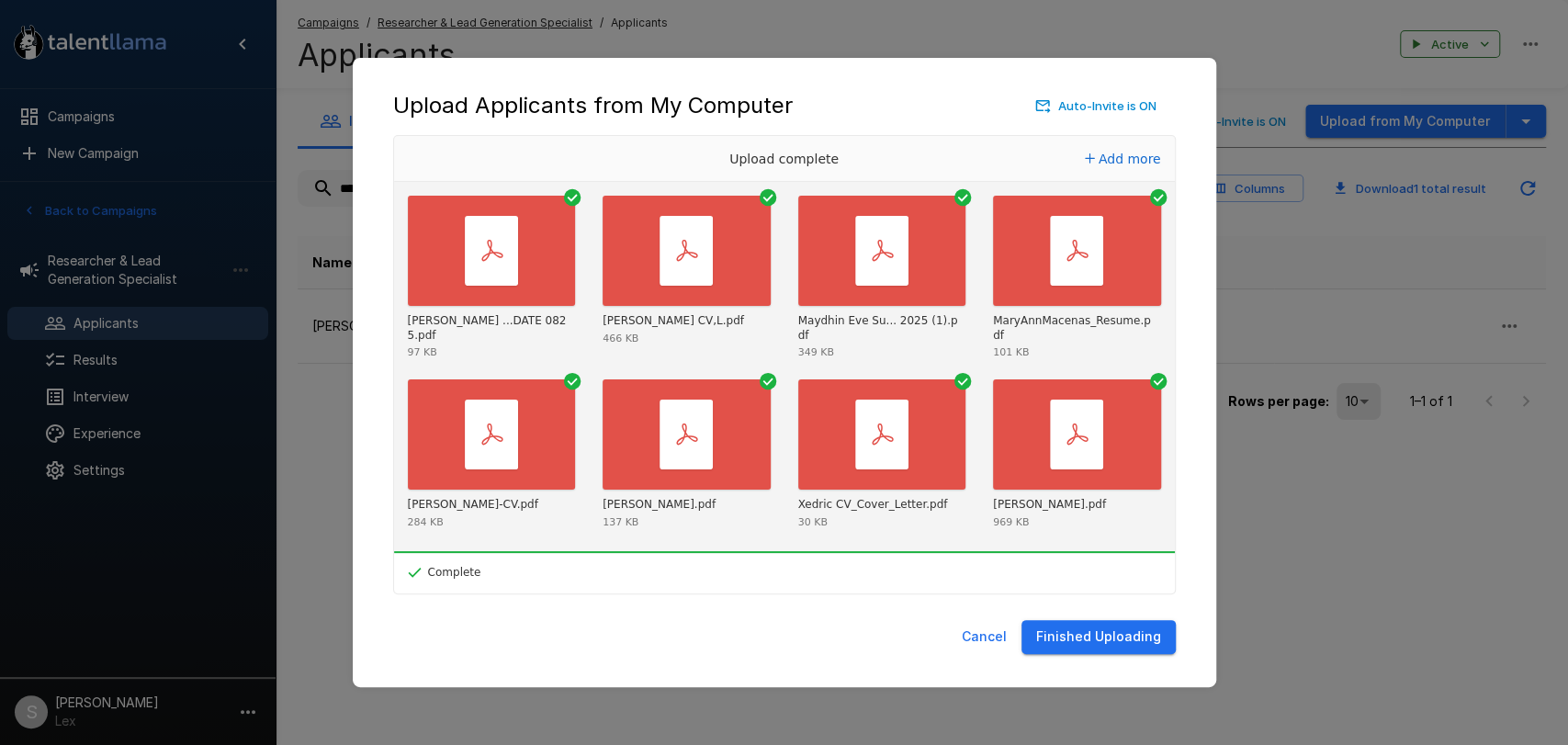
click at [1076, 640] on button "Finished Uploading" at bounding box center [1098, 637] width 155 height 34
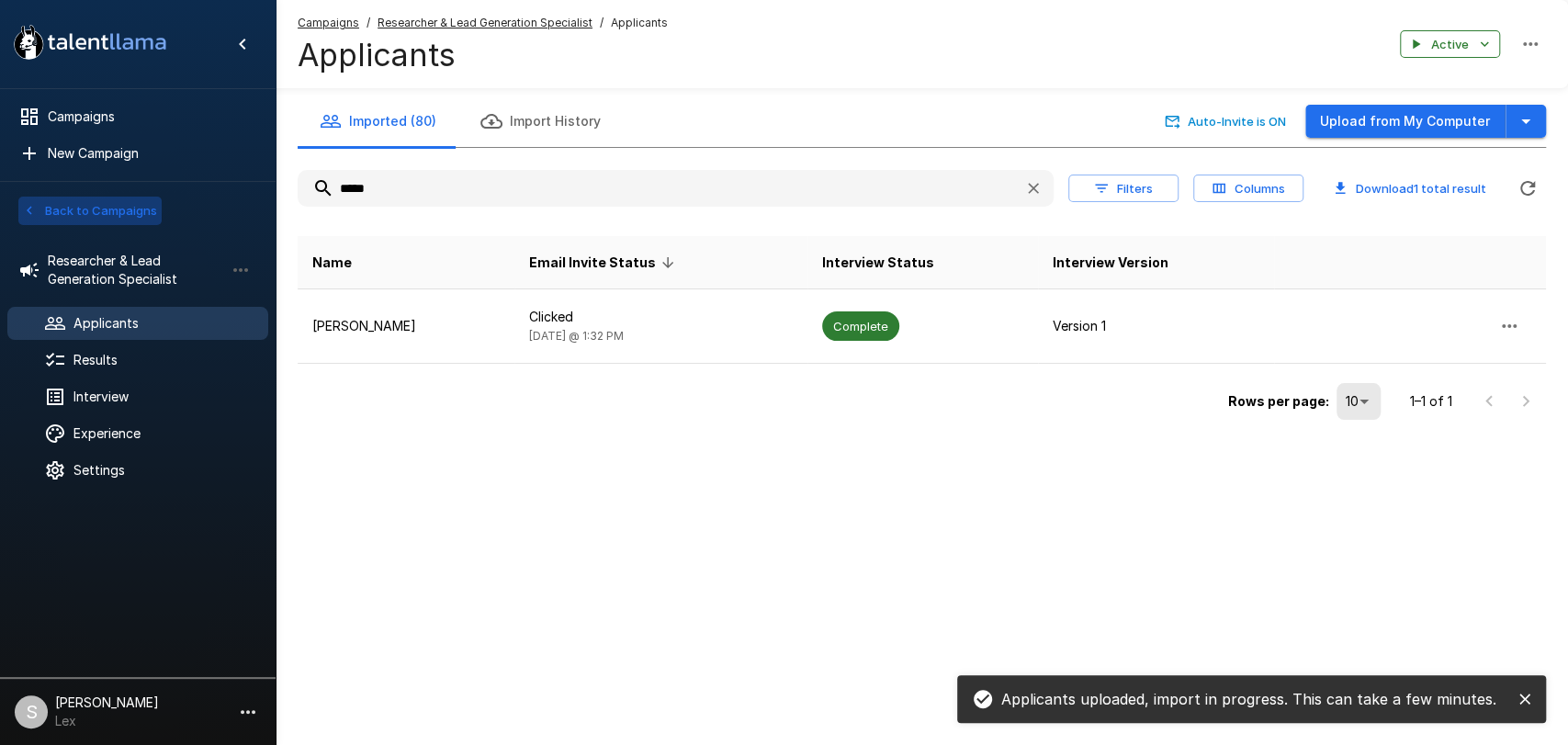
click at [64, 208] on button "Back to Campaigns" at bounding box center [90, 210] width 143 height 28
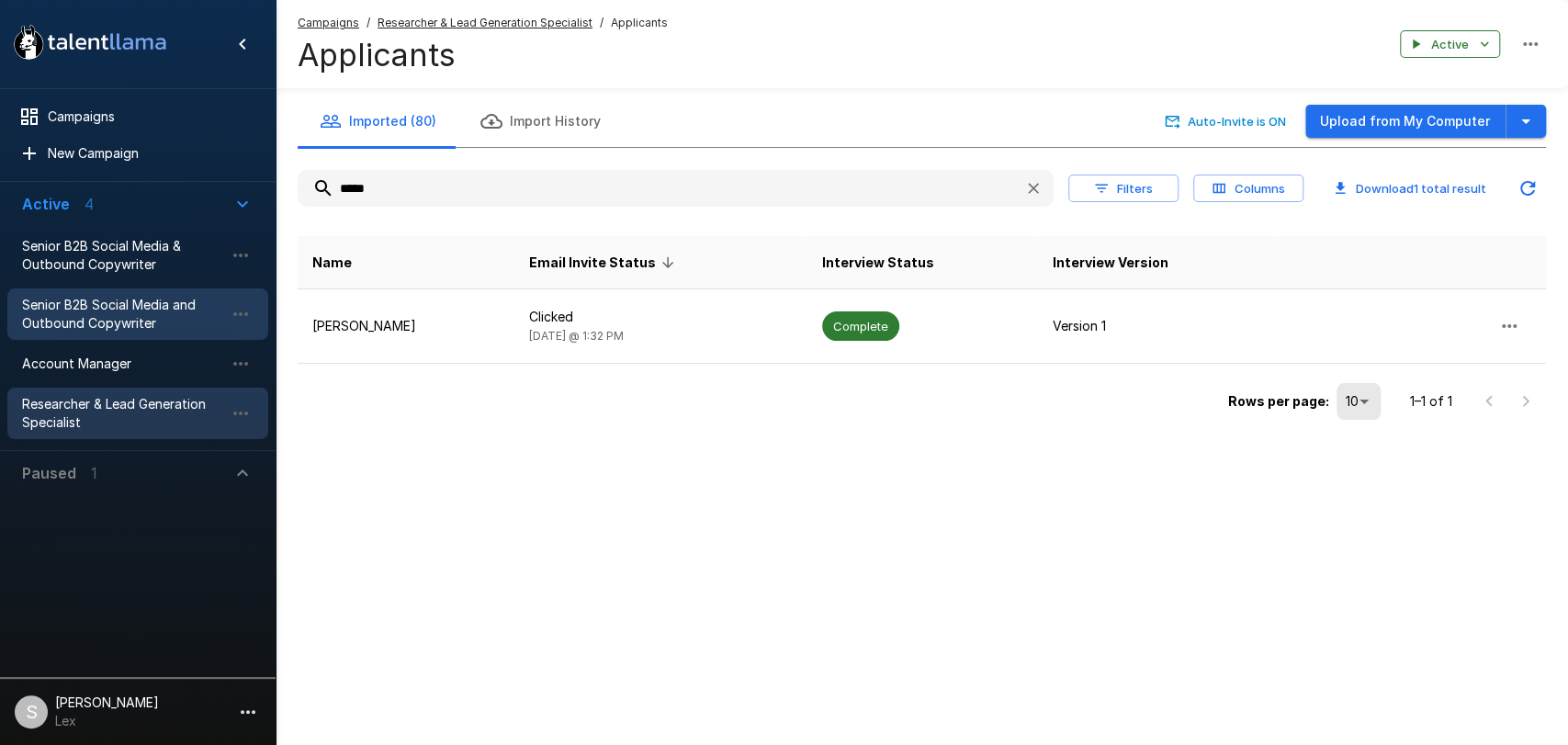
click at [71, 305] on span "Senior B2B Social Media and Outbound Copywriter" at bounding box center [124, 315] width 202 height 37
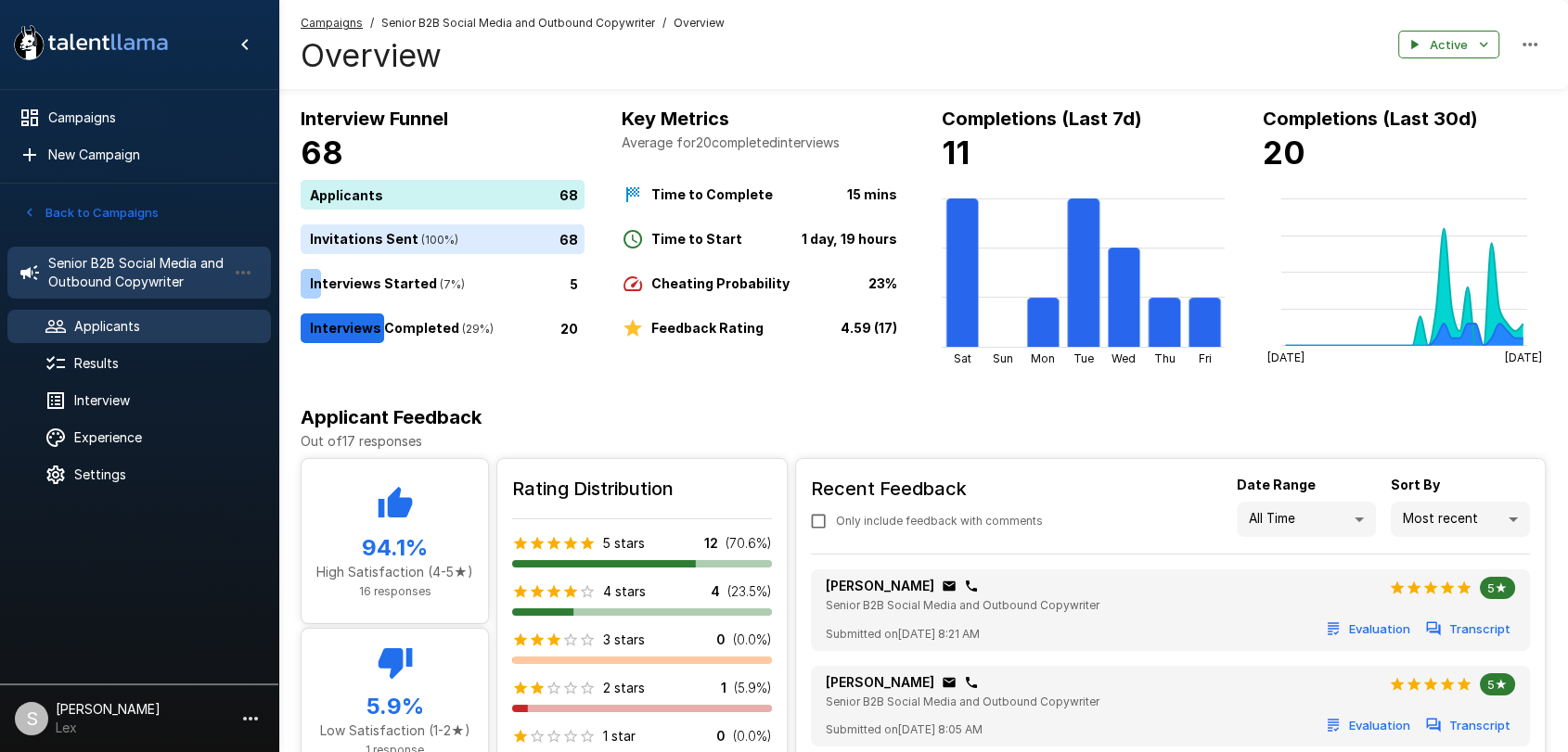
click at [74, 325] on span "Applicants" at bounding box center [164, 326] width 182 height 19
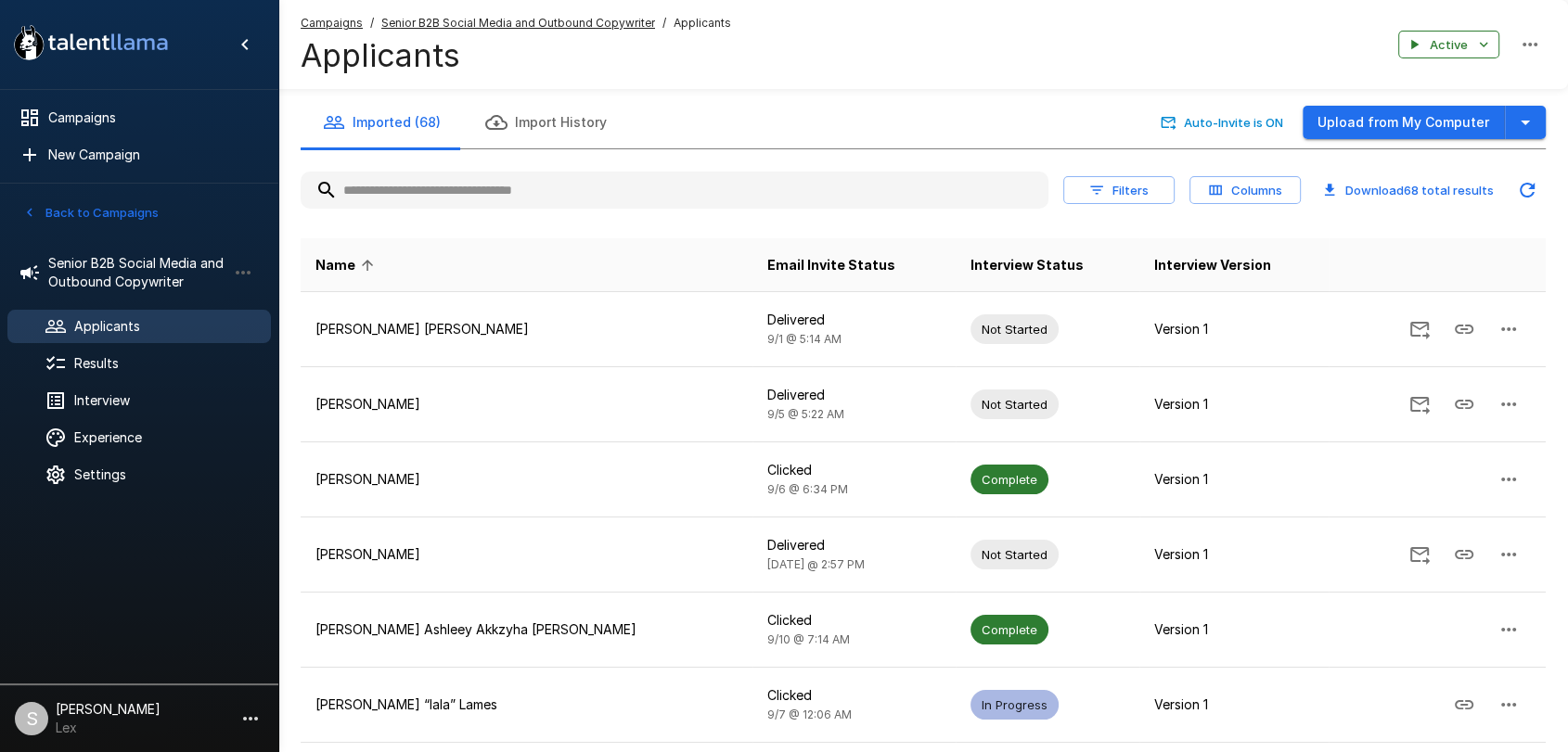
click at [461, 194] on input "text" at bounding box center [674, 190] width 748 height 33
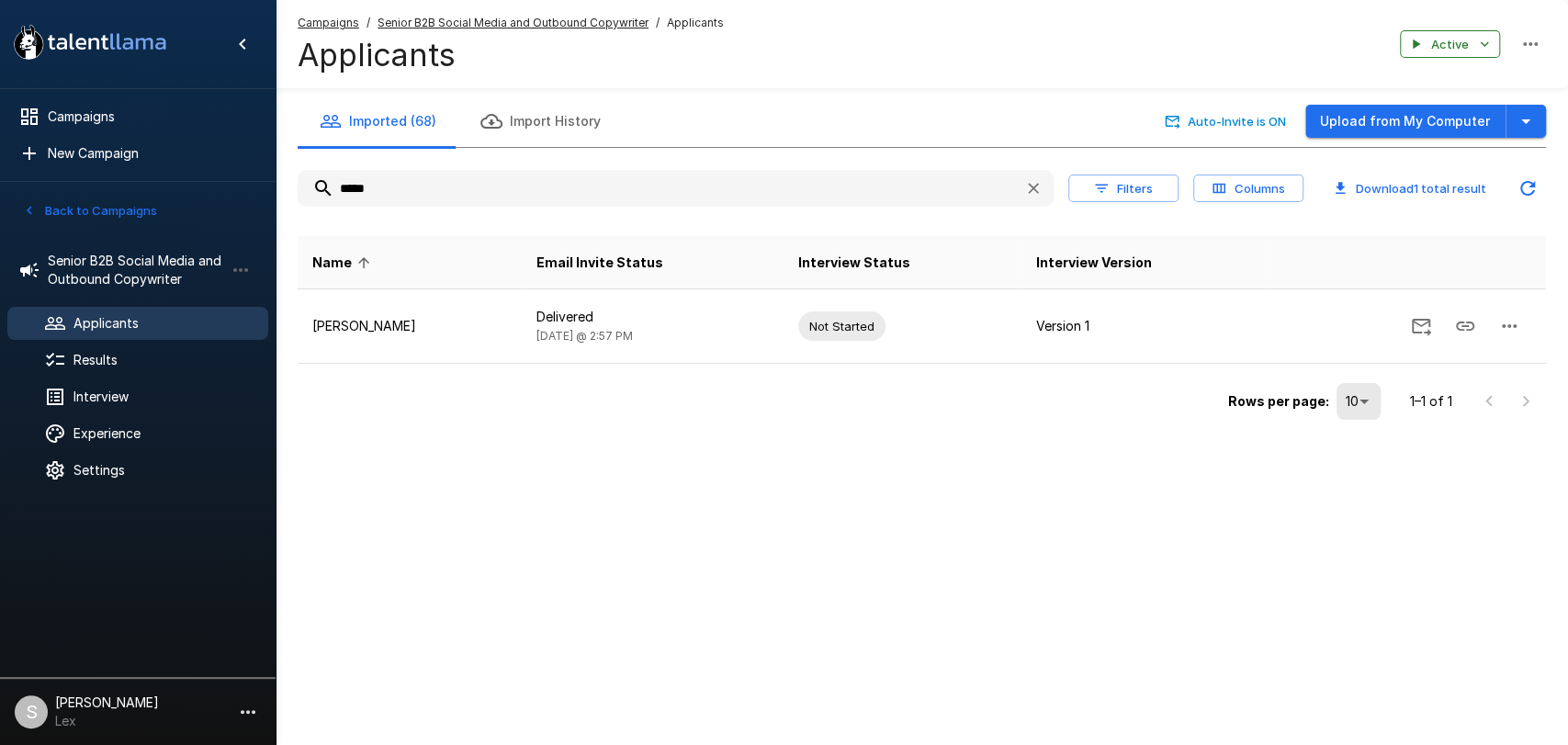
drag, startPoint x: 411, startPoint y: 192, endPoint x: 302, endPoint y: 193, distance: 109.0
click at [302, 193] on input "*****" at bounding box center [653, 188] width 711 height 33
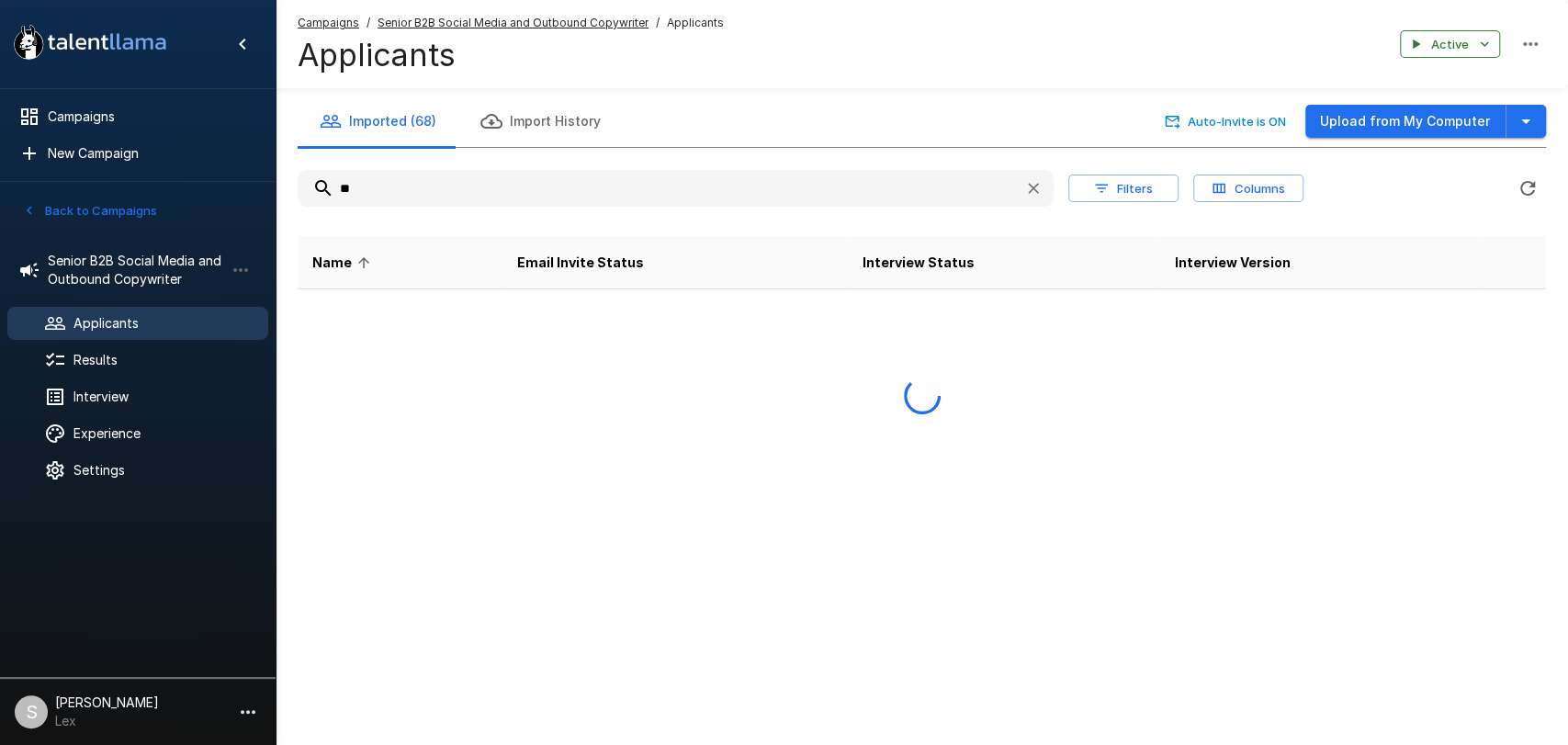
type input "*"
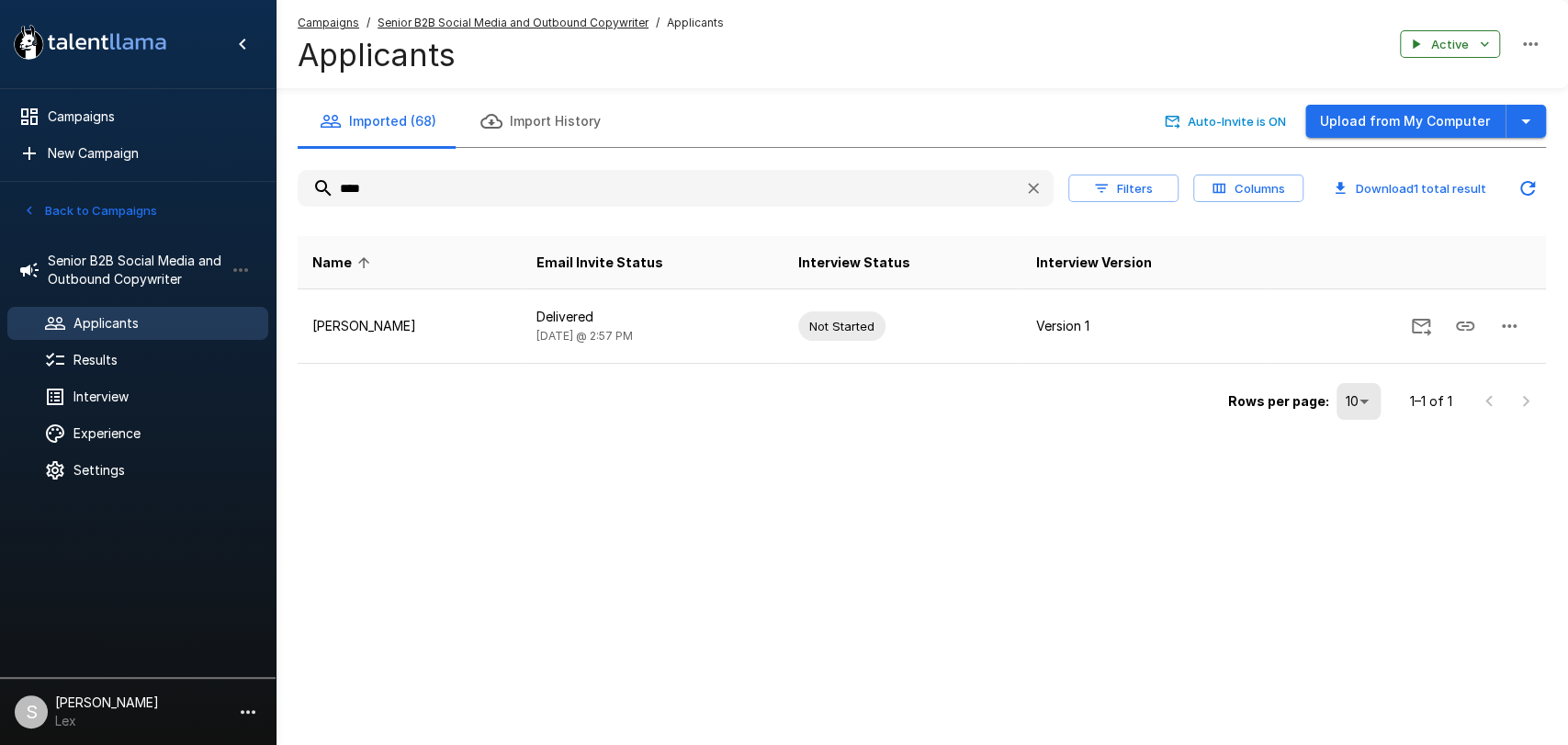
type input "****"
click at [107, 340] on ul "Senior B2B Social Media and Outbound Copywriter Applicants Results Interview Ex…" at bounding box center [137, 364] width 275 height 269
click at [105, 354] on span "Results" at bounding box center [163, 359] width 180 height 19
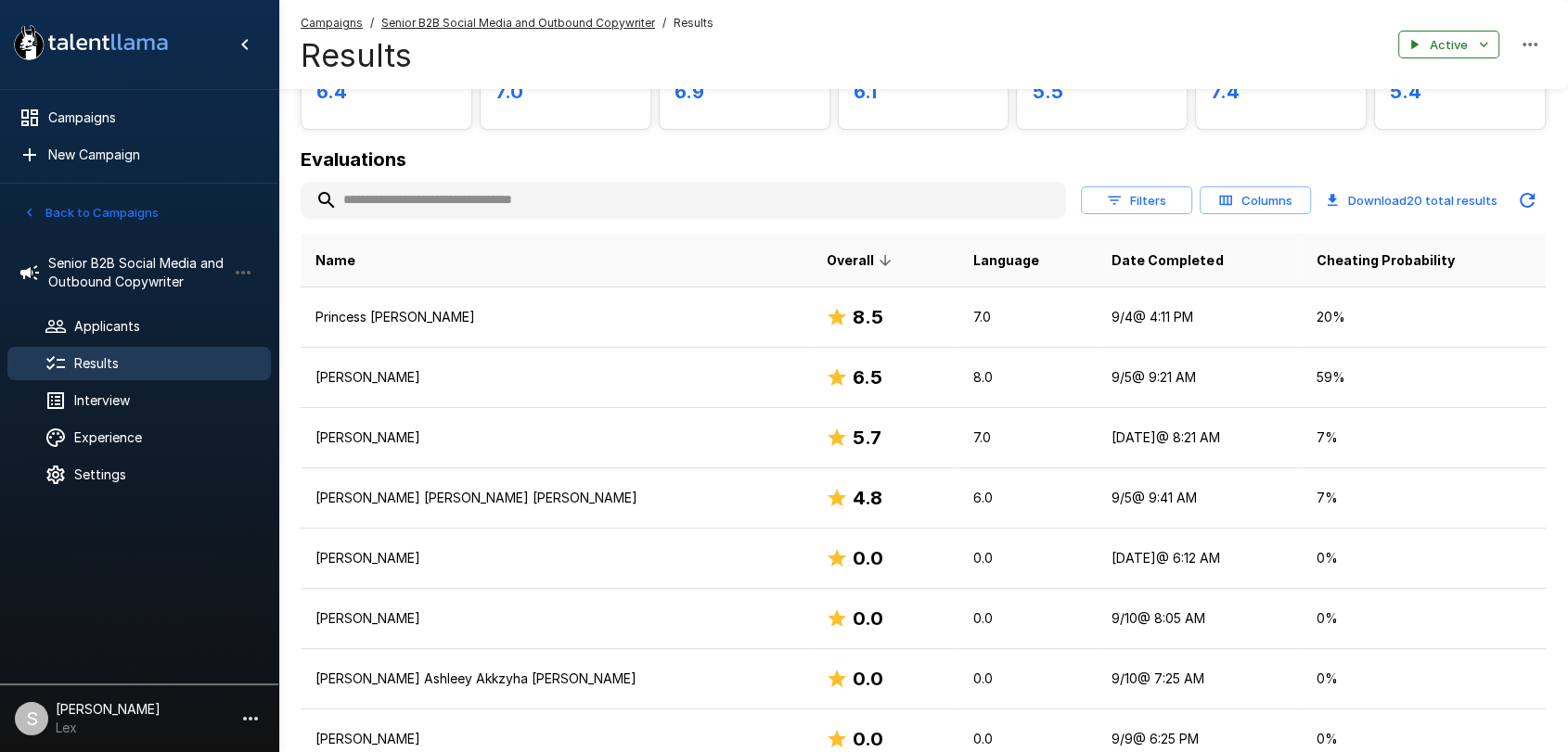
scroll to position [211, 0]
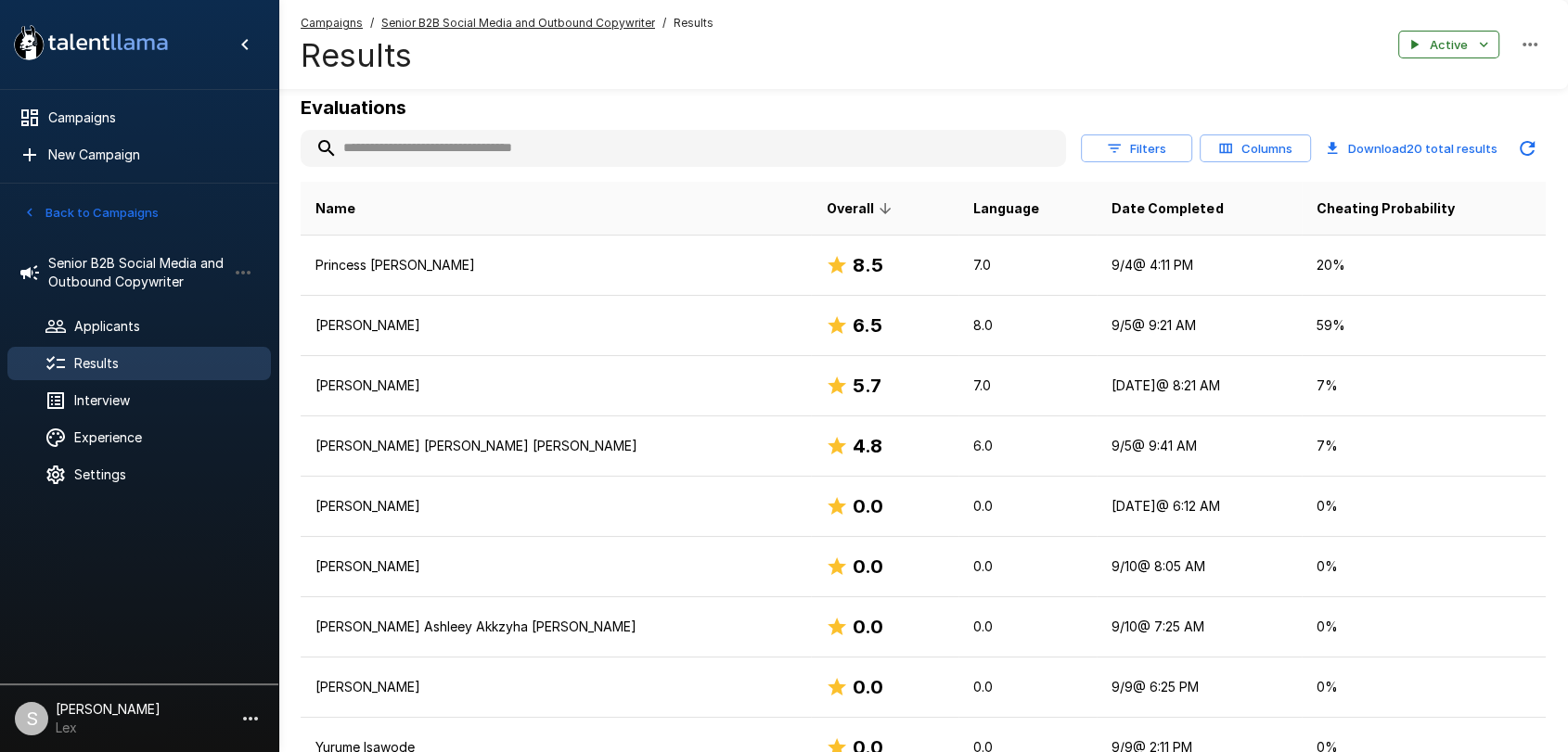
click at [85, 216] on button "Back to Campaigns" at bounding box center [90, 212] width 145 height 29
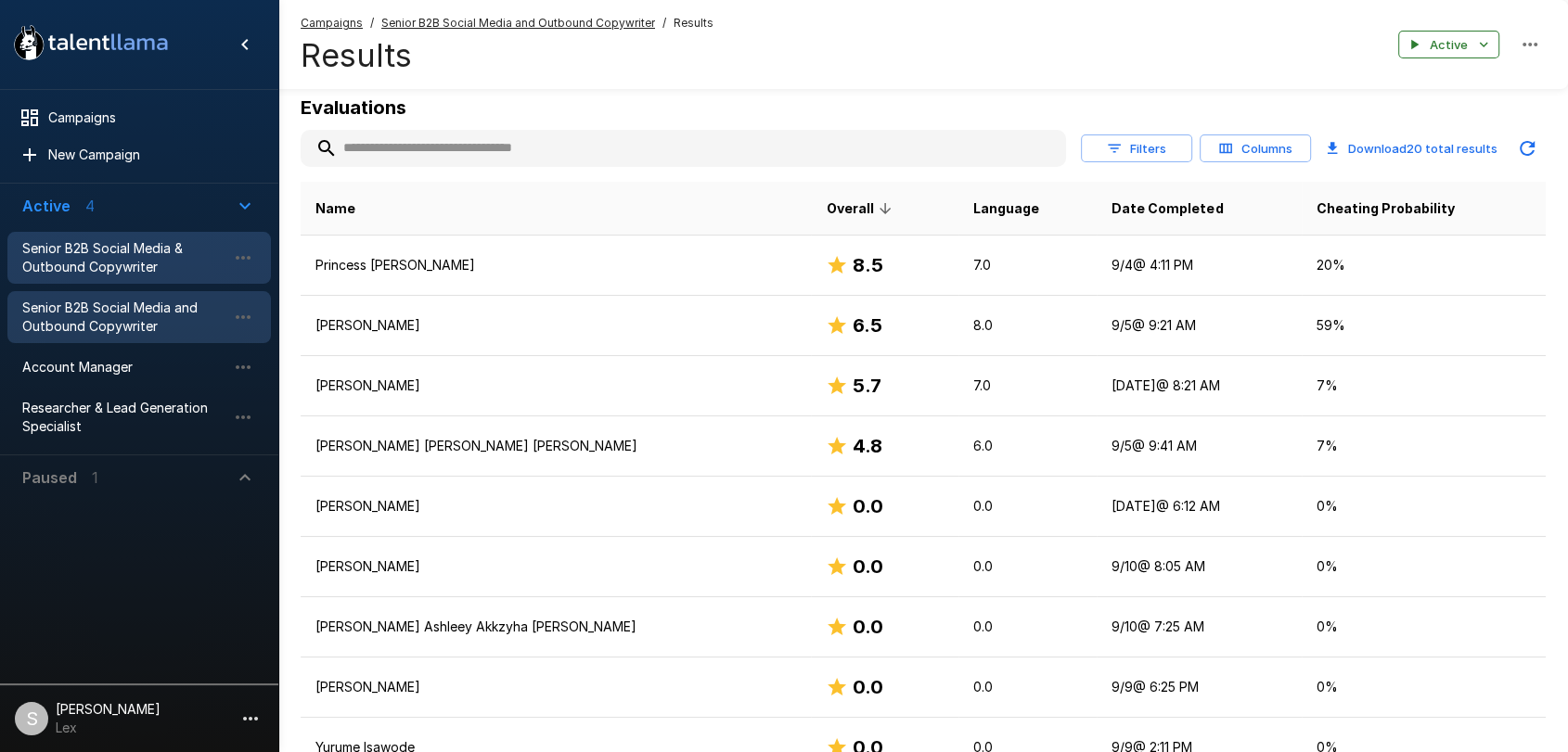
click at [81, 243] on span "Senior B2B Social Media & Outbound Copywriter" at bounding box center [125, 258] width 204 height 37
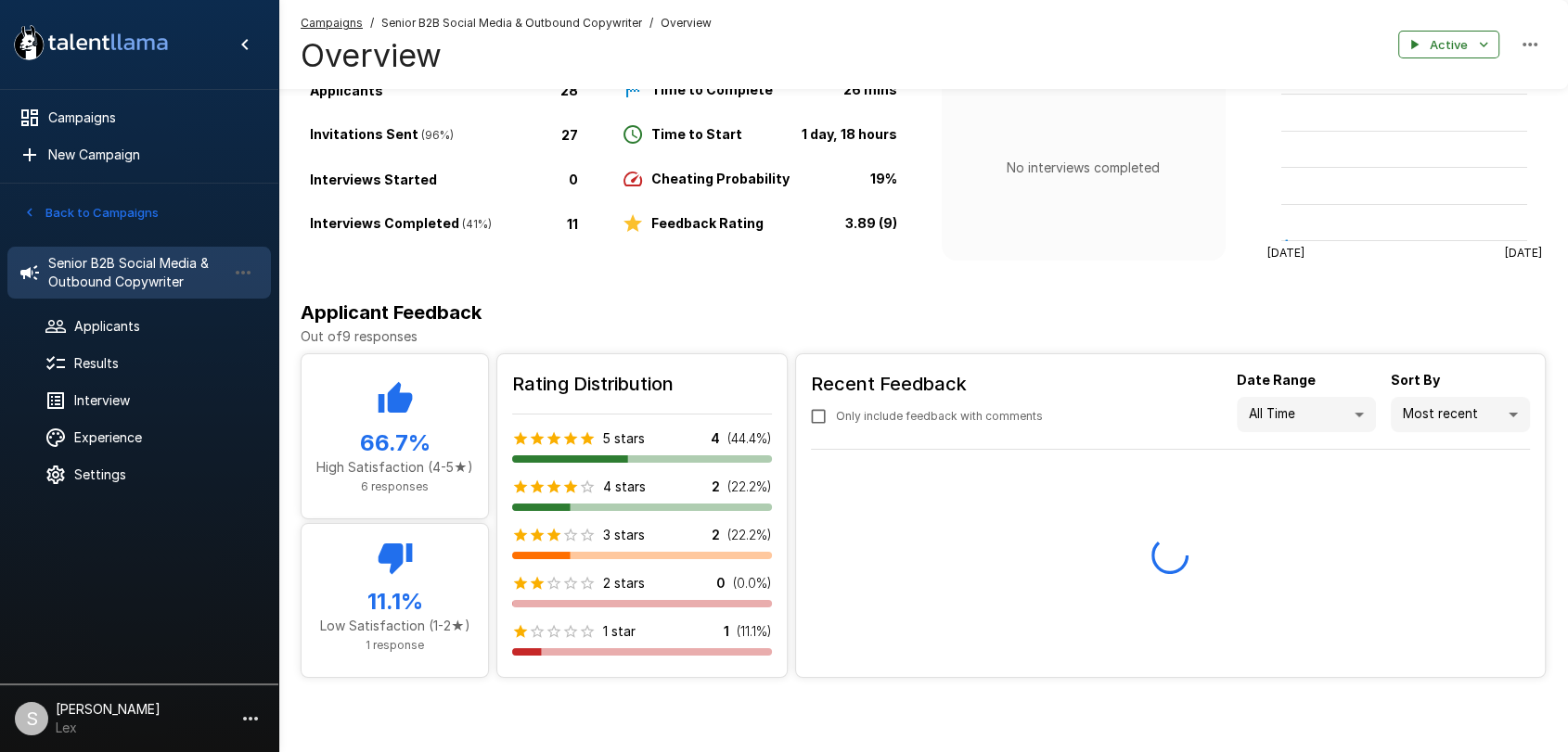
scroll to position [108, 0]
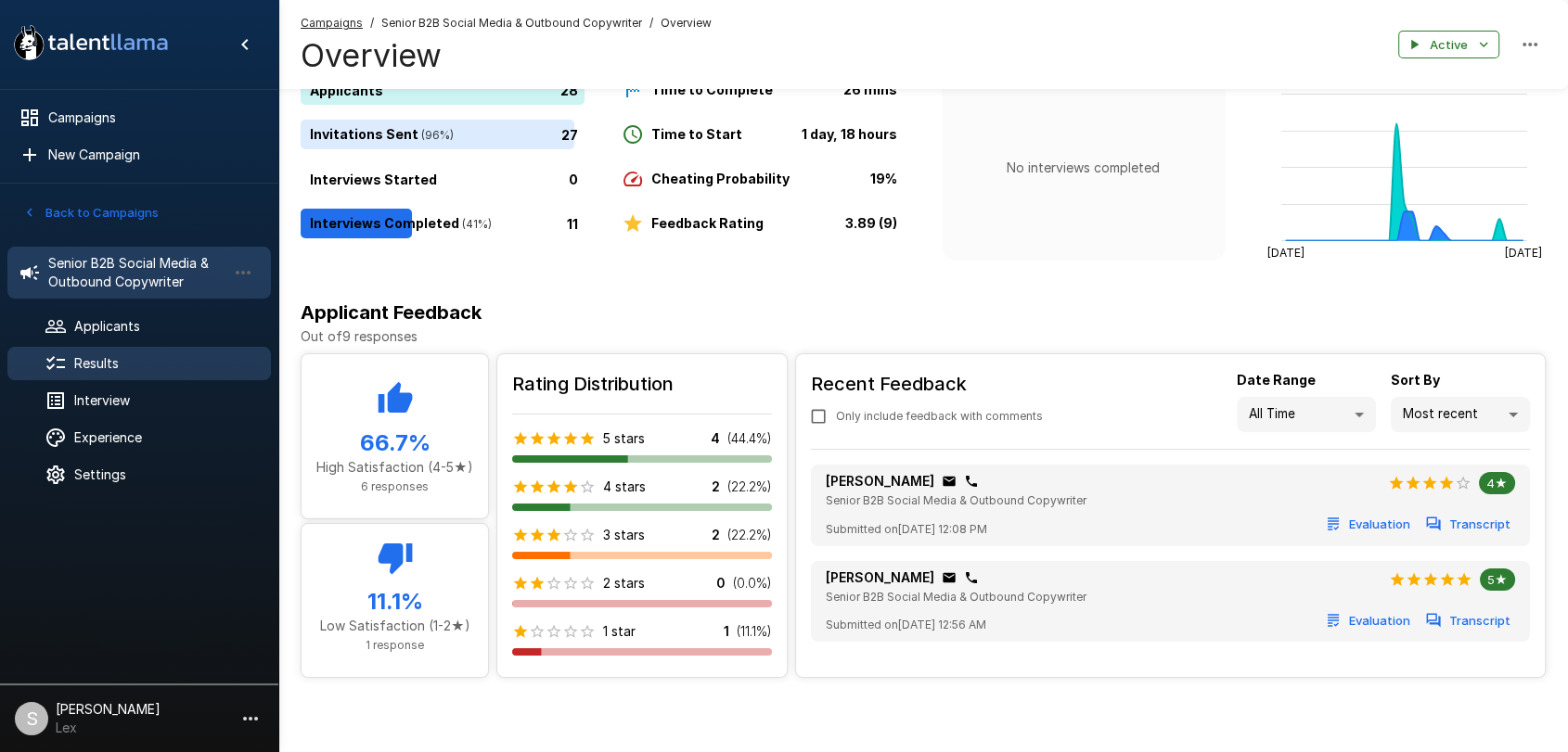
click at [108, 363] on span "Results" at bounding box center [164, 363] width 182 height 19
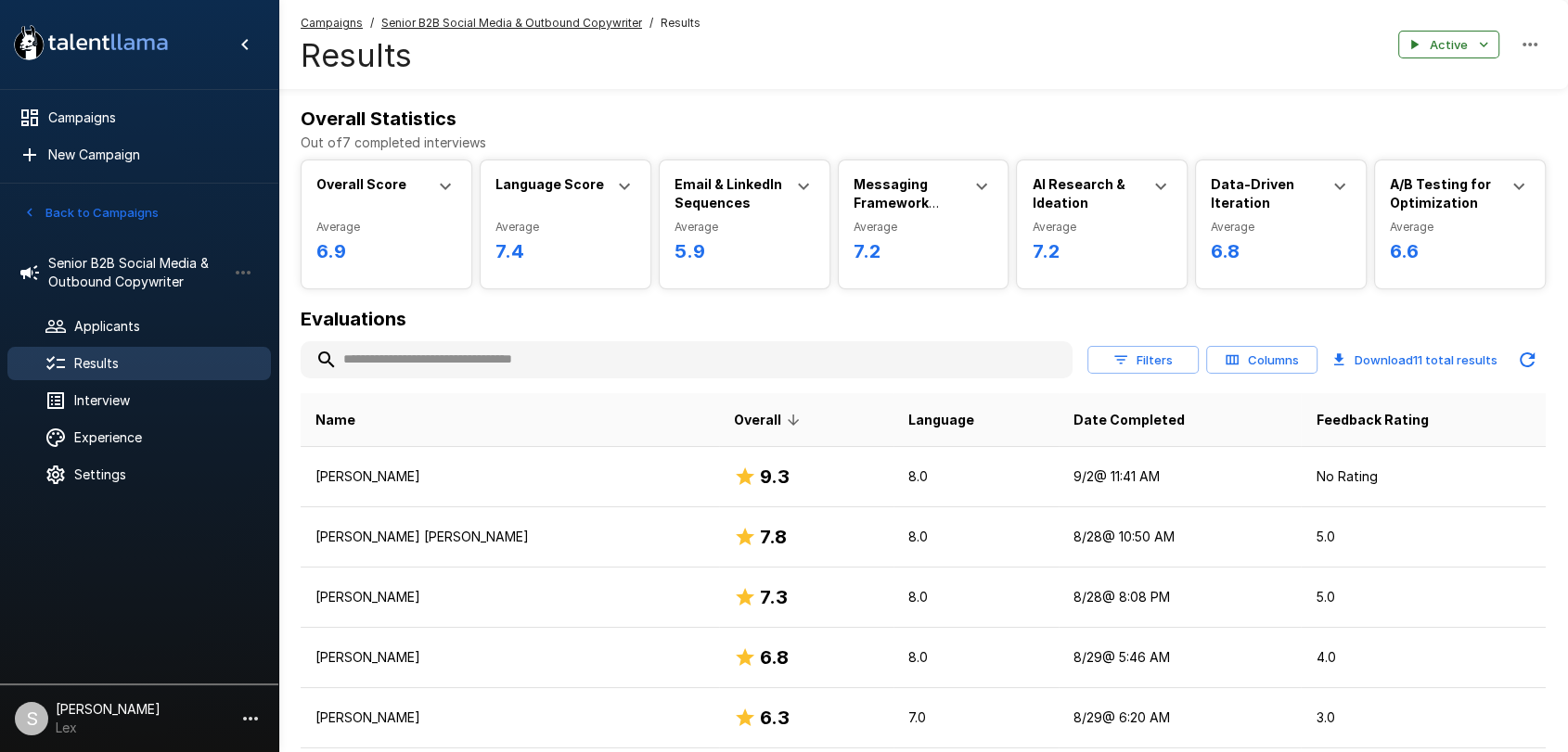
click at [26, 207] on icon "button" at bounding box center [29, 212] width 17 height 17
